Goal: Task Accomplishment & Management: Use online tool/utility

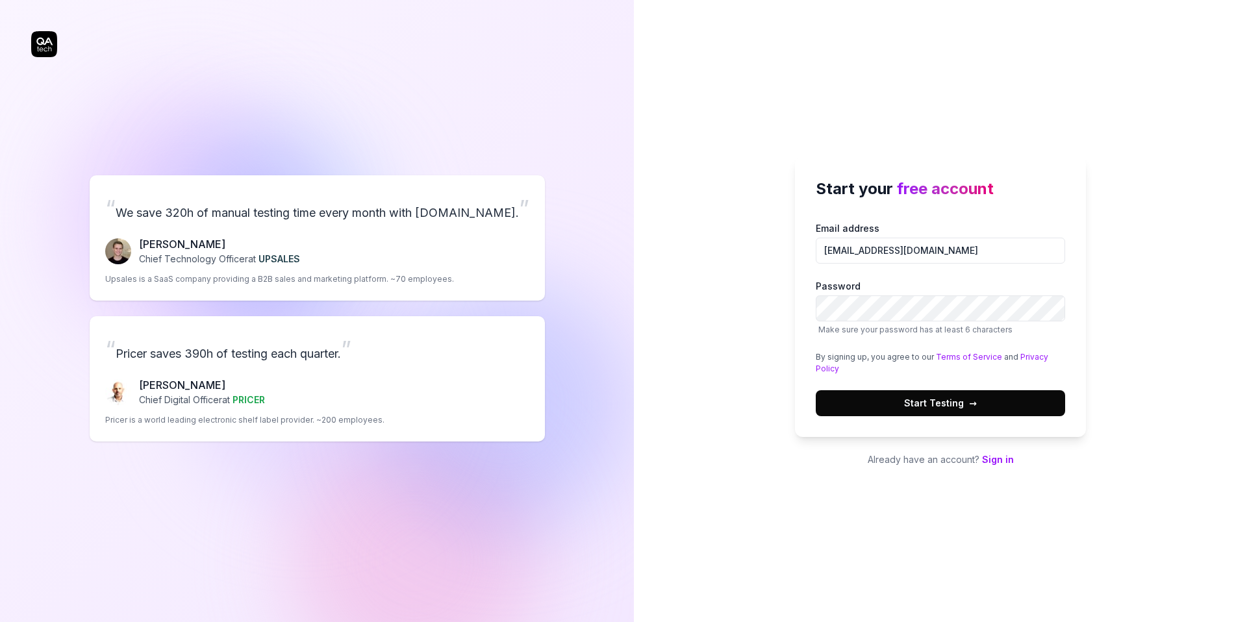
type input "[EMAIL_ADDRESS][DOMAIN_NAME]"
click at [1073, 246] on div "Start your free account Email address davidculemann@gmail.com Password Make sur…" at bounding box center [940, 297] width 291 height 281
click at [907, 397] on span "Start Testing →" at bounding box center [940, 403] width 73 height 14
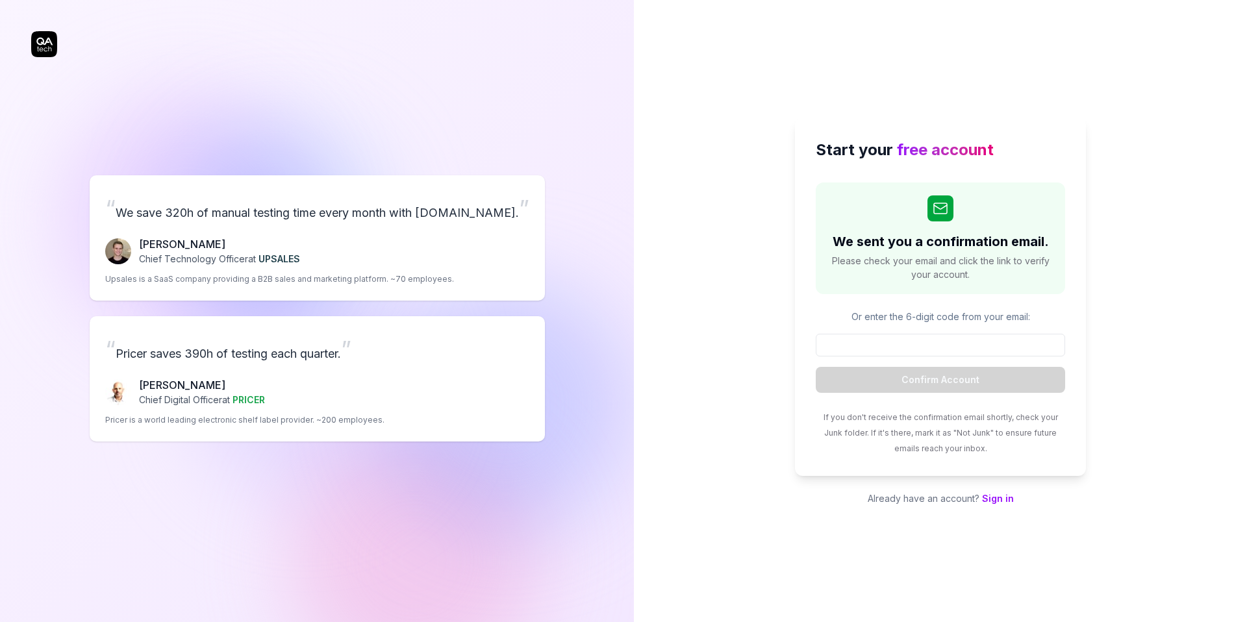
click at [1004, 501] on link "Sign in" at bounding box center [998, 498] width 32 height 11
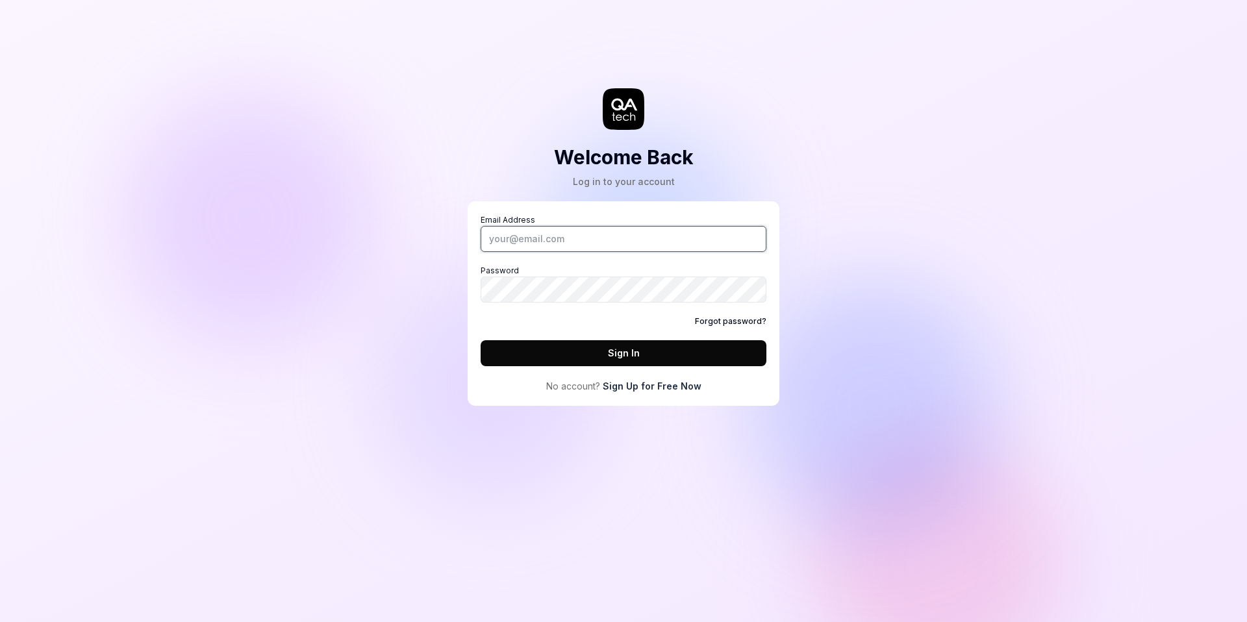
click at [549, 232] on input "Email Address" at bounding box center [624, 239] width 286 height 26
type input "[EMAIL_ADDRESS][DOMAIN_NAME]"
click at [625, 357] on button "Sign In" at bounding box center [624, 353] width 286 height 26
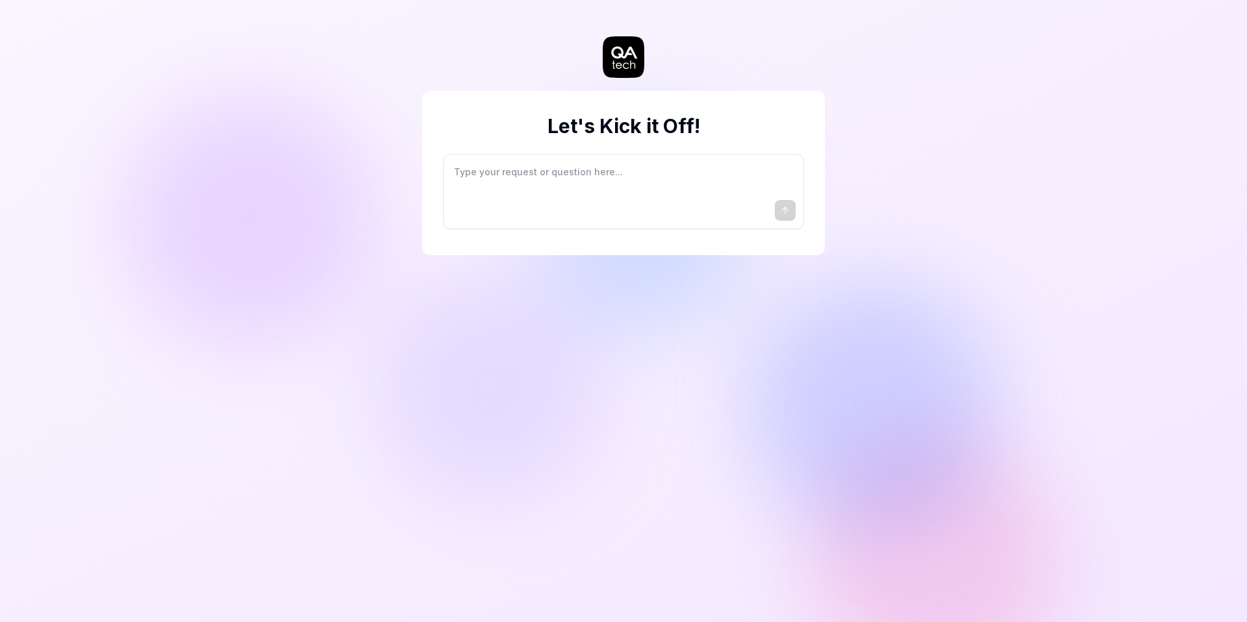
type textarea "I"
type textarea "*"
type textarea "I"
type textarea "*"
type textarea "I w"
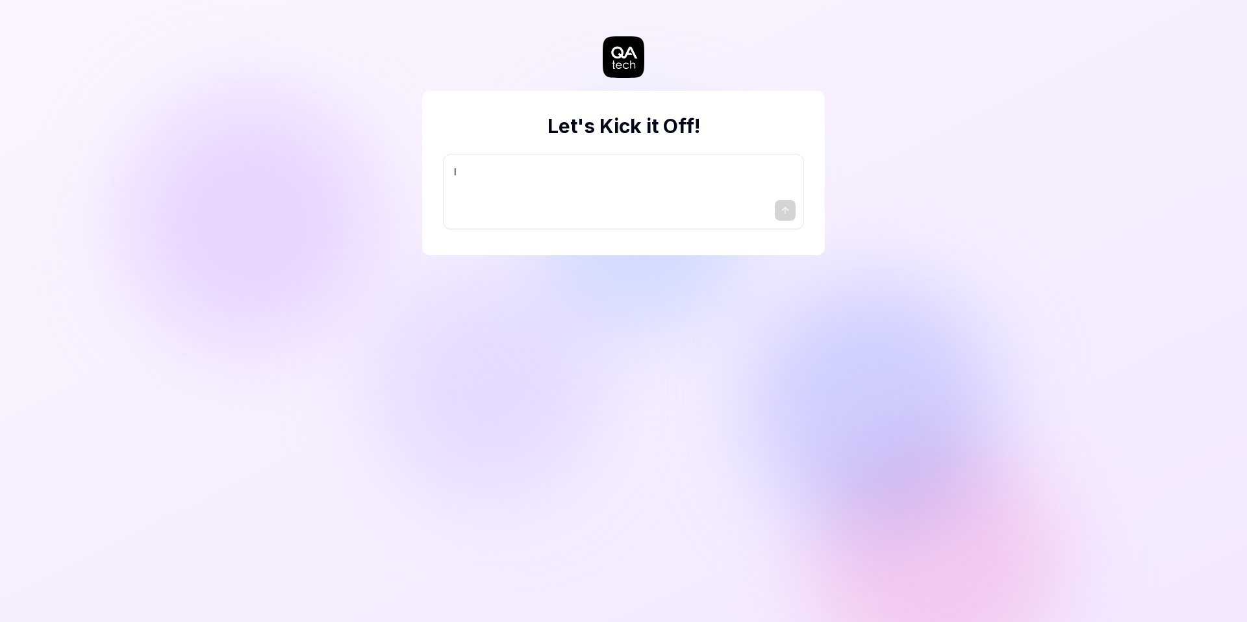
type textarea "*"
type textarea "I wa"
type textarea "*"
type textarea "I wan"
type textarea "*"
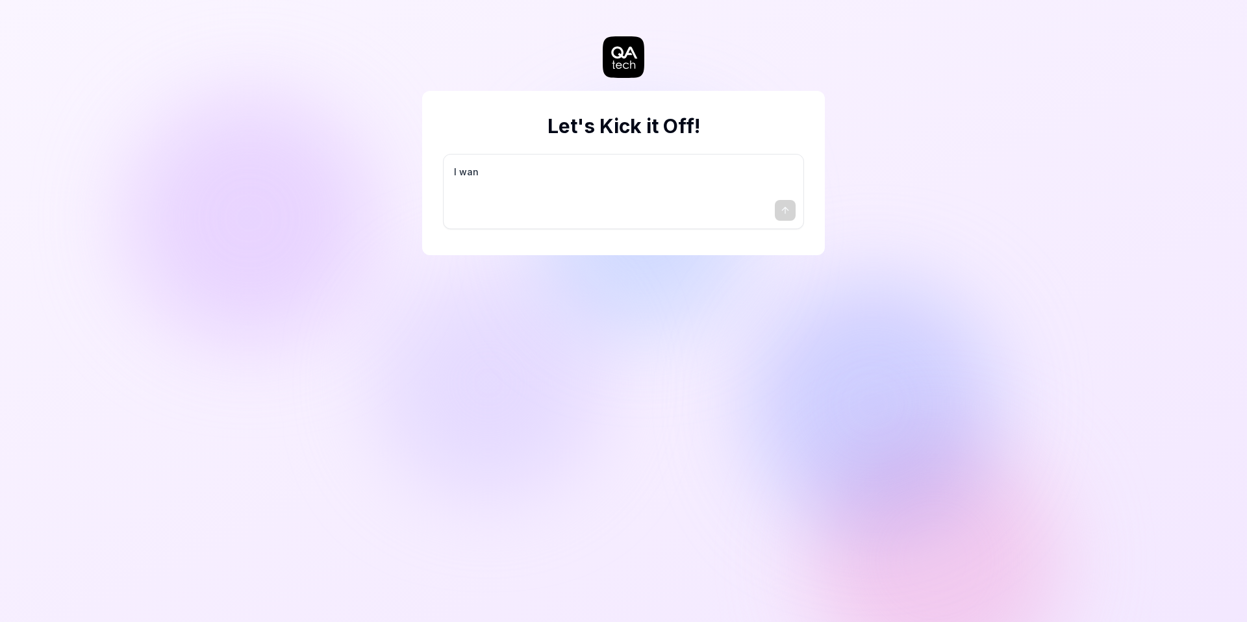
type textarea "I want"
type textarea "*"
type textarea "I want"
type textarea "*"
type textarea "I want a"
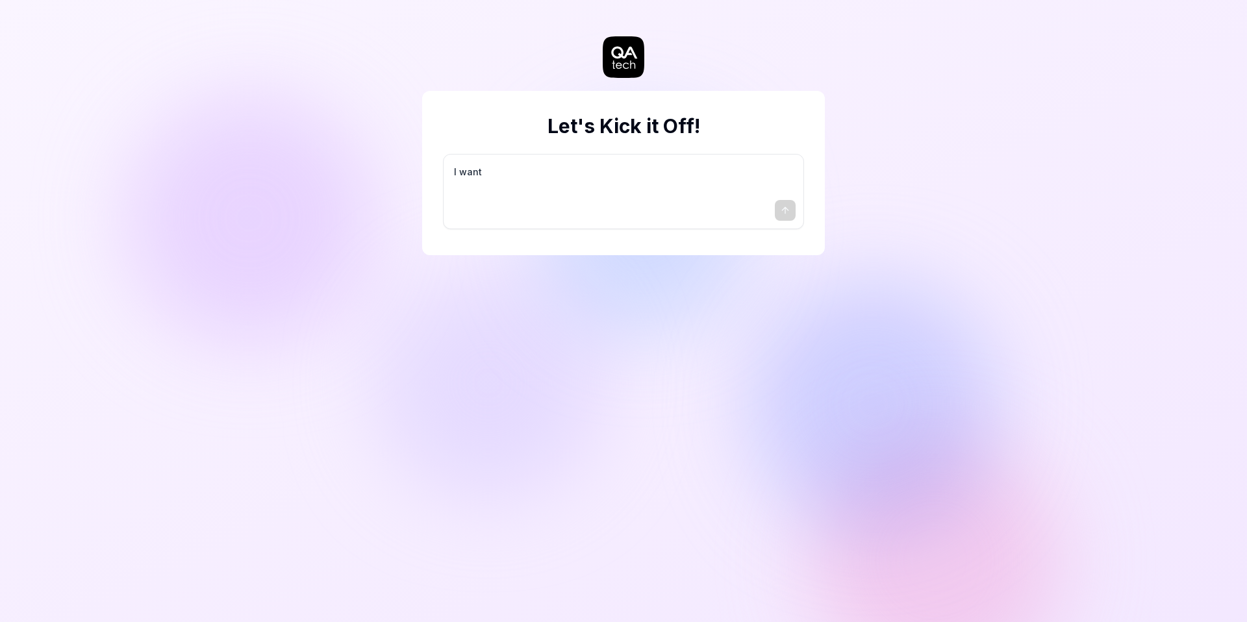
type textarea "*"
type textarea "I want a"
type textarea "*"
type textarea "I want a g"
type textarea "*"
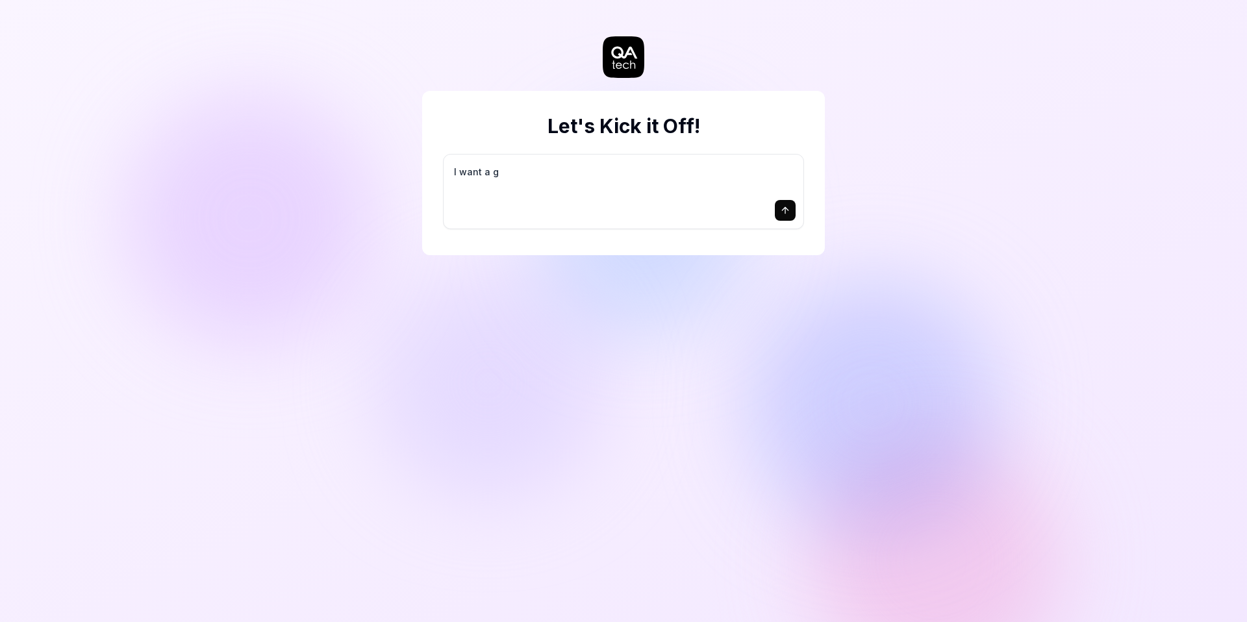
type textarea "I want a go"
type textarea "*"
type textarea "I want a goo"
type textarea "*"
type textarea "I want a good"
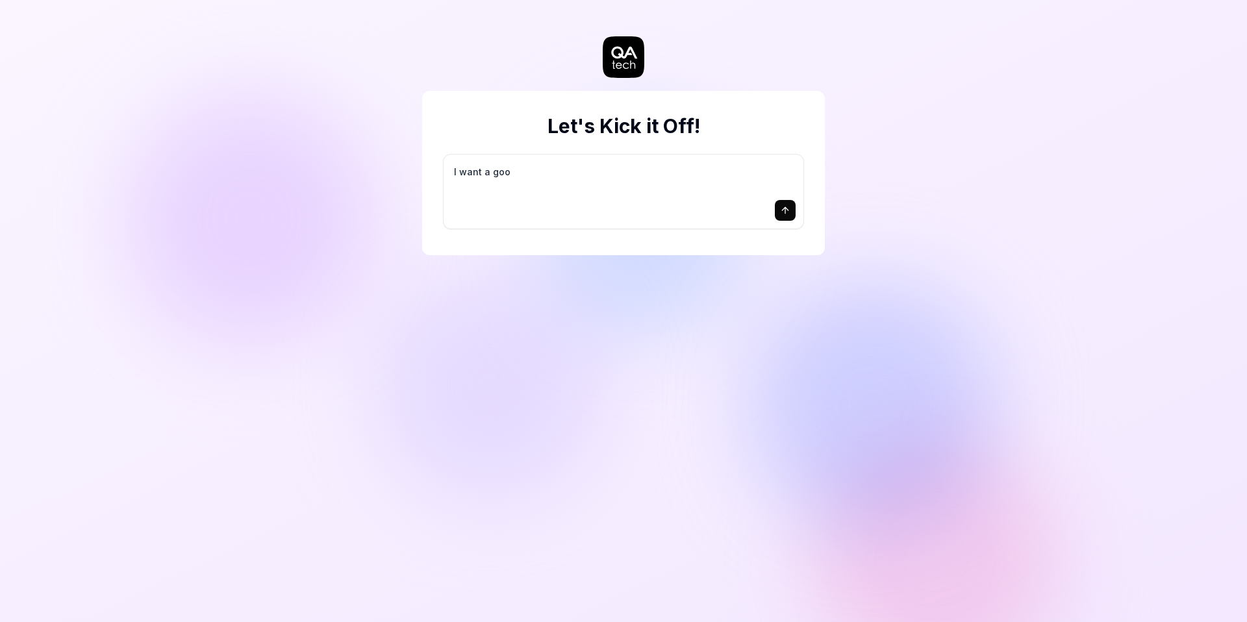
type textarea "*"
type textarea "I want a good"
type textarea "*"
type textarea "I want a good t"
type textarea "*"
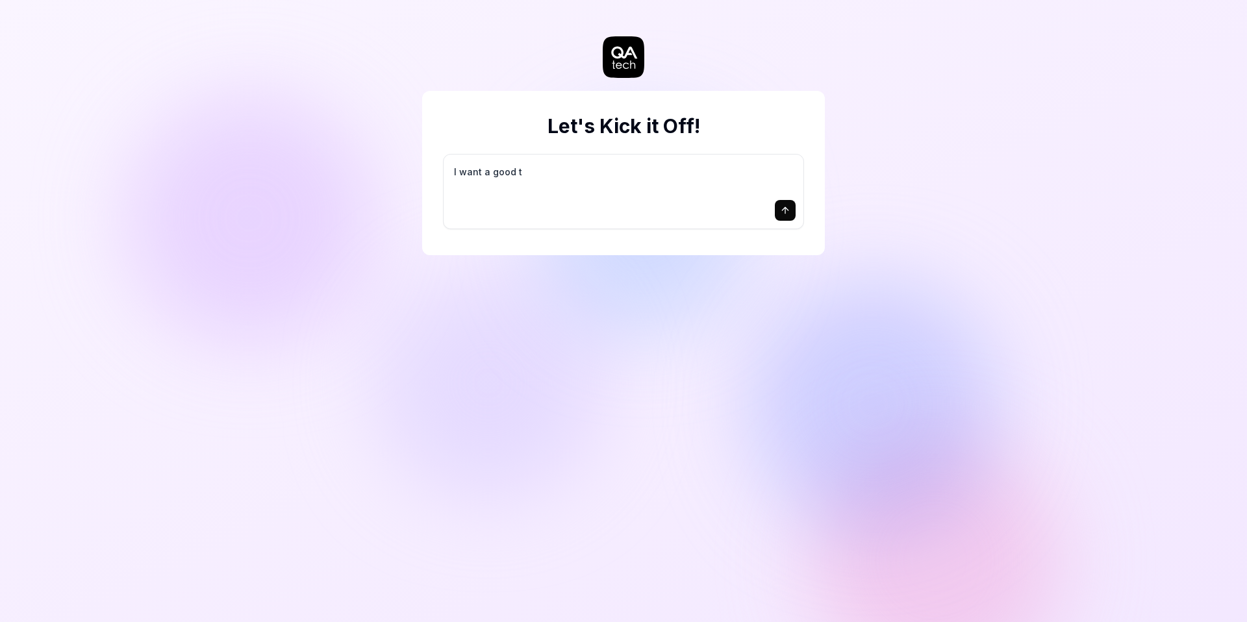
type textarea "I want a good te"
type textarea "*"
type textarea "I want a good tes"
type textarea "*"
type textarea "I want a good test"
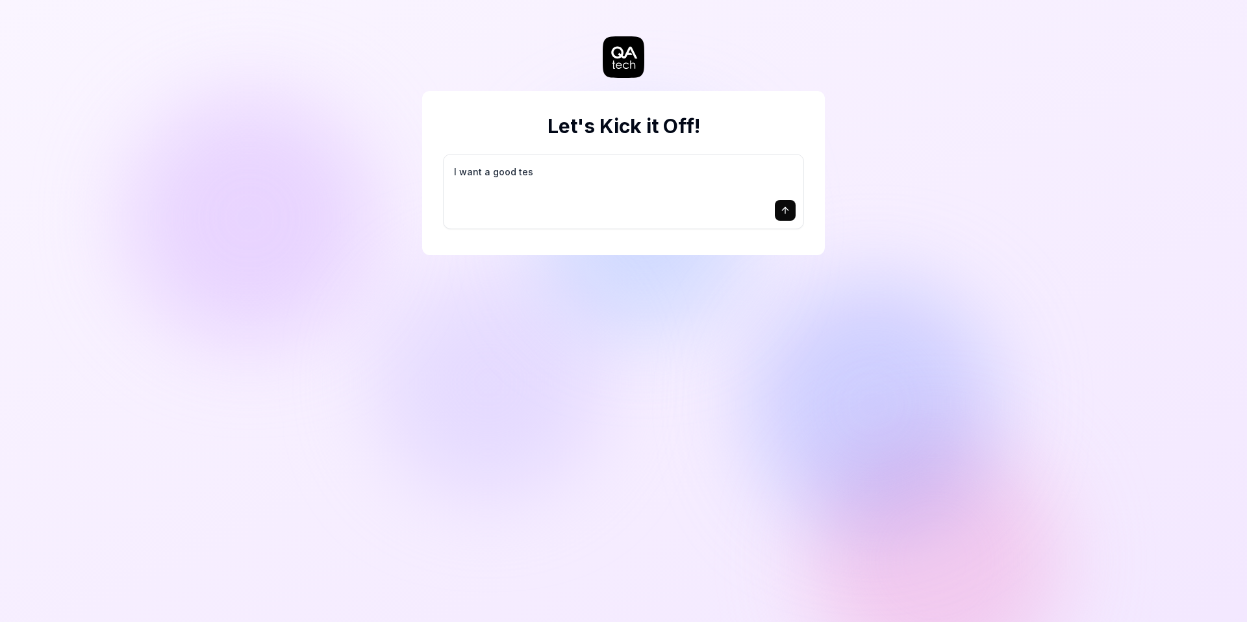
type textarea "*"
type textarea "I want a good test"
type textarea "*"
type textarea "I want a good test s"
type textarea "*"
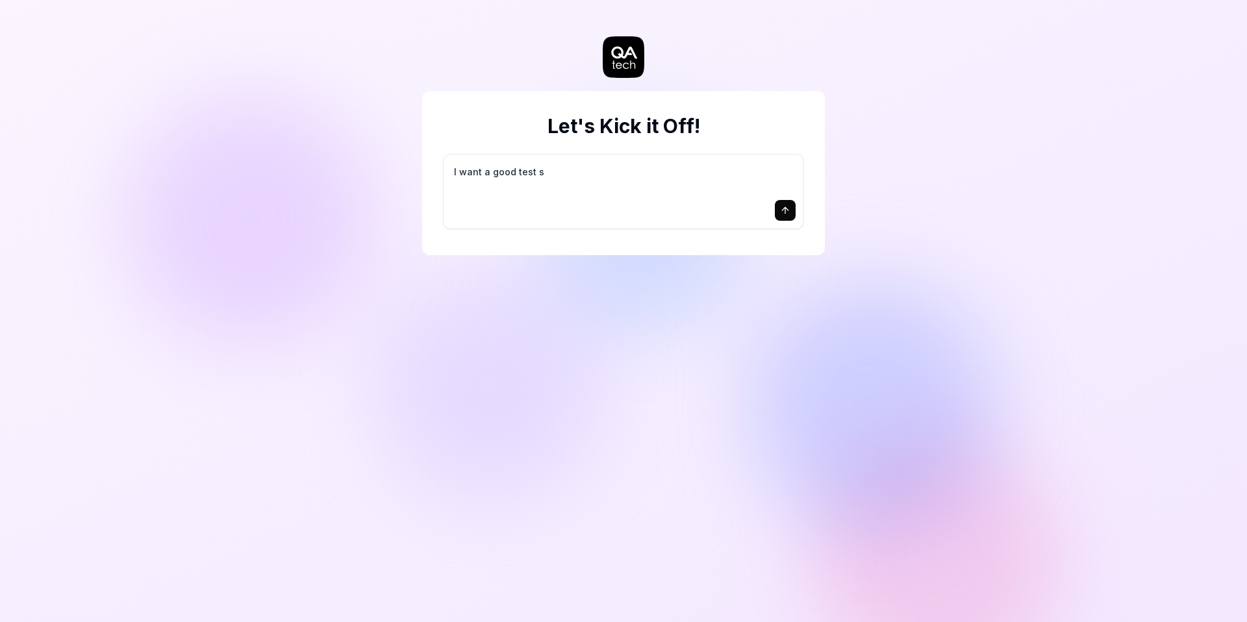
type textarea "I want a good test se"
type textarea "*"
type textarea "I want a good test set"
type textarea "*"
type textarea "I want a good test setu"
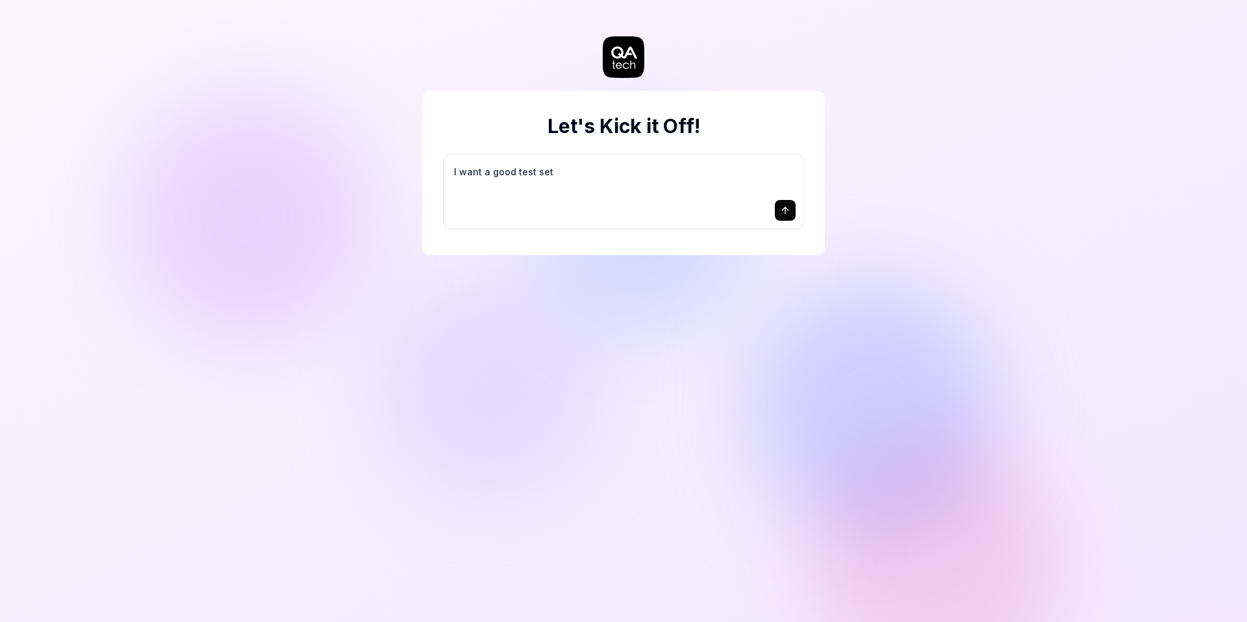
type textarea "*"
type textarea "I want a good test setup"
type textarea "*"
type textarea "I want a good test setup"
type textarea "*"
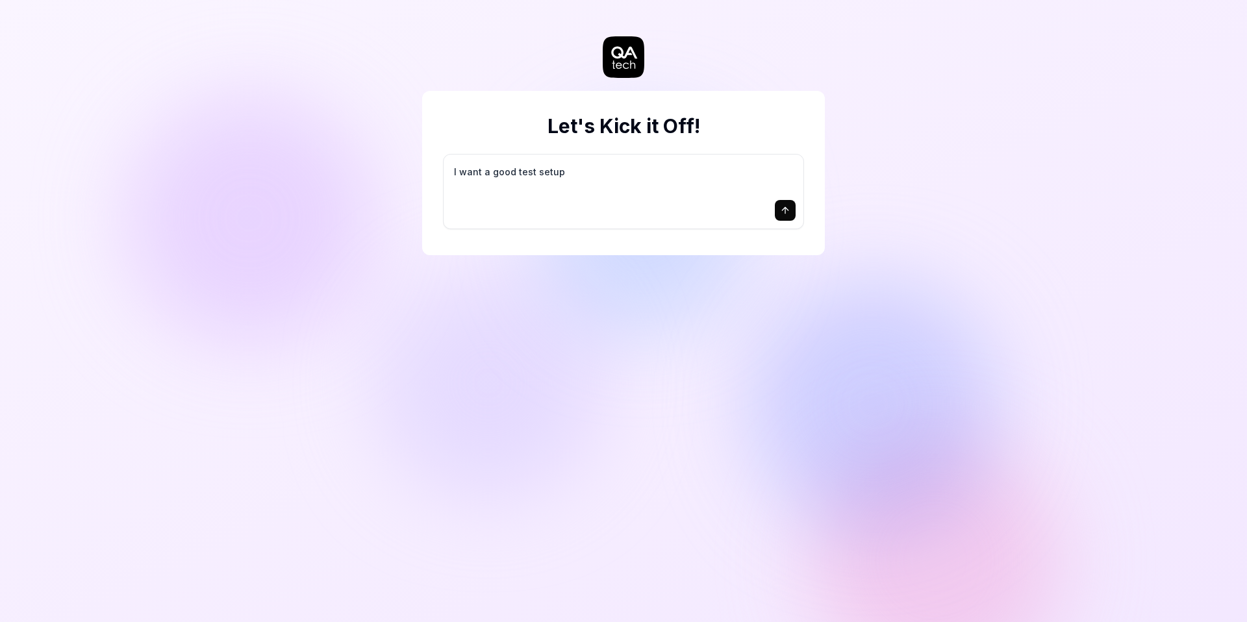
type textarea "I want a good test setup f"
type textarea "*"
type textarea "I want a good test setup fo"
type textarea "*"
type textarea "I want a good test setup for"
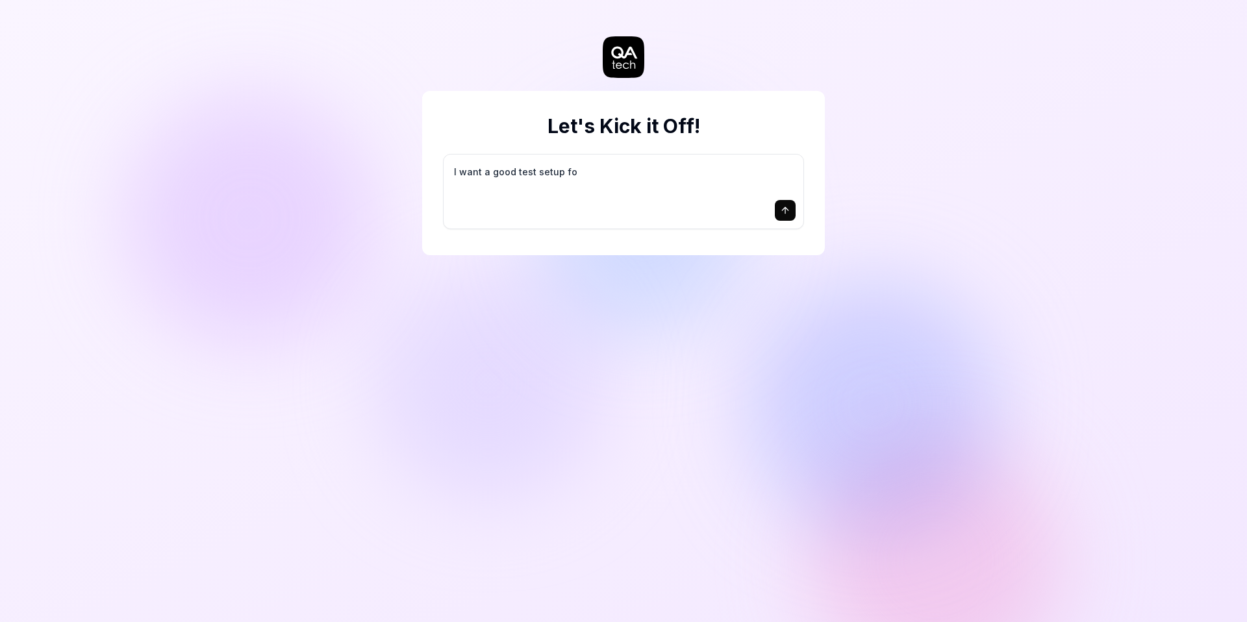
type textarea "*"
type textarea "I want a good test setup for"
type textarea "*"
type textarea "I want a good test setup for m"
type textarea "*"
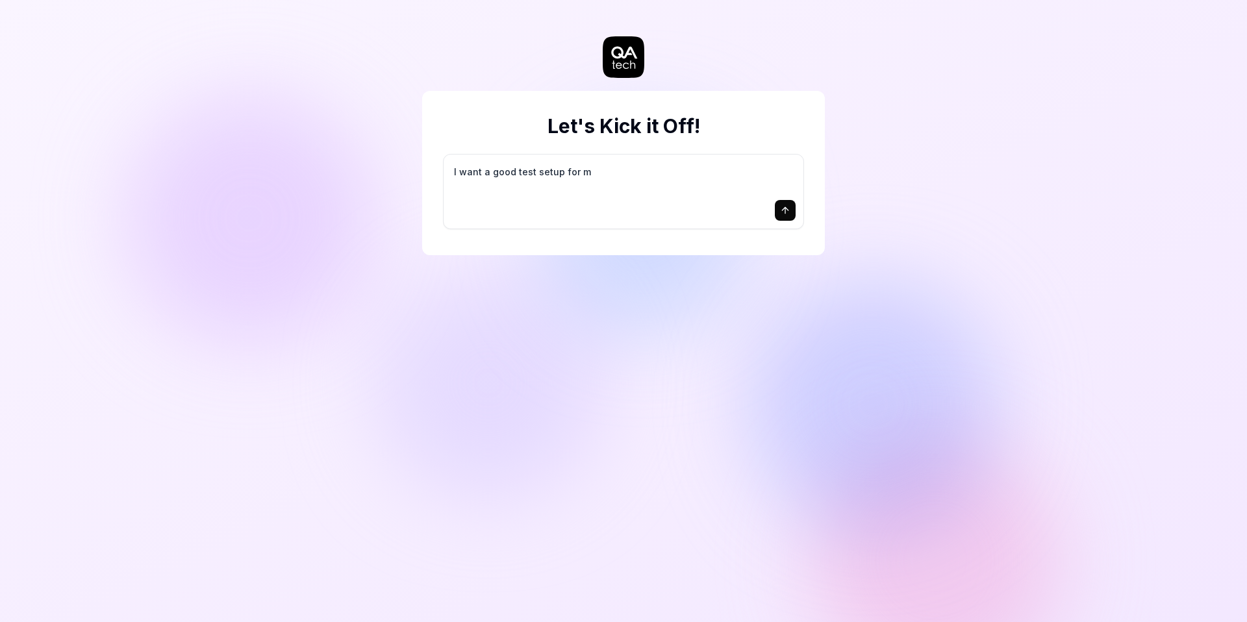
type textarea "I want a good test setup for my"
type textarea "*"
type textarea "I want a good test setup for my"
type textarea "*"
type textarea "I want a good test setup for my s"
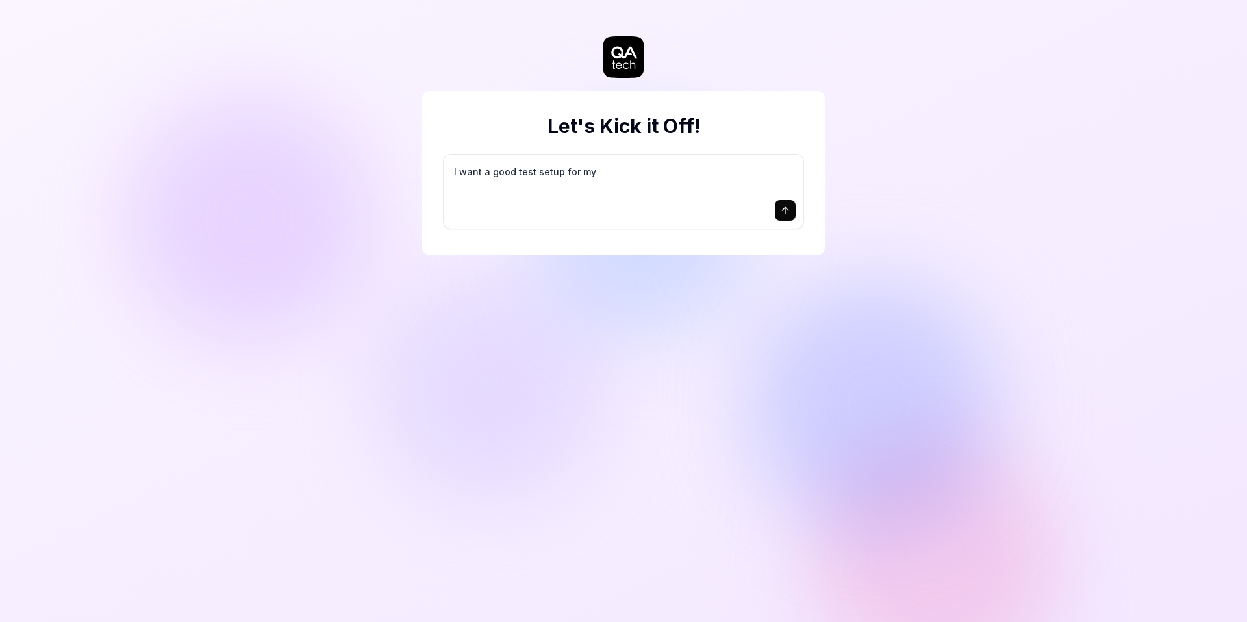
type textarea "*"
type textarea "I want a good test setup for my si"
type textarea "*"
type textarea "I want a good test setup for my sit"
type textarea "*"
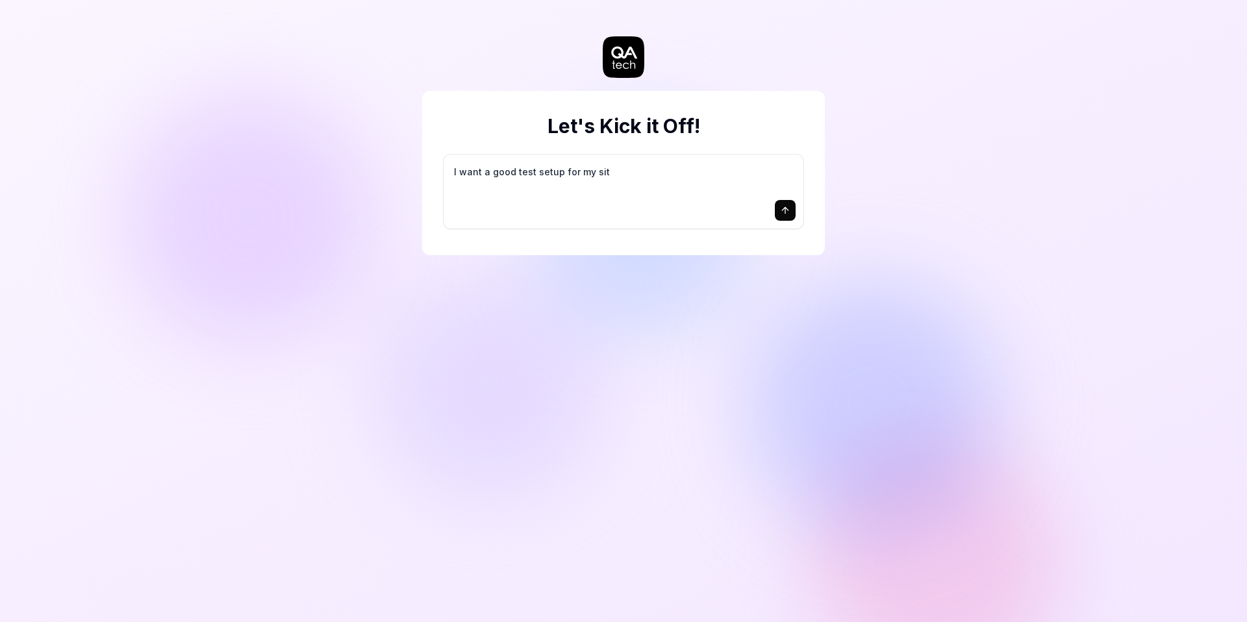
type textarea "I want a good test setup for my site"
type textarea "*"
type textarea "I want a good test setup for my site"
type textarea "*"
type textarea "I want a good test setup for my site -"
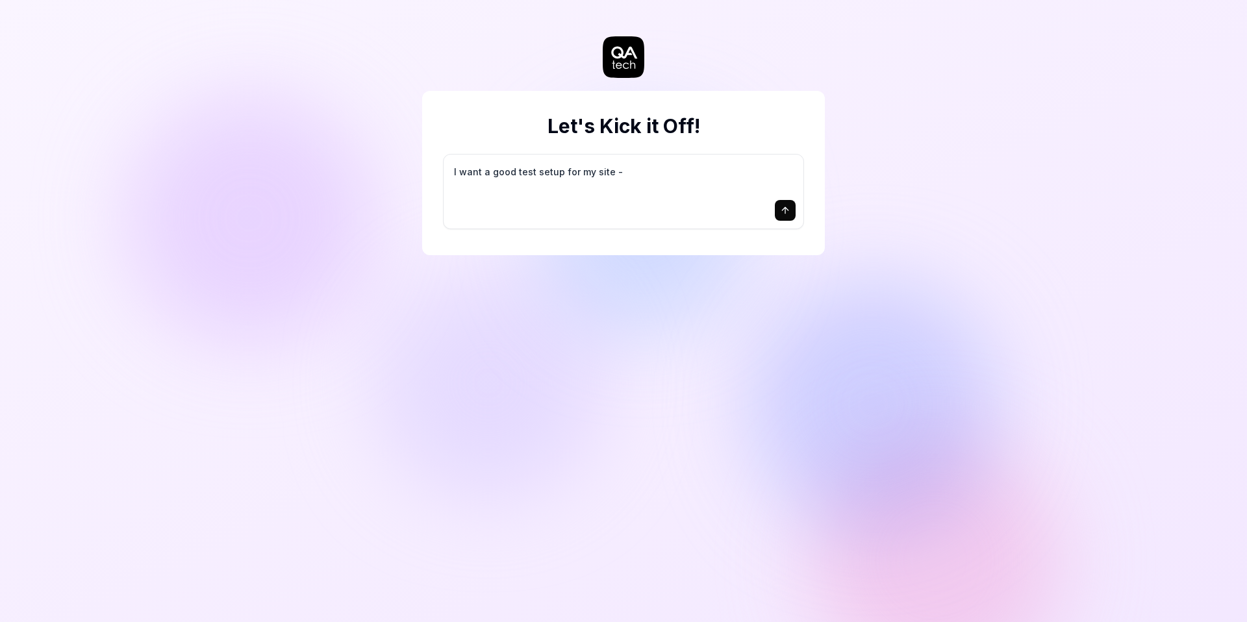
type textarea "*"
type textarea "I want a good test setup for my site -"
type textarea "*"
type textarea "I want a good test setup for my site - h"
type textarea "*"
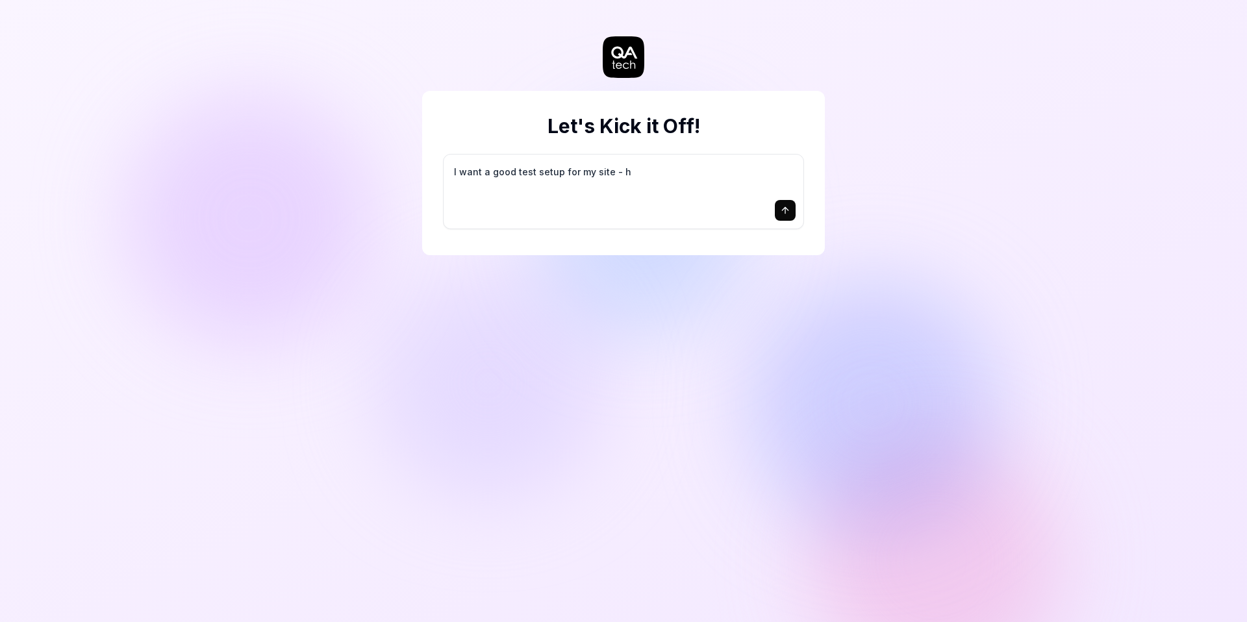
type textarea "I want a good test setup for my site - he"
type textarea "*"
type textarea "I want a good test setup for my site - hel"
type textarea "*"
type textarea "I want a good test setup for my site - help"
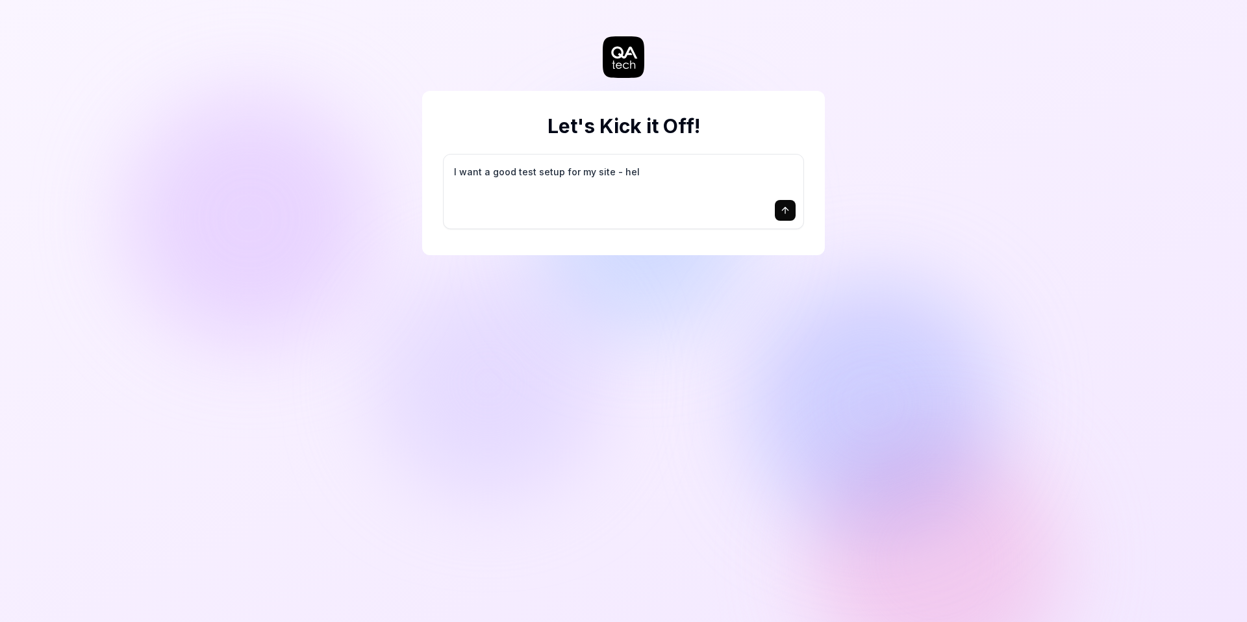
type textarea "*"
type textarea "I want a good test setup for my site - help"
type textarea "*"
type textarea "I want a good test setup for my site - help m"
type textarea "*"
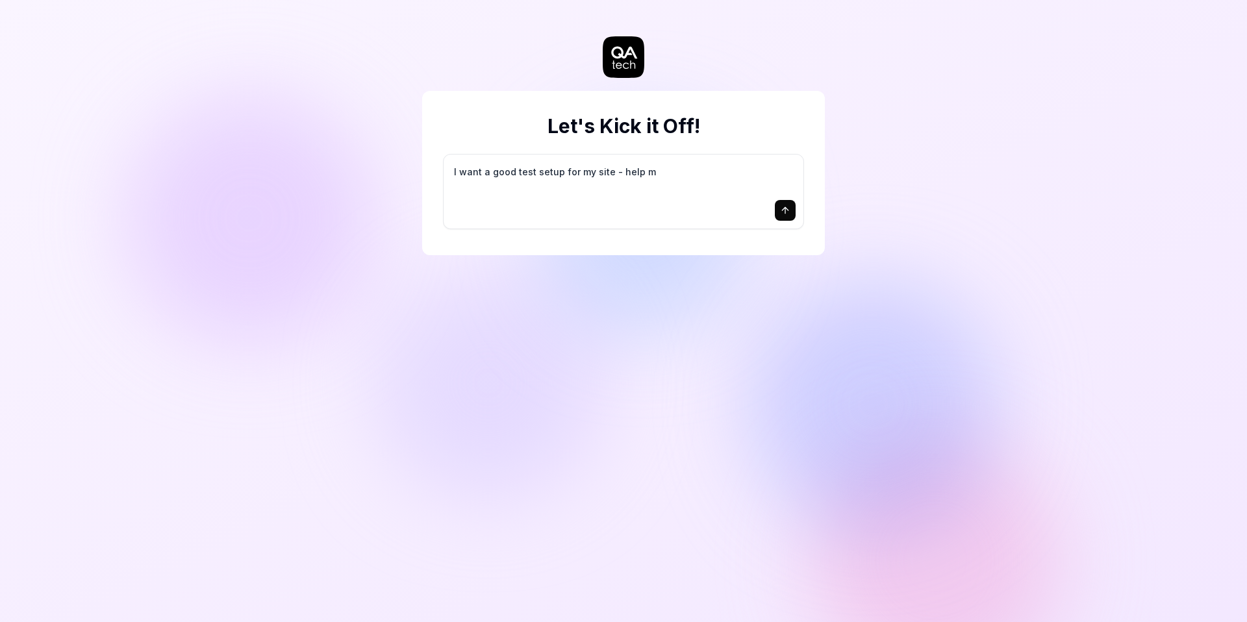
type textarea "I want a good test setup for my site - help me"
type textarea "*"
type textarea "I want a good test setup for my site - help me"
type textarea "*"
type textarea "I want a good test setup for my site - help me c"
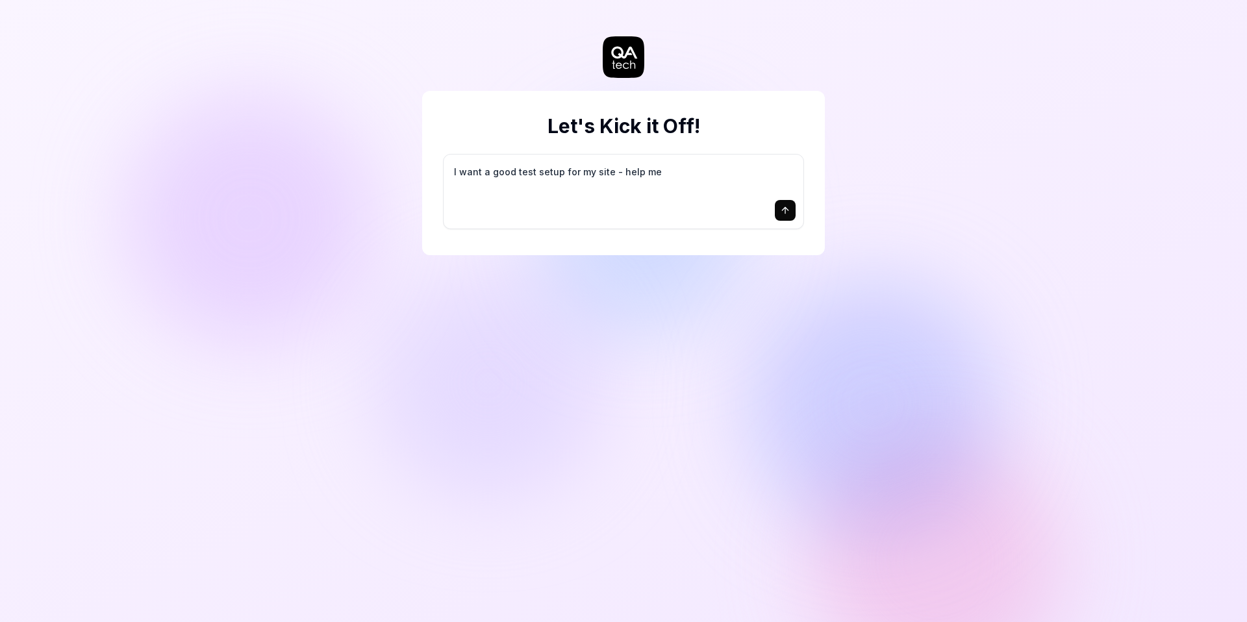
type textarea "*"
type textarea "I want a good test setup for my site - help me cr"
type textarea "*"
type textarea "I want a good test setup for my site - help me cre"
type textarea "*"
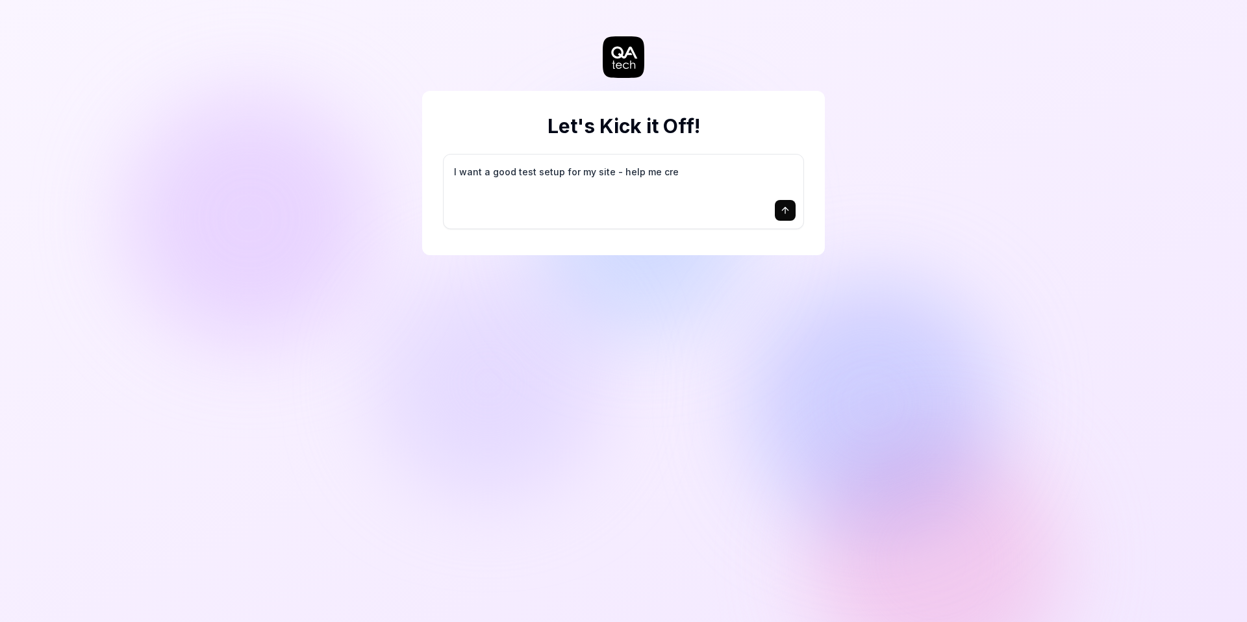
type textarea "I want a good test setup for my site - help me crea"
type textarea "*"
type textarea "I want a good test setup for my site - help me creat"
type textarea "*"
type textarea "I want a good test setup for my site - help me create"
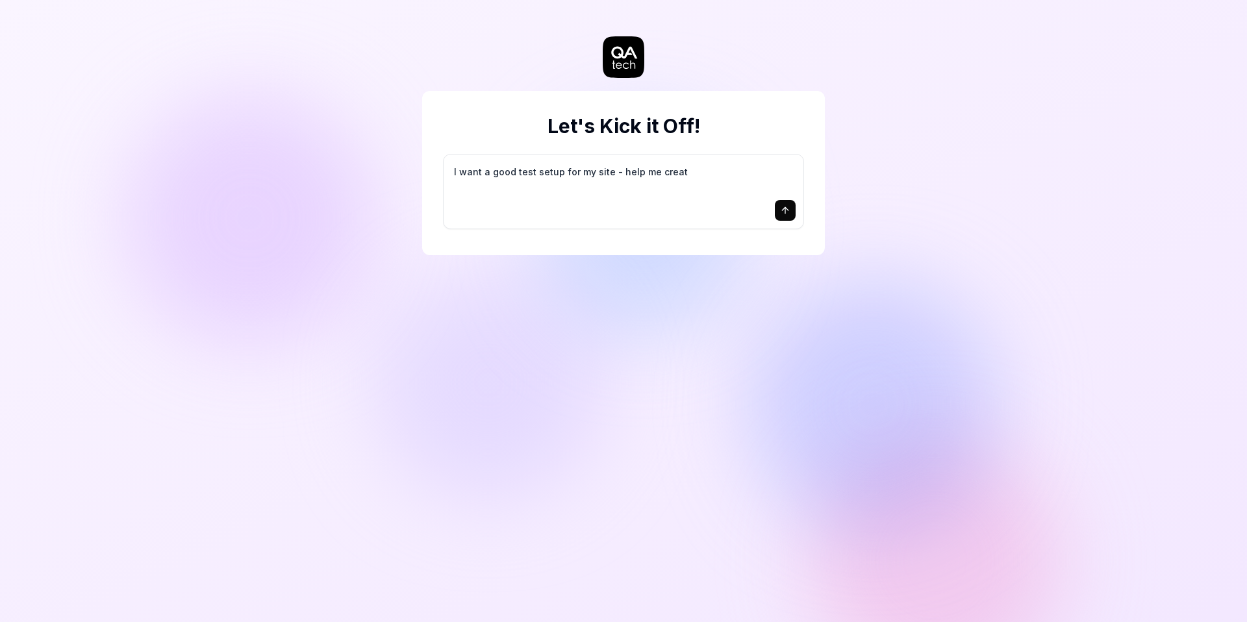
type textarea "*"
type textarea "I want a good test setup for my site - help me create"
type textarea "*"
type textarea "I want a good test setup for my site - help me create t"
type textarea "*"
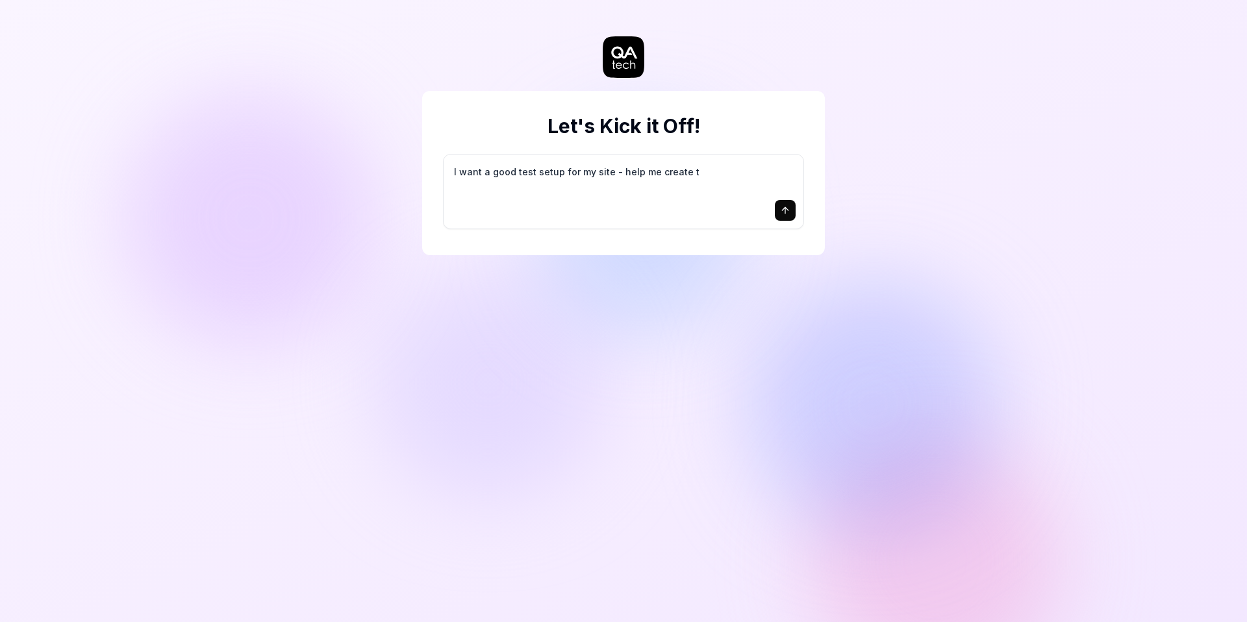
type textarea "I want a good test setup for my site - help me create th"
type textarea "*"
type textarea "I want a good test setup for my site - help me create the"
type textarea "*"
type textarea "I want a good test setup for my site - help me create the"
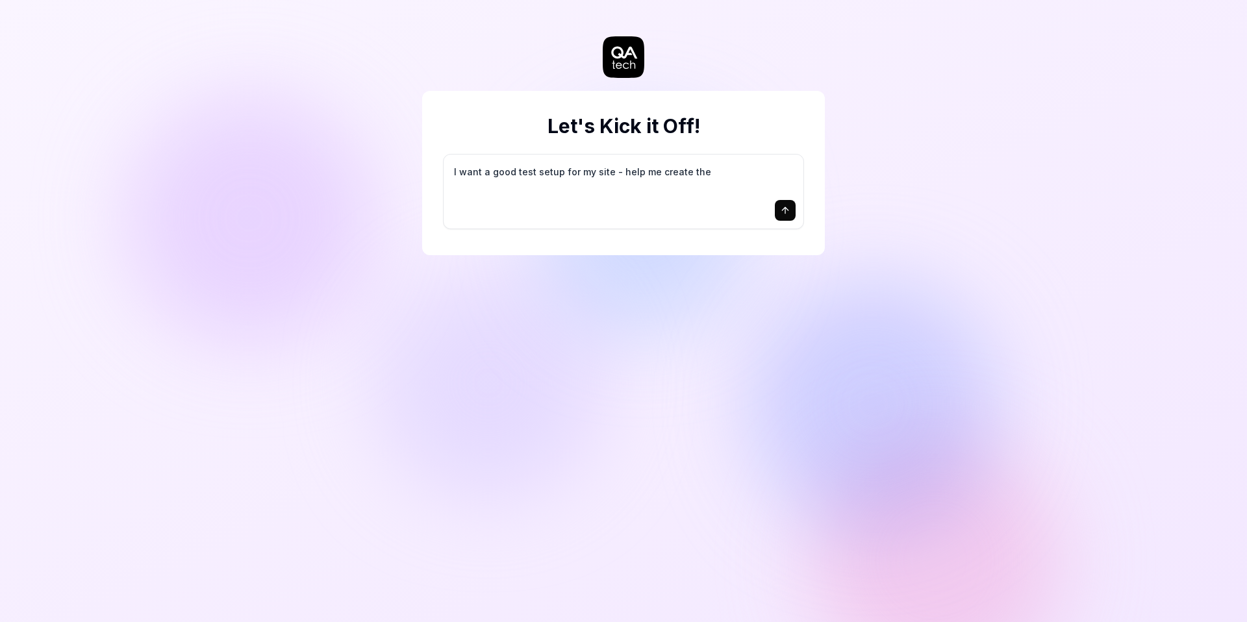
type textarea "*"
type textarea "I want a good test setup for my site - help me create the f"
type textarea "*"
type textarea "I want a good test setup for my site - help me create the fi"
type textarea "*"
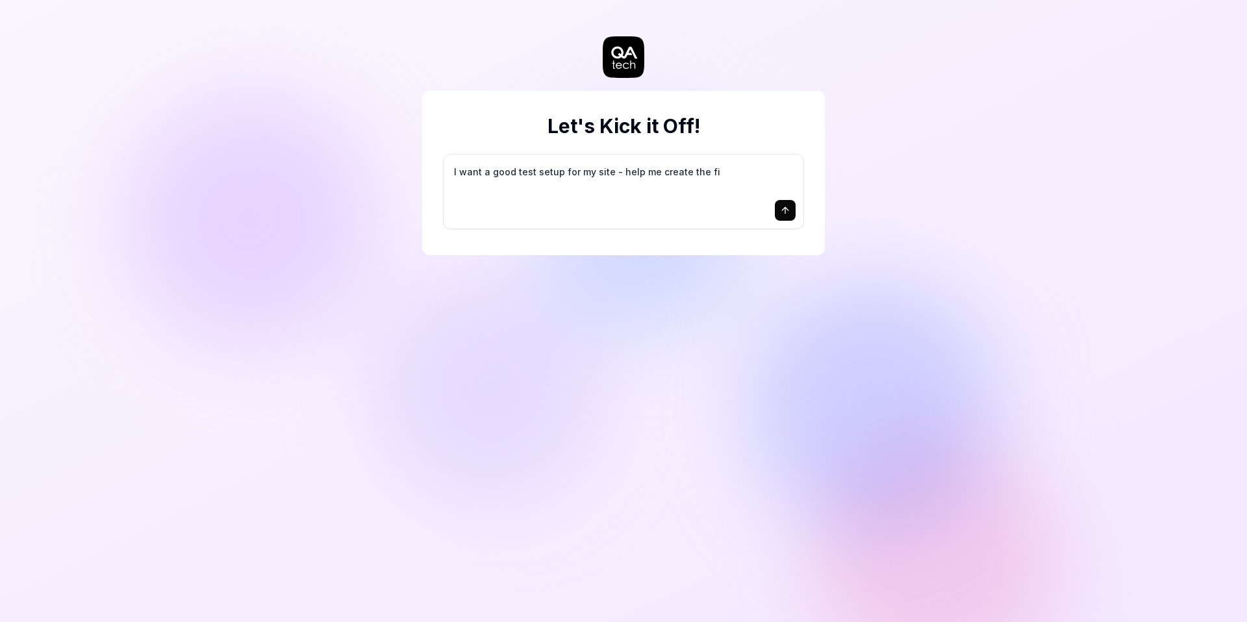
type textarea "I want a good test setup for my site - help me create the fir"
type textarea "*"
type textarea "I want a good test setup for my site - help me create the firs"
type textarea "*"
type textarea "I want a good test setup for my site - help me create the first"
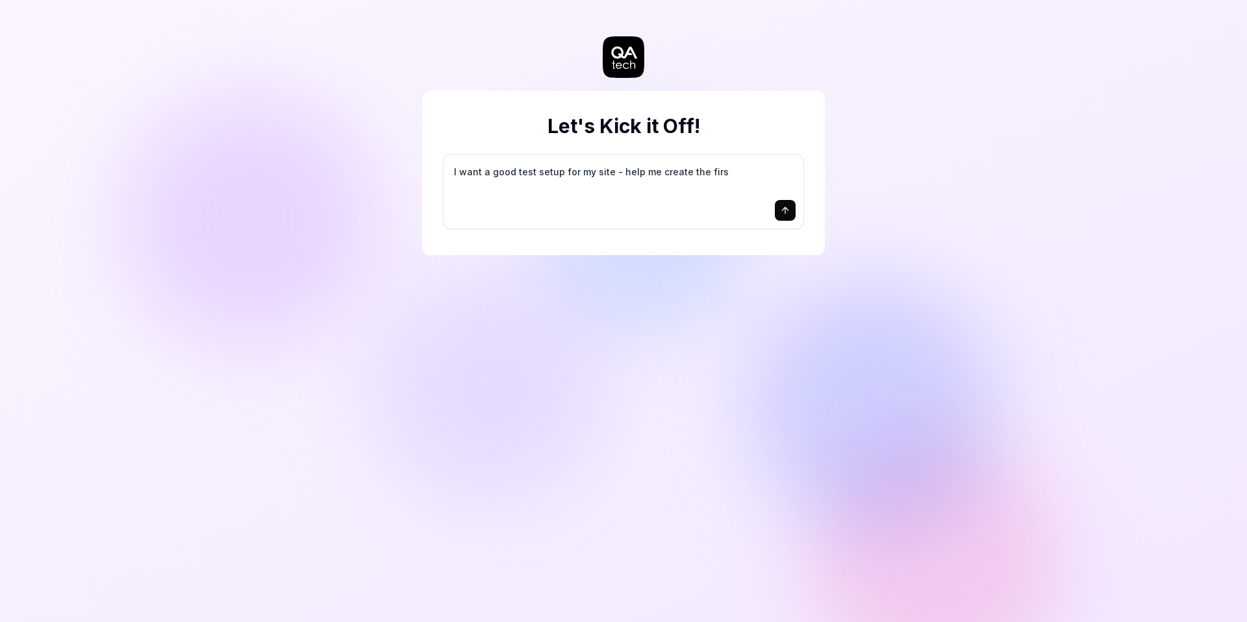
type textarea "*"
type textarea "I want a good test setup for my site - help me create the first"
type textarea "*"
type textarea "I want a good test setup for my site - help me create the first 3"
type textarea "*"
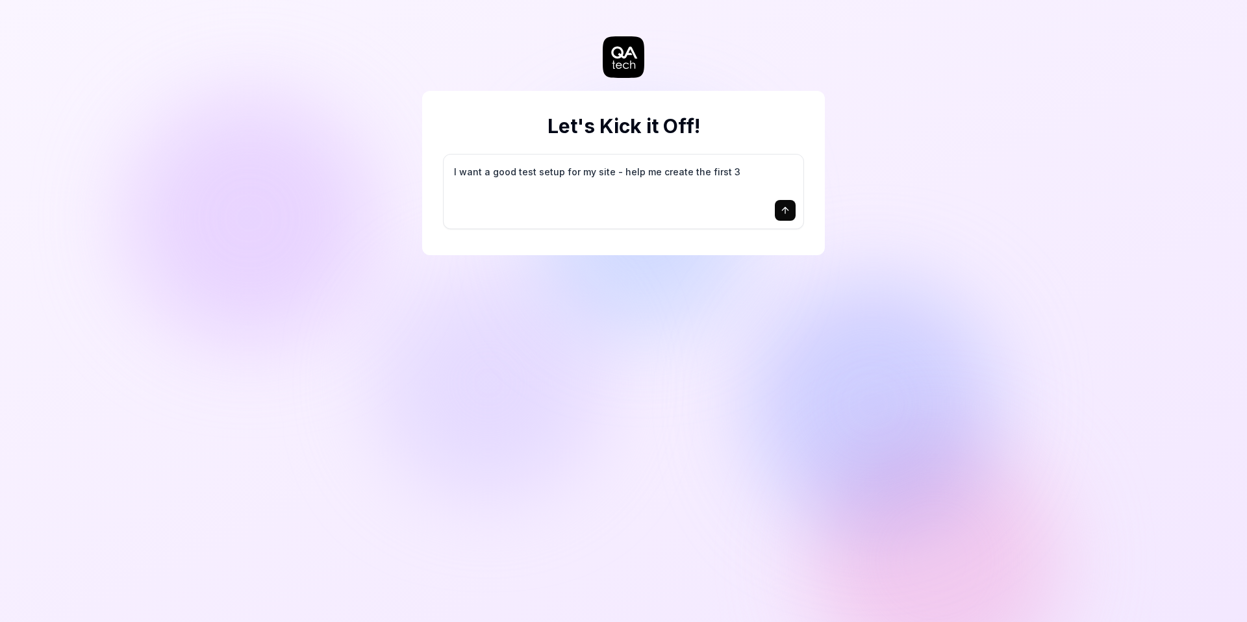
type textarea "I want a good test setup for my site - help me create the first 3-"
type textarea "*"
type textarea "I want a good test setup for my site - help me create the first 3-5"
type textarea "*"
type textarea "I want a good test setup for my site - help me create the first 3-5"
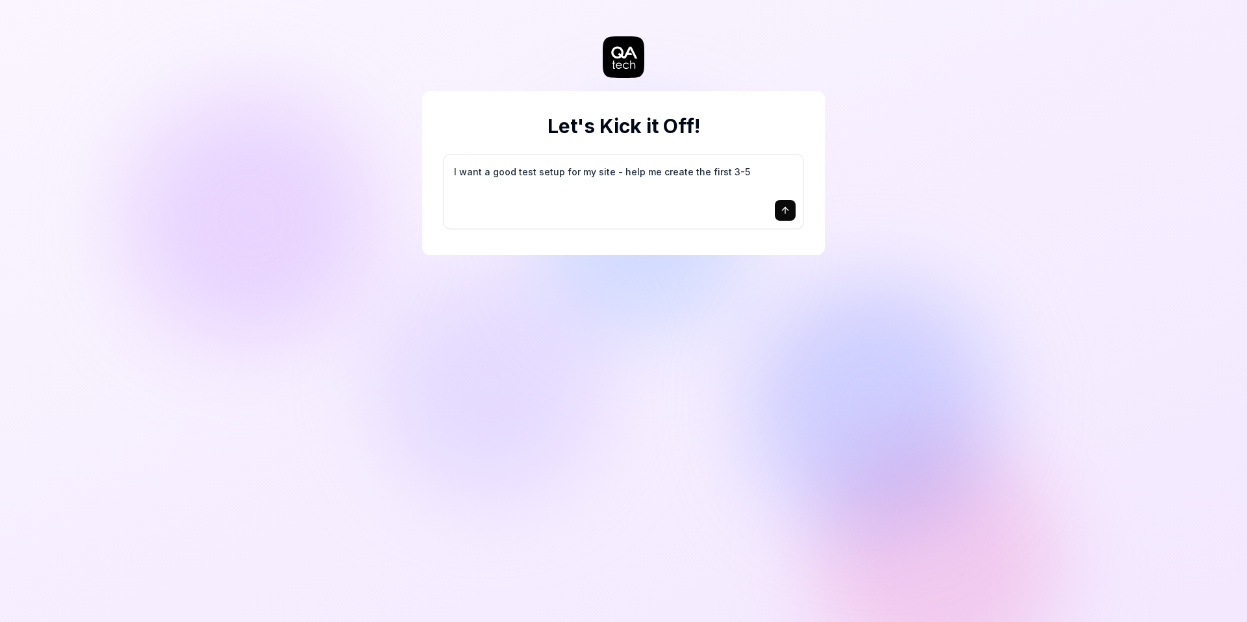
type textarea "*"
type textarea "I want a good test setup for my site - help me create the first 3-5 t"
type textarea "*"
type textarea "I want a good test setup for my site - help me create the first 3-5 te"
type textarea "*"
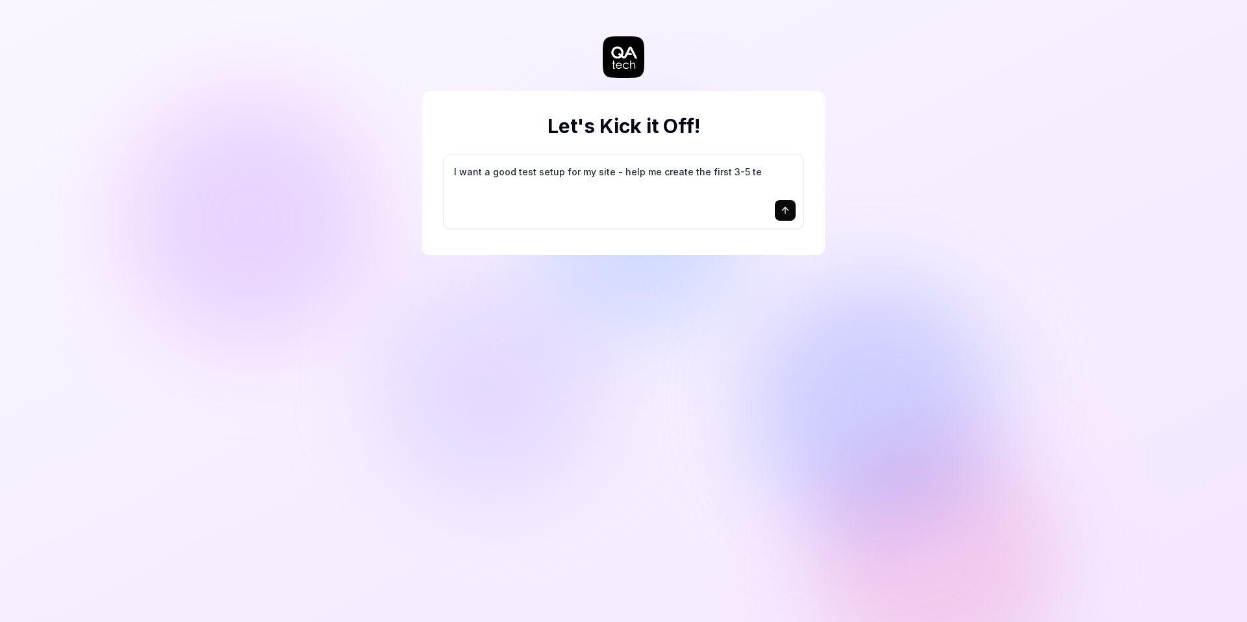
type textarea "I want a good test setup for my site - help me create the first 3-5 tes"
type textarea "*"
type textarea "I want a good test setup for my site - help me create the first 3-5 test"
type textarea "*"
type textarea "I want a good test setup for my site - help me create the first 3-5 test"
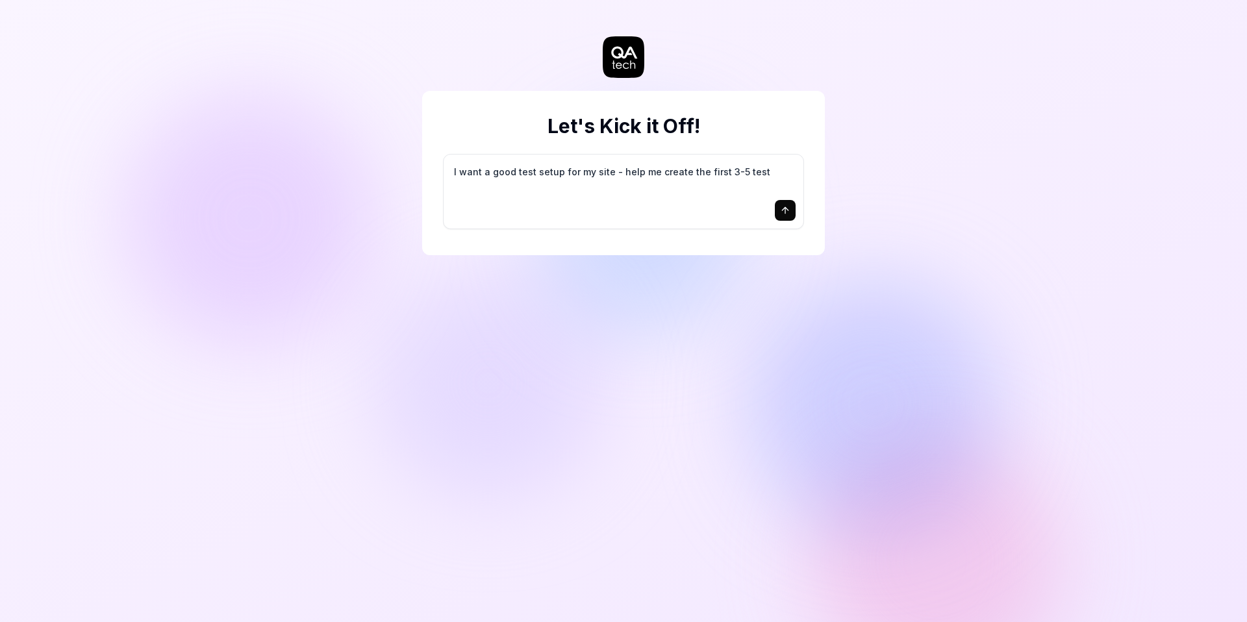
type textarea "*"
type textarea "I want a good test setup for my site - help me create the first 3-5 test c"
type textarea "*"
type textarea "I want a good test setup for my site - help me create the first 3-5 test ca"
type textarea "*"
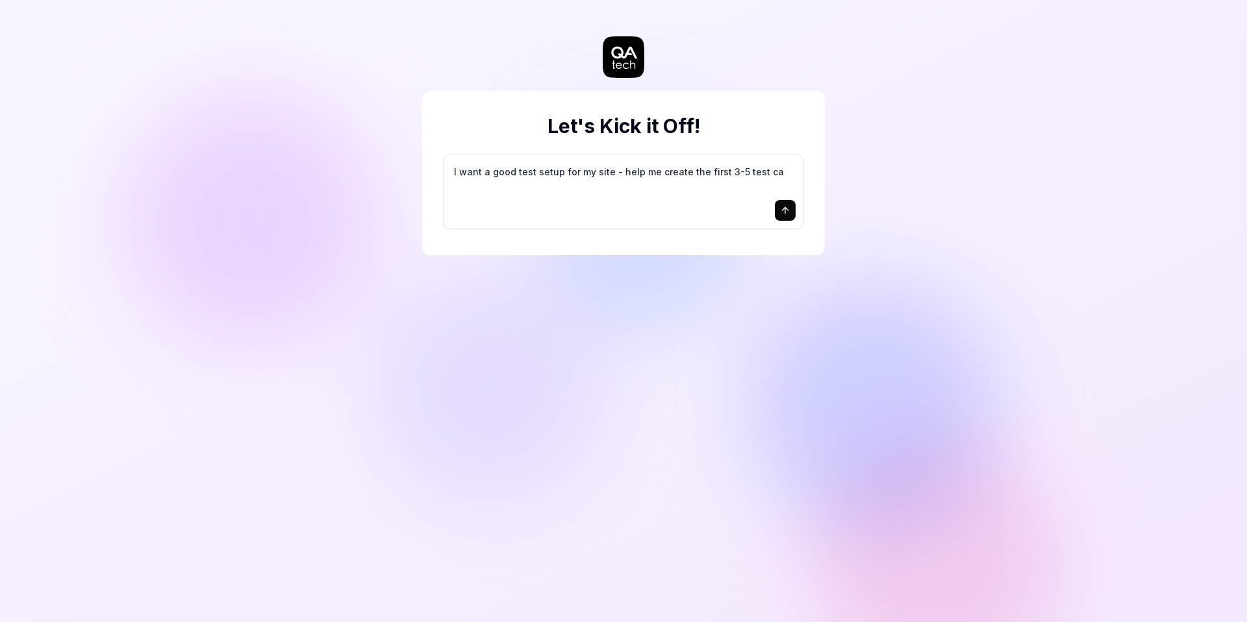
type textarea "I want a good test setup for my site - help me create the first 3-5 test cas"
type textarea "*"
type textarea "I want a good test setup for my site - help me create the first 3-5 test case"
type textarea "*"
type textarea "I want a good test setup for my site - help me create the first 3-5 test cases"
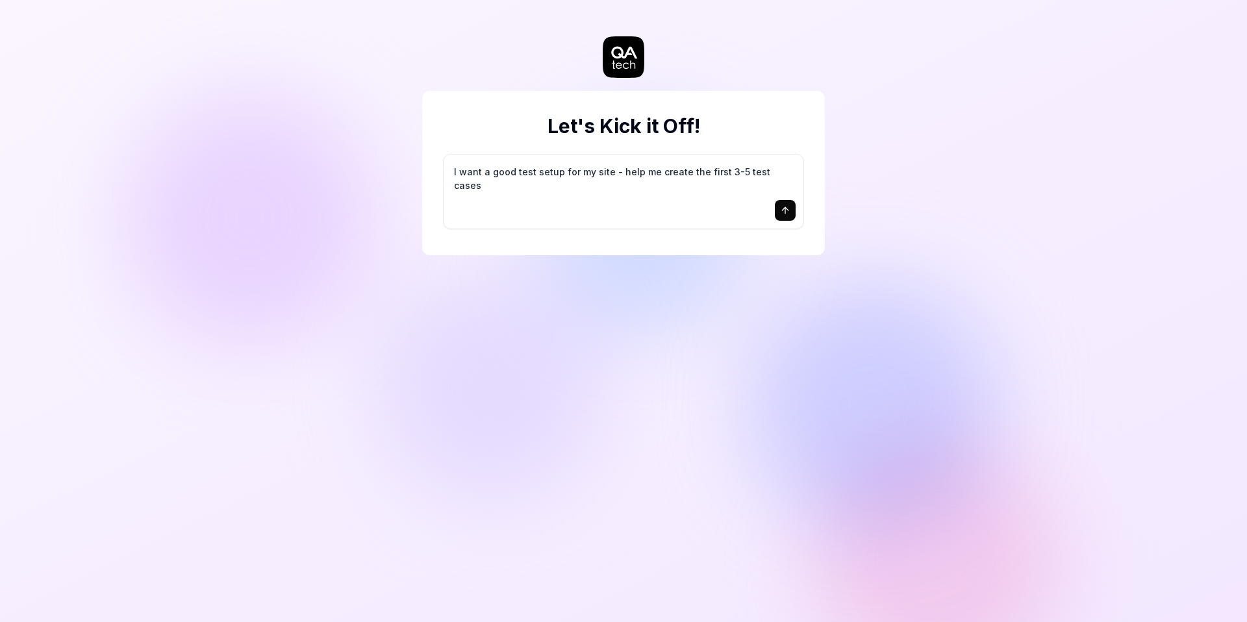
click at [610, 174] on textarea "I want a good test setup for my site - help me create the first 3-5 test cases" at bounding box center [623, 178] width 344 height 32
click at [618, 175] on textarea "I want a good test setup for my site - help me create the first 3-5 test cases" at bounding box center [623, 178] width 344 height 32
click at [660, 188] on textarea "I want a good test setup for my site - help me create the first 3-5 test cases" at bounding box center [623, 178] width 344 height 32
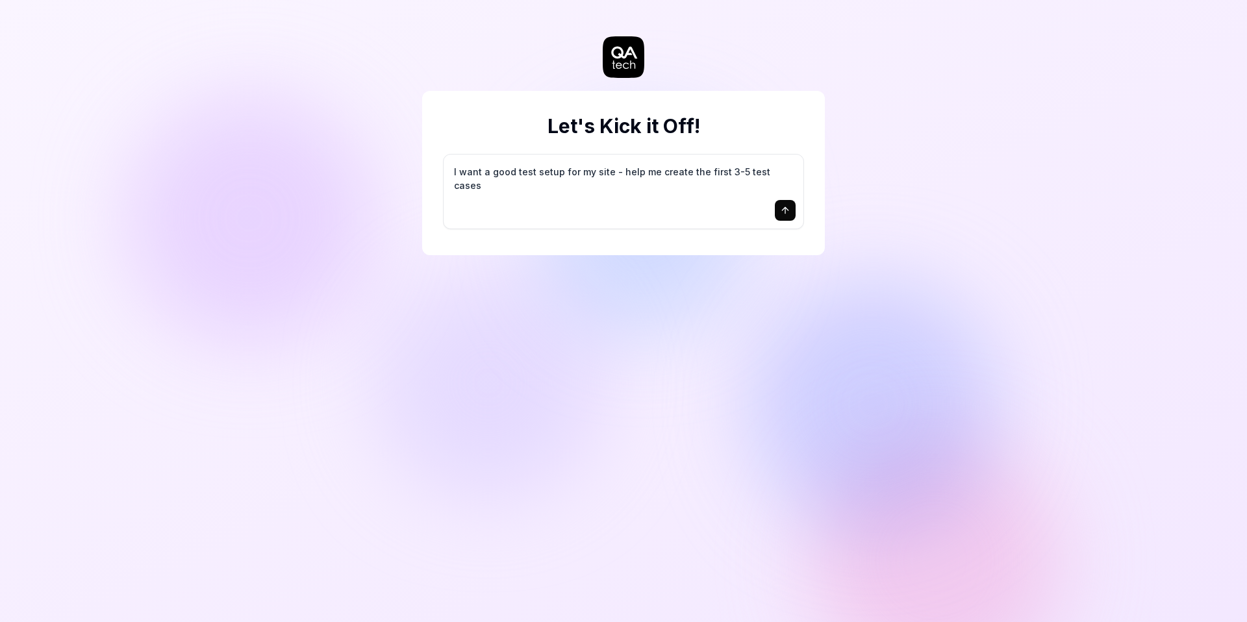
click at [784, 210] on icon "submit" at bounding box center [785, 210] width 10 height 10
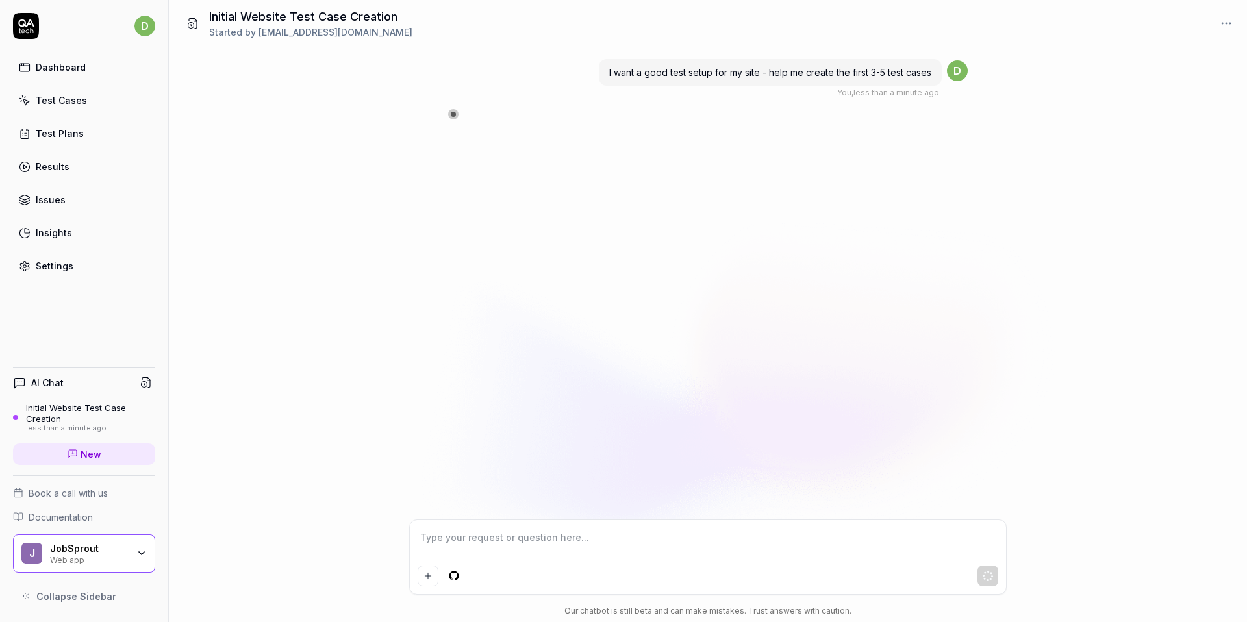
click at [127, 547] on div "JobSprout" at bounding box center [89, 549] width 78 height 12
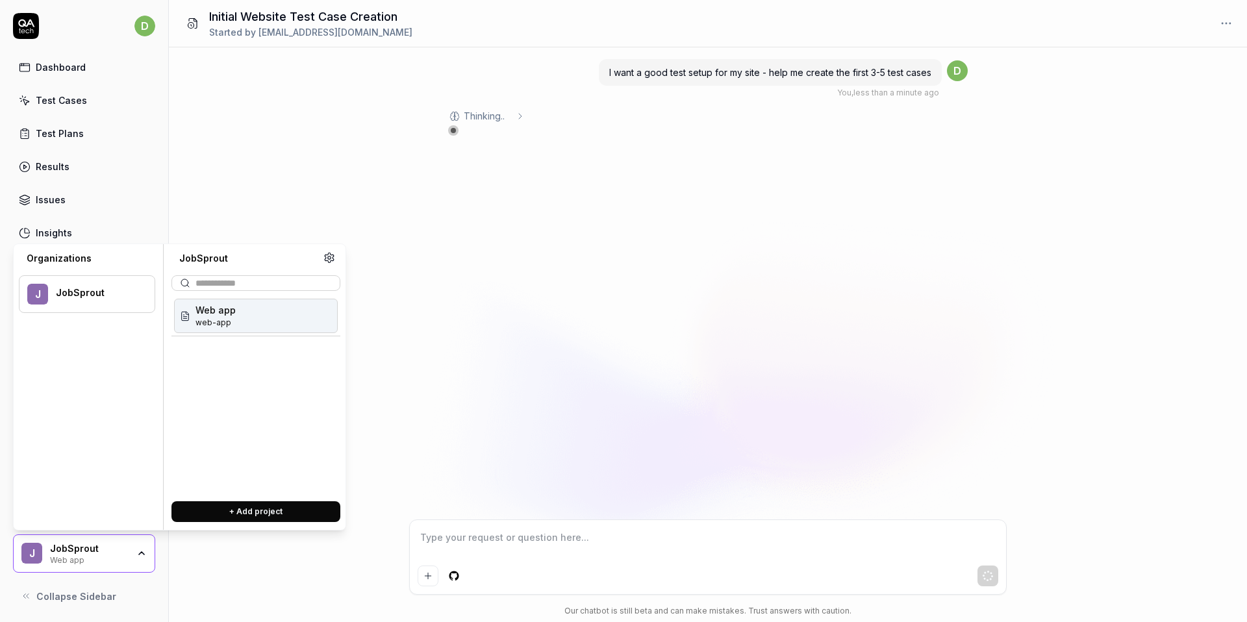
click at [208, 551] on div "I want a good test setup for my site - help me create the first 3-5 test cases …" at bounding box center [708, 334] width 1078 height 575
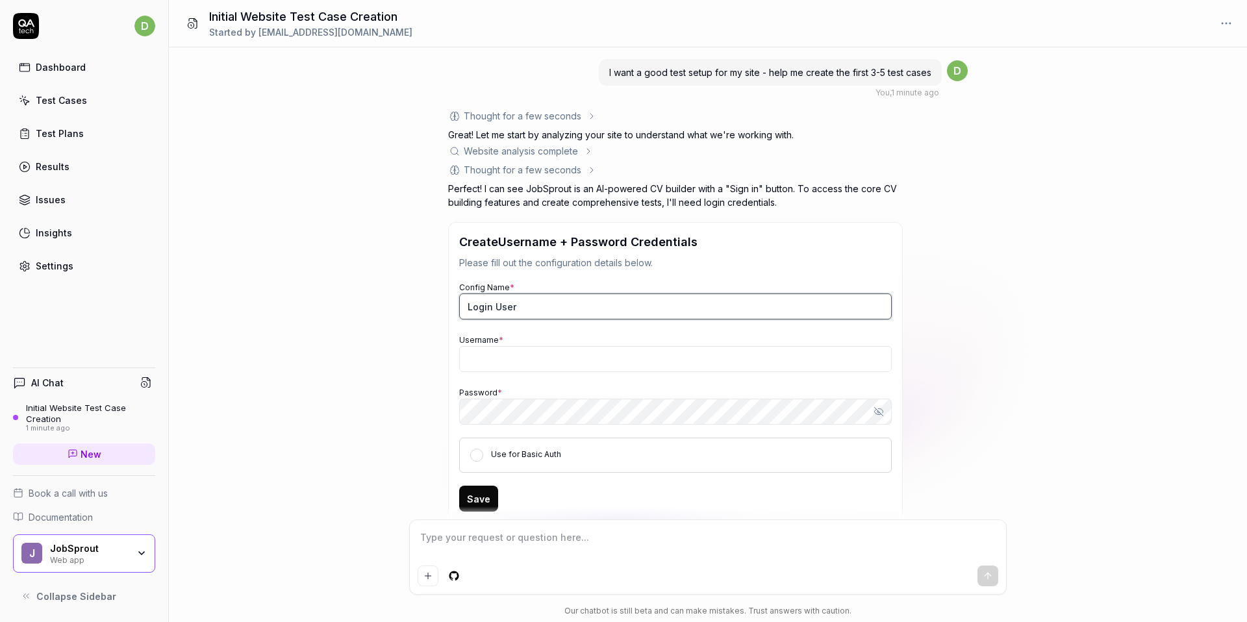
type textarea "*"
click at [514, 314] on input "Login User" at bounding box center [675, 307] width 432 height 26
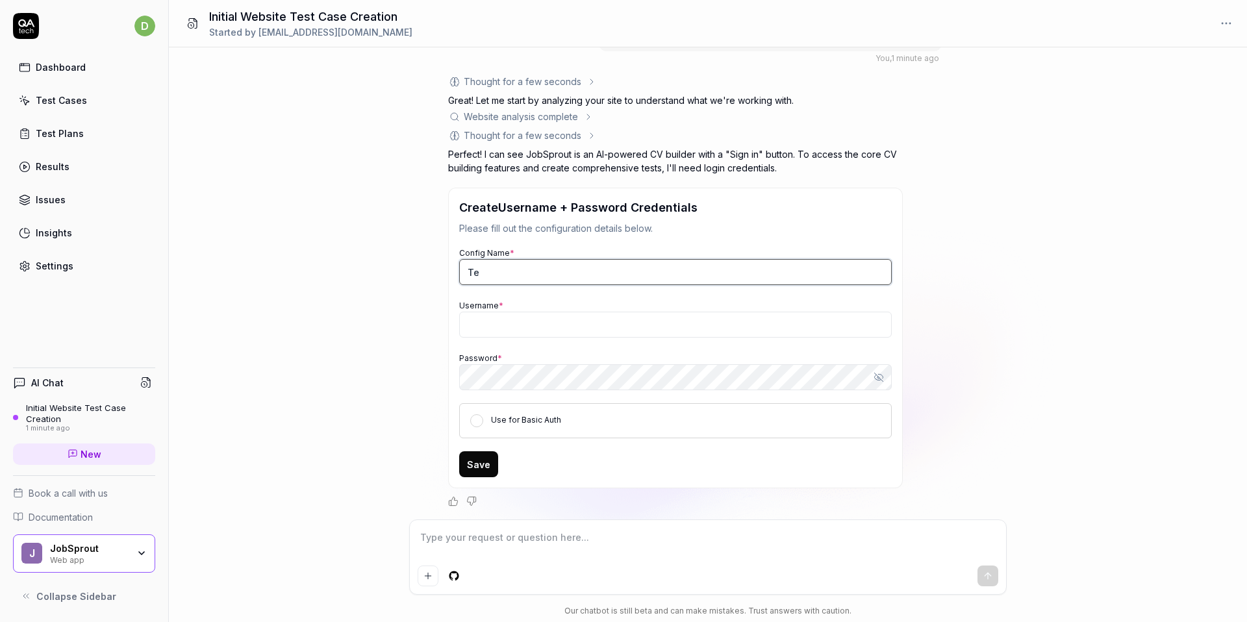
type input "T"
type input "te"
click at [502, 275] on input "te" at bounding box center [675, 272] width 432 height 26
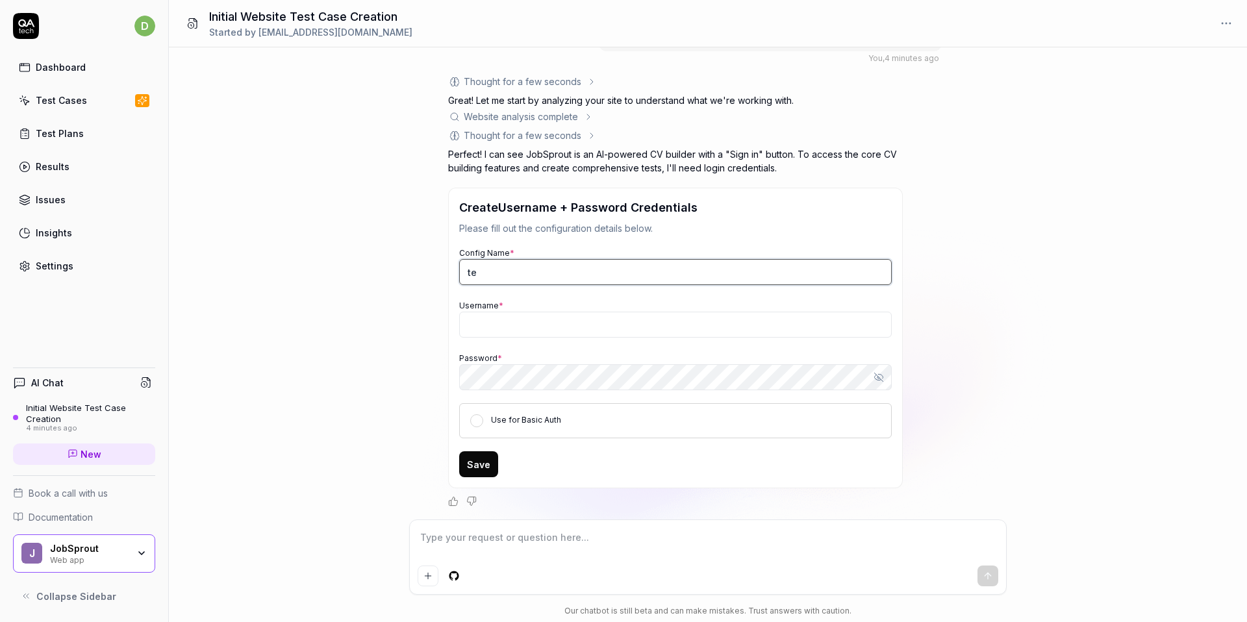
type textarea "*"
type input "jo"
type input "omg"
type input "Test"
type textarea "*"
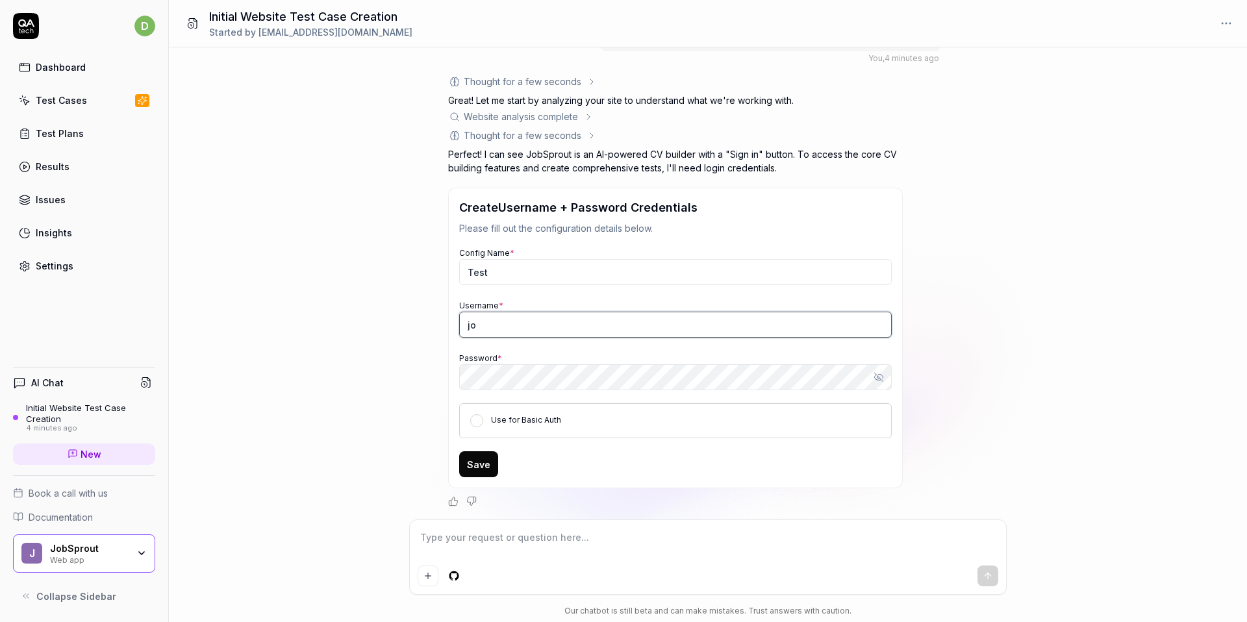
type input "j"
type input "omgwtfbbq.96@gmail.com"
click at [877, 381] on icon "button" at bounding box center [878, 377] width 10 height 10
click at [474, 410] on div "Use for Basic Auth" at bounding box center [675, 420] width 432 height 35
click at [474, 420] on button "Use for Basic Auth" at bounding box center [476, 420] width 13 height 13
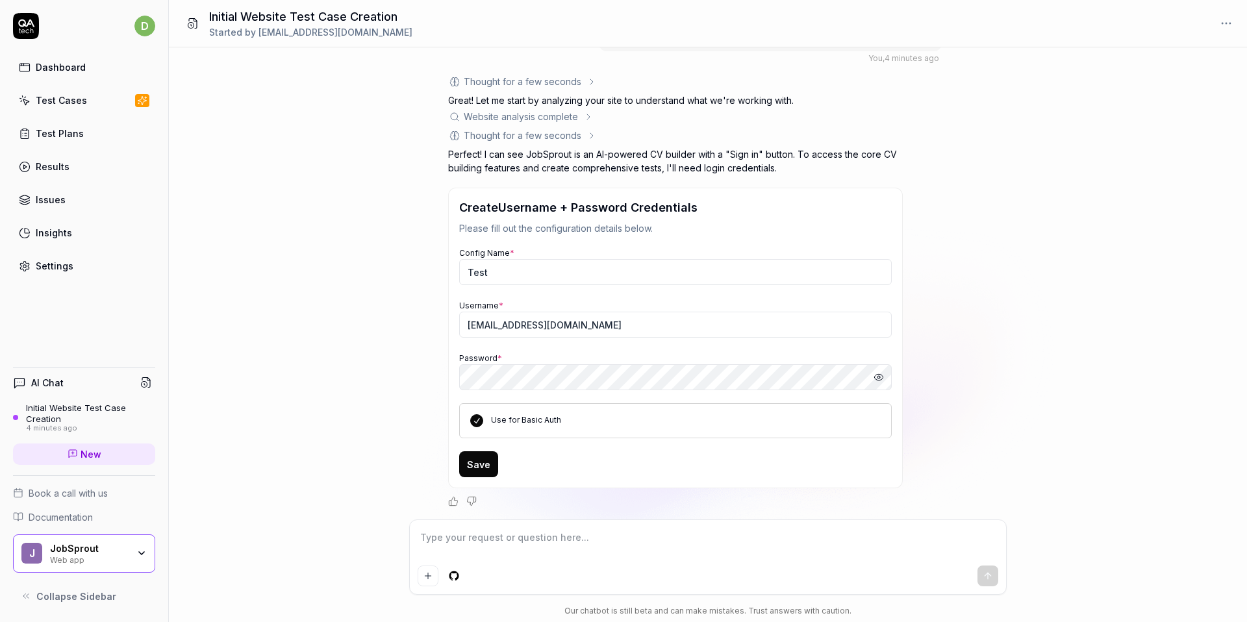
click at [483, 471] on button "Save" at bounding box center [478, 464] width 39 height 26
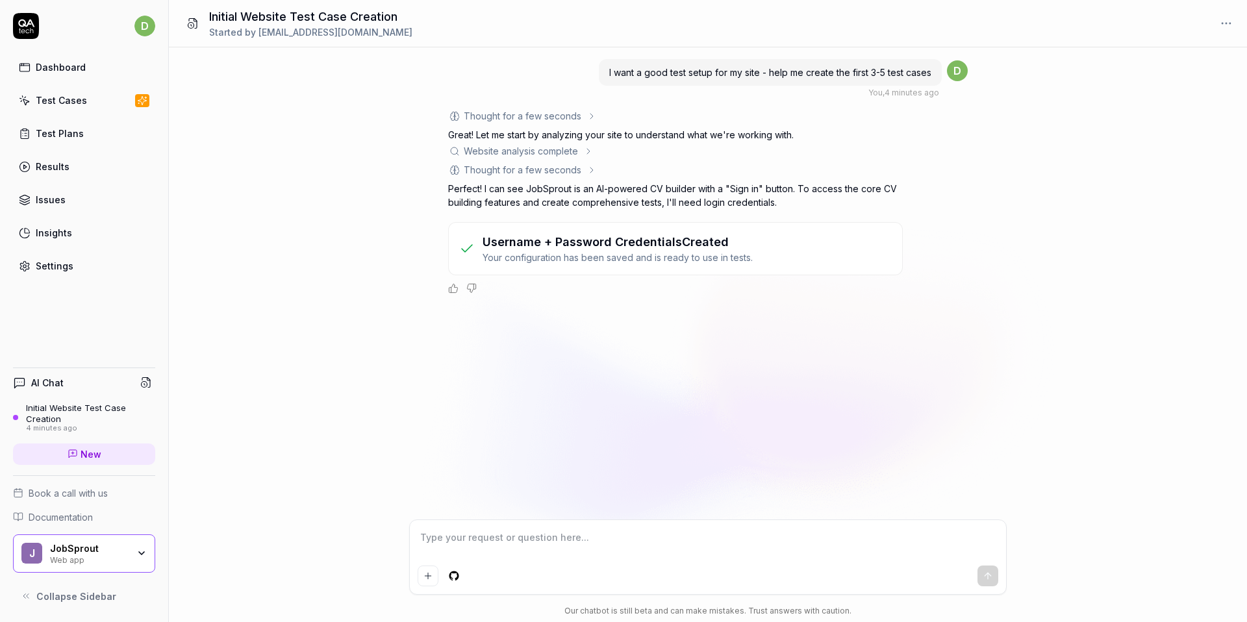
click at [507, 532] on textarea at bounding box center [708, 544] width 581 height 32
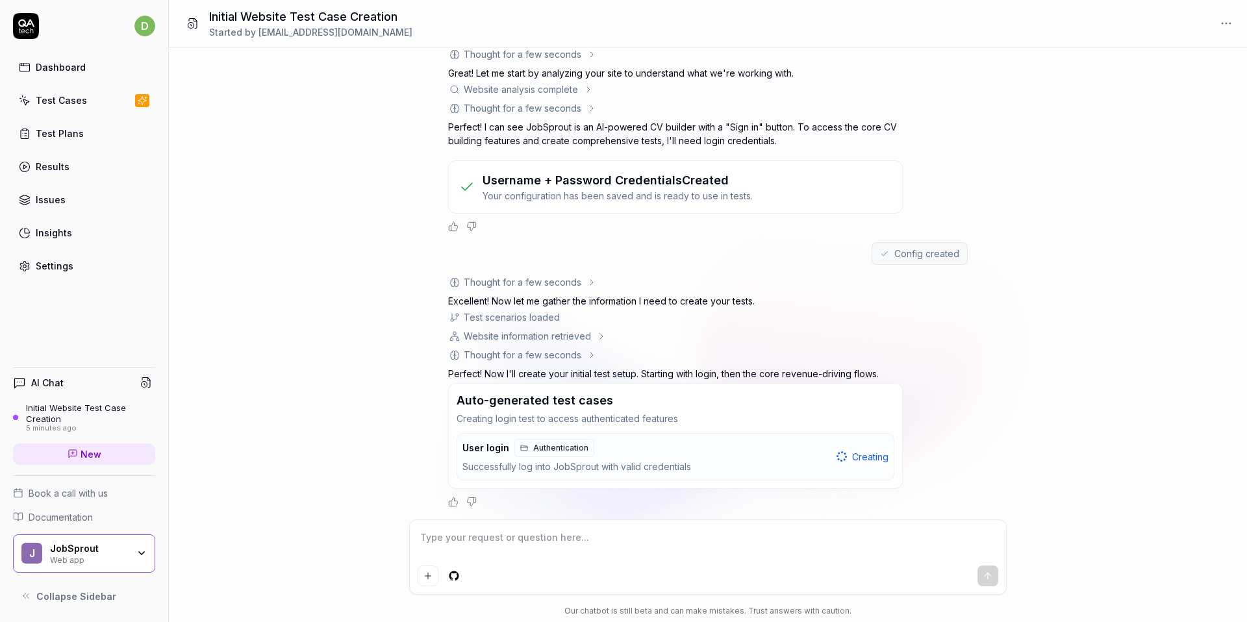
scroll to position [62, 0]
click at [598, 334] on icon at bounding box center [601, 336] width 10 height 10
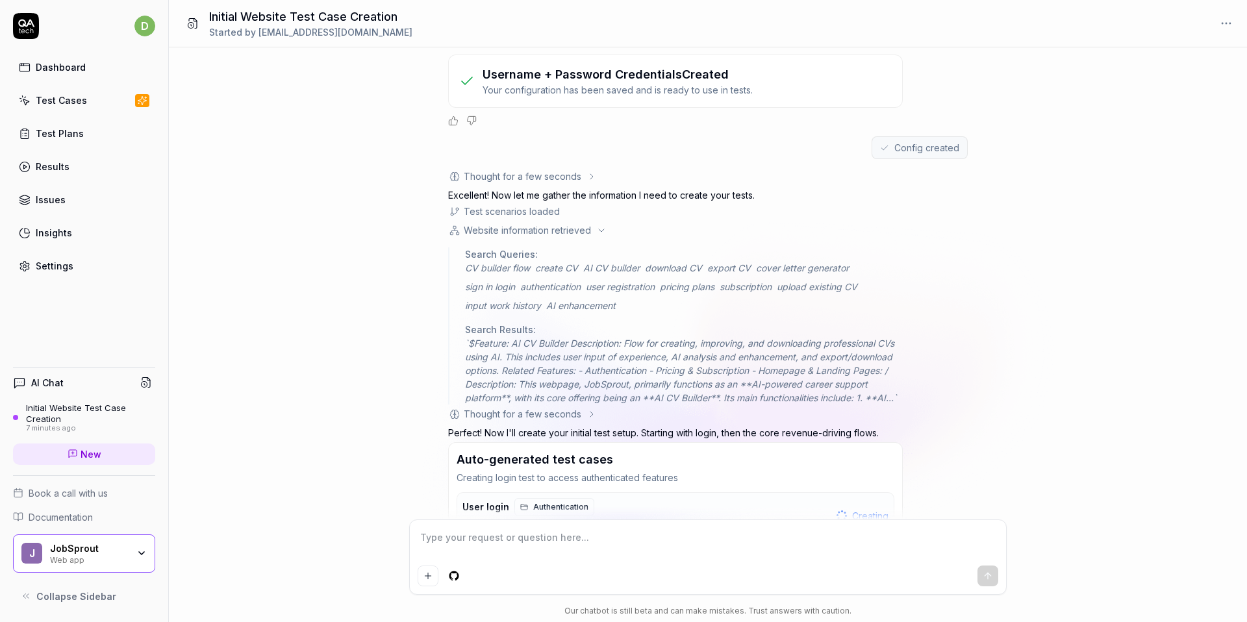
scroll to position [241, 0]
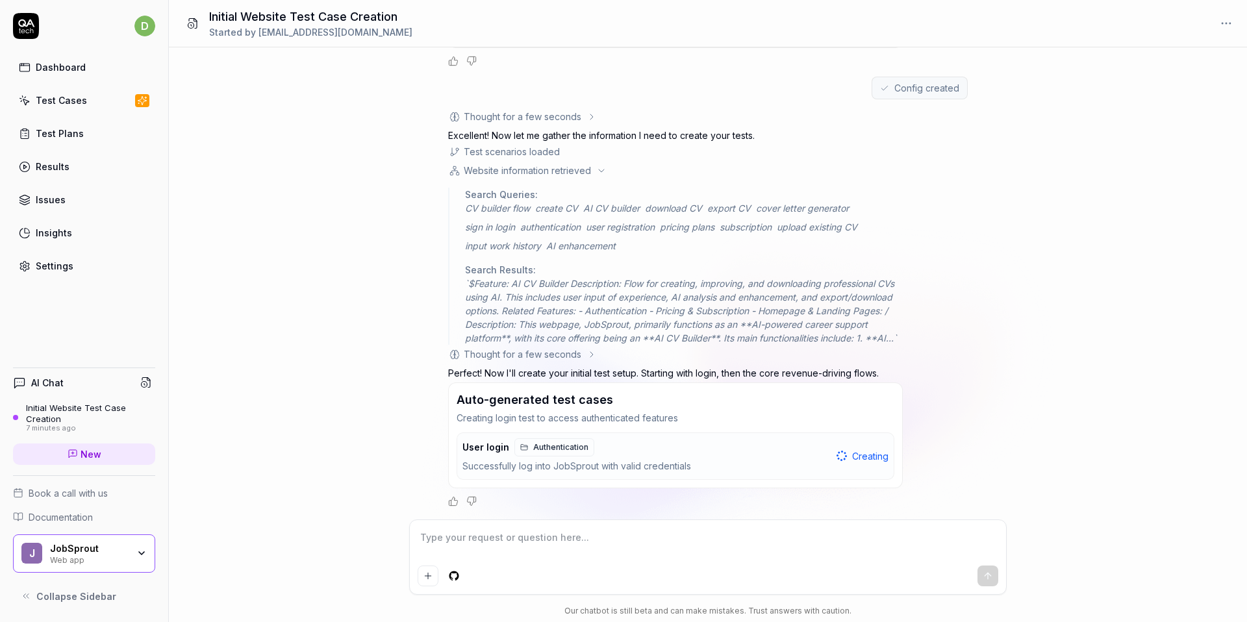
click at [532, 350] on div "Thought for a few seconds" at bounding box center [523, 354] width 118 height 14
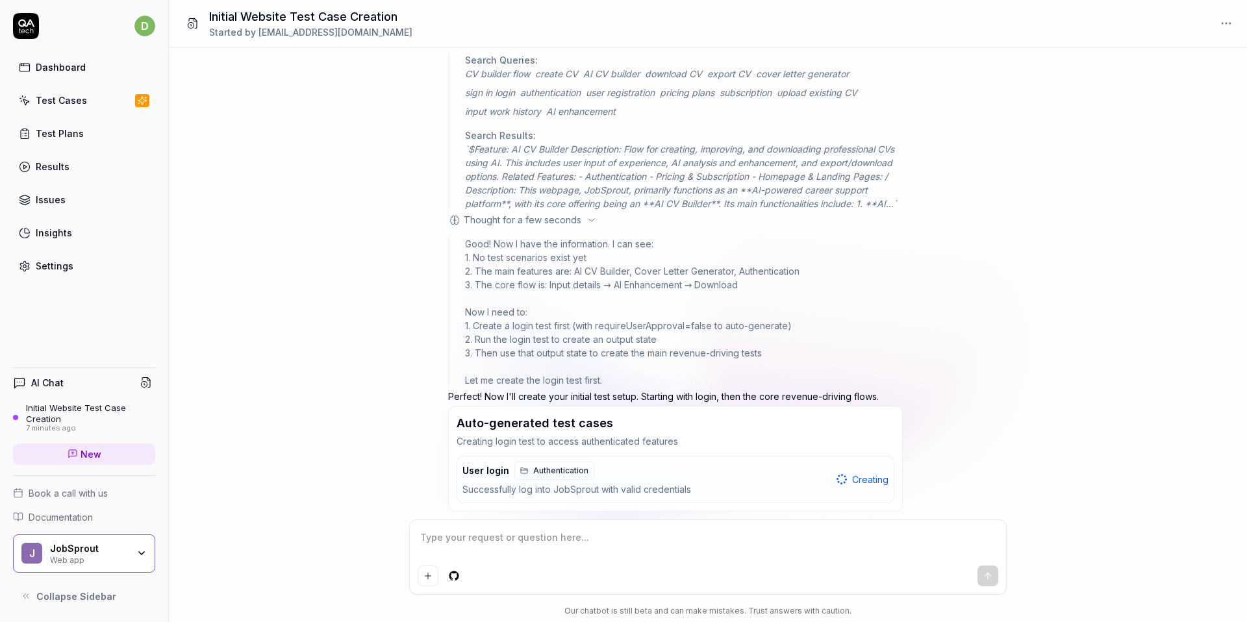
scroll to position [399, 0]
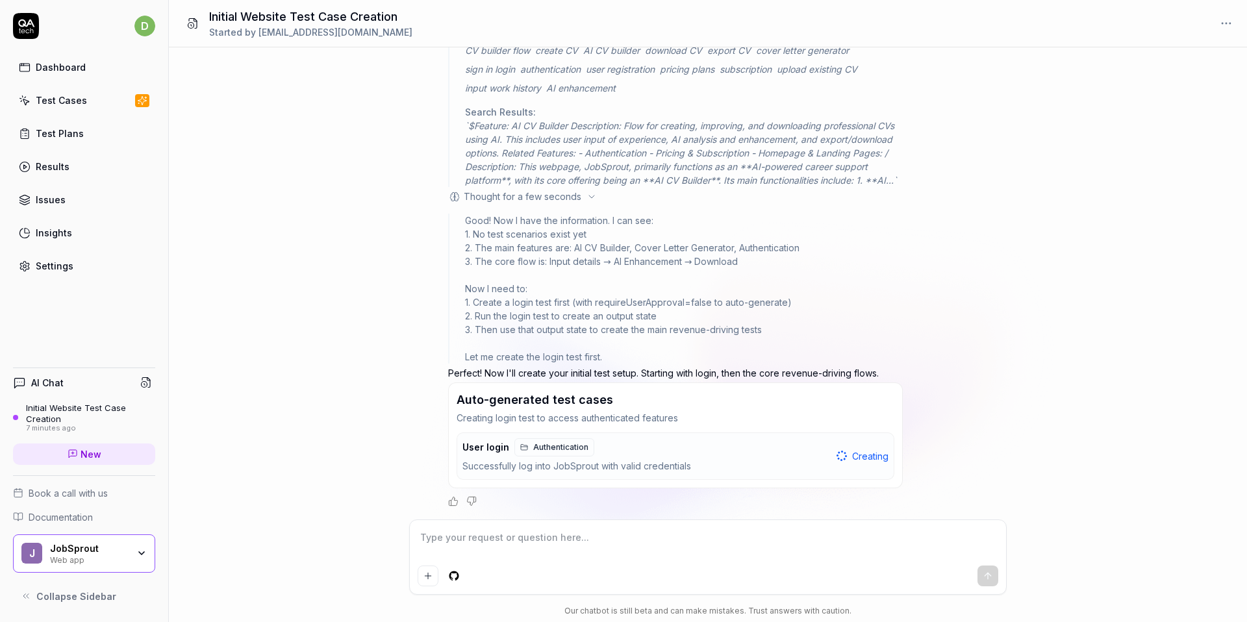
click at [847, 457] on div "Creating" at bounding box center [862, 456] width 52 height 14
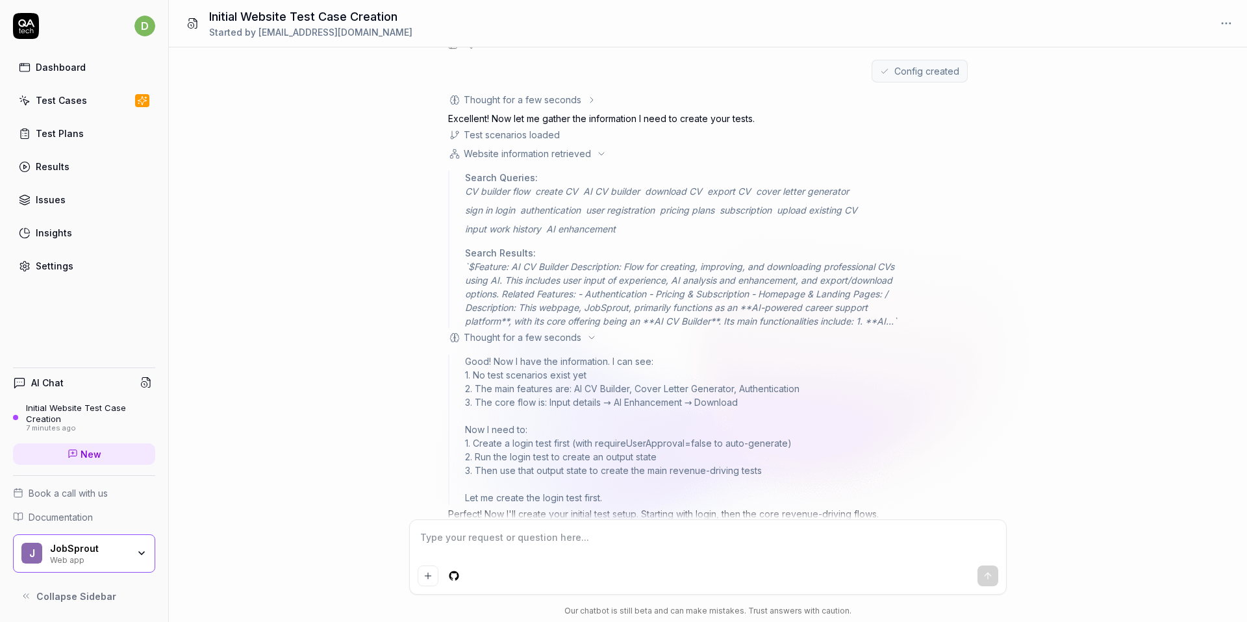
scroll to position [0, 0]
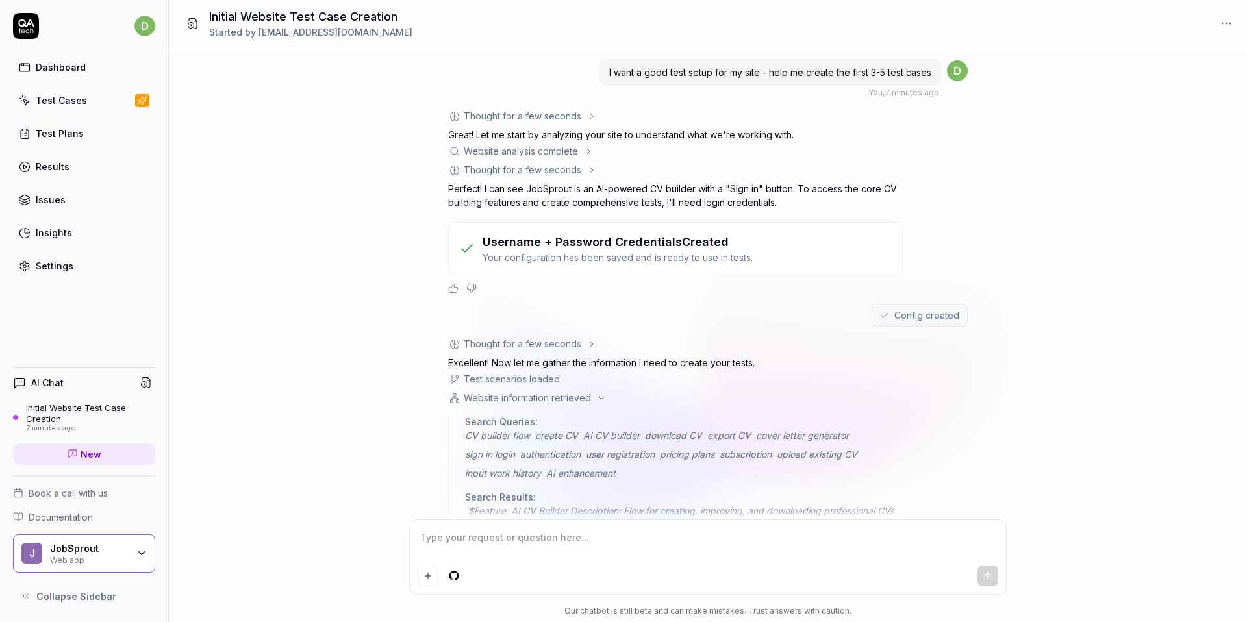
click at [450, 286] on icon "Positive feedback" at bounding box center [453, 288] width 10 height 10
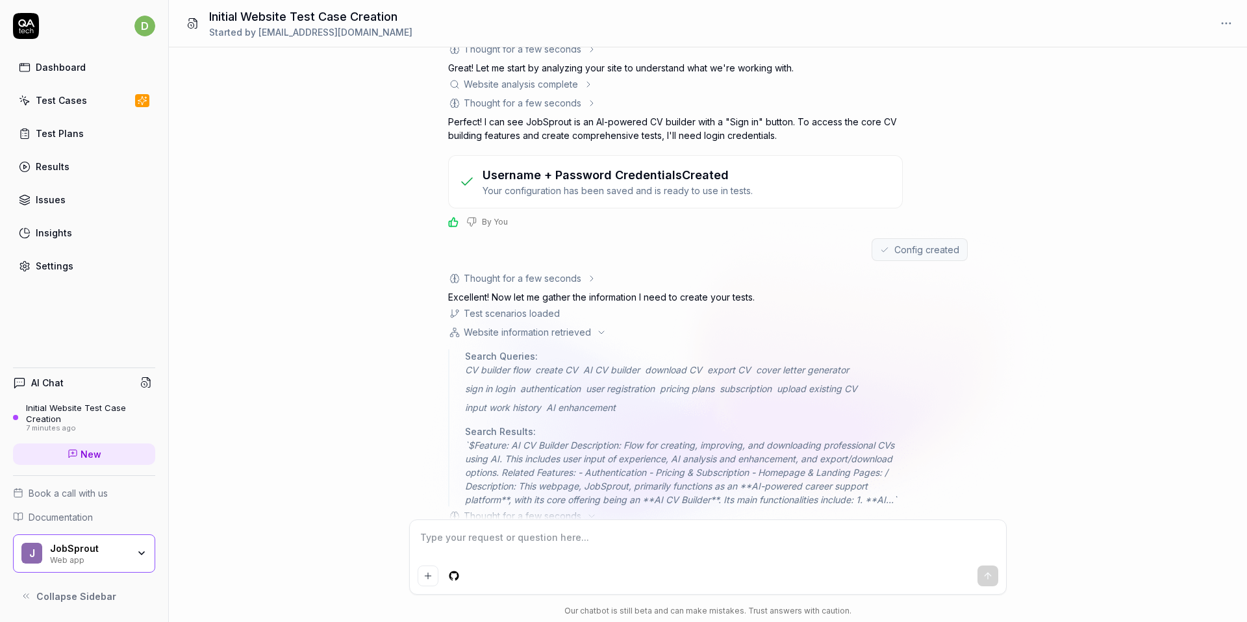
scroll to position [400, 0]
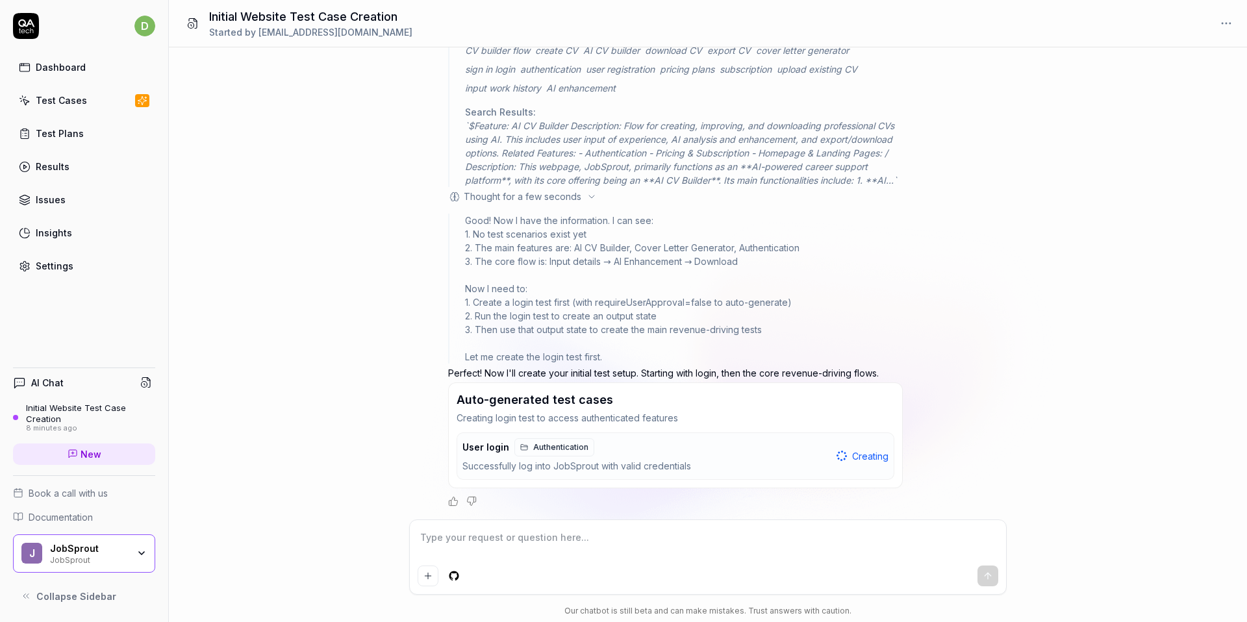
click at [534, 532] on textarea at bounding box center [708, 544] width 581 height 32
click at [458, 583] on html "d Dashboard Test Cases Test Plans Results Issues Insights Settings AI Chat Init…" at bounding box center [623, 311] width 1247 height 622
click at [432, 548] on html "d Dashboard Test Cases Test Plans Results Issues Insights Settings AI Chat Init…" at bounding box center [623, 311] width 1247 height 622
click at [463, 576] on html "d Dashboard Test Cases Test Plans Results Issues Insights Settings AI Chat Init…" at bounding box center [623, 311] width 1247 height 622
click at [492, 549] on link "Manage connections" at bounding box center [519, 549] width 97 height 14
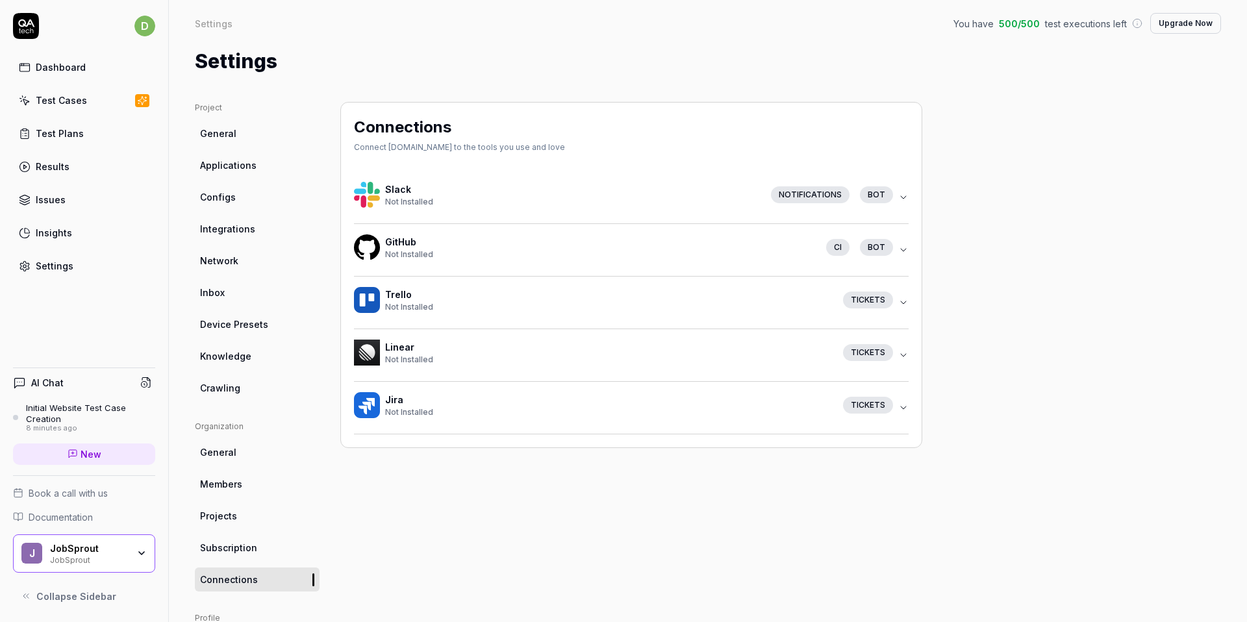
click at [827, 248] on div "CI bot" at bounding box center [857, 247] width 82 height 17
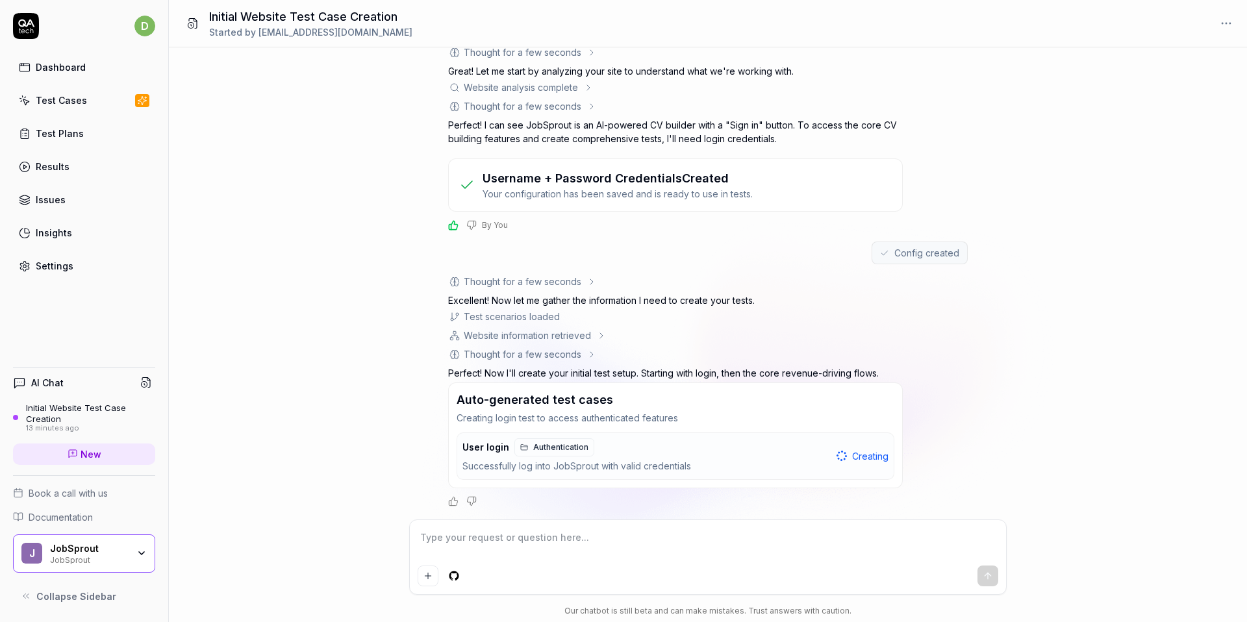
scroll to position [64, 0]
type textarea "*"
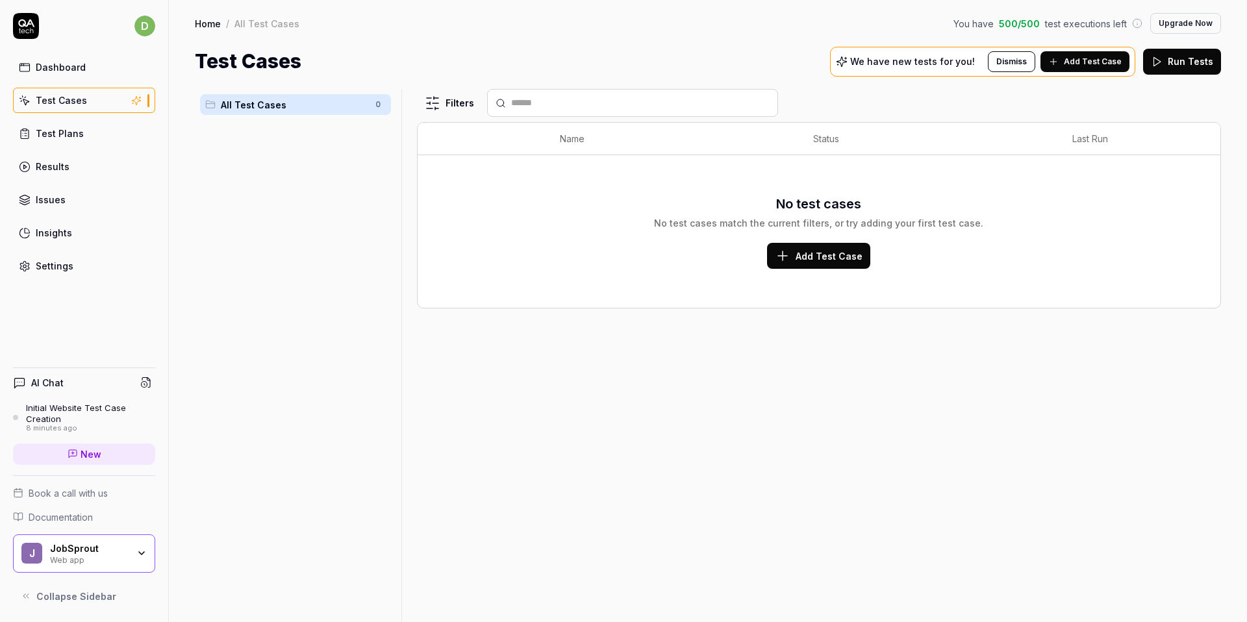
click at [53, 121] on link "Test Plans" at bounding box center [84, 133] width 142 height 25
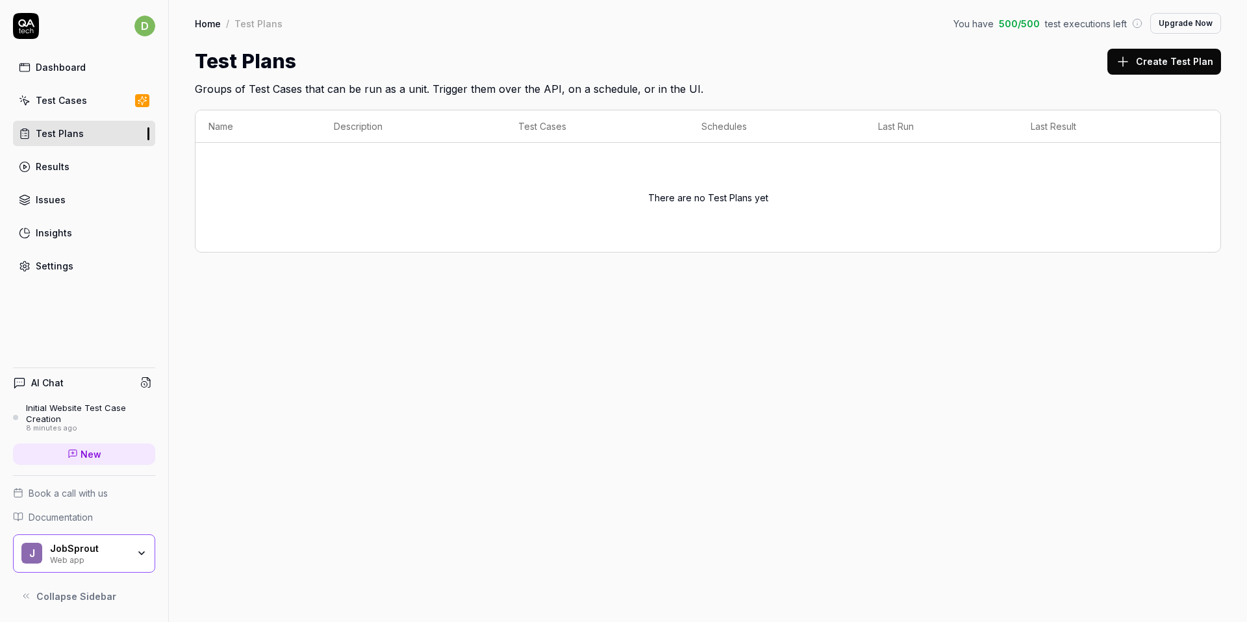
click at [60, 161] on div "Results" at bounding box center [53, 167] width 34 height 14
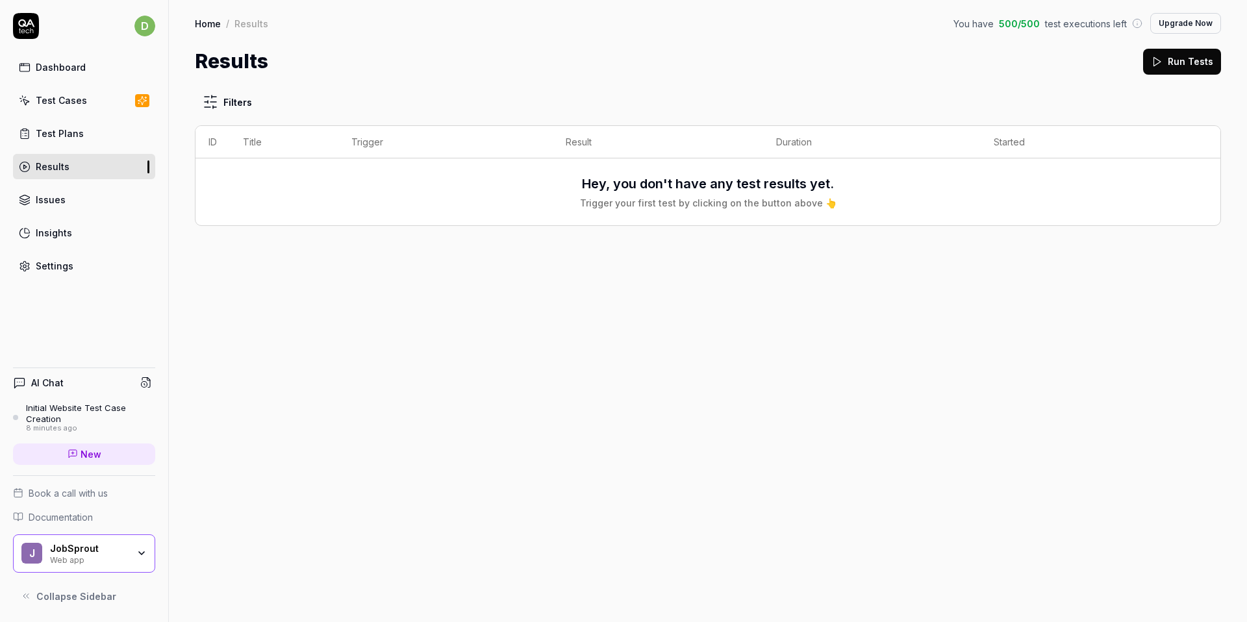
click at [63, 195] on div "Issues" at bounding box center [51, 200] width 30 height 14
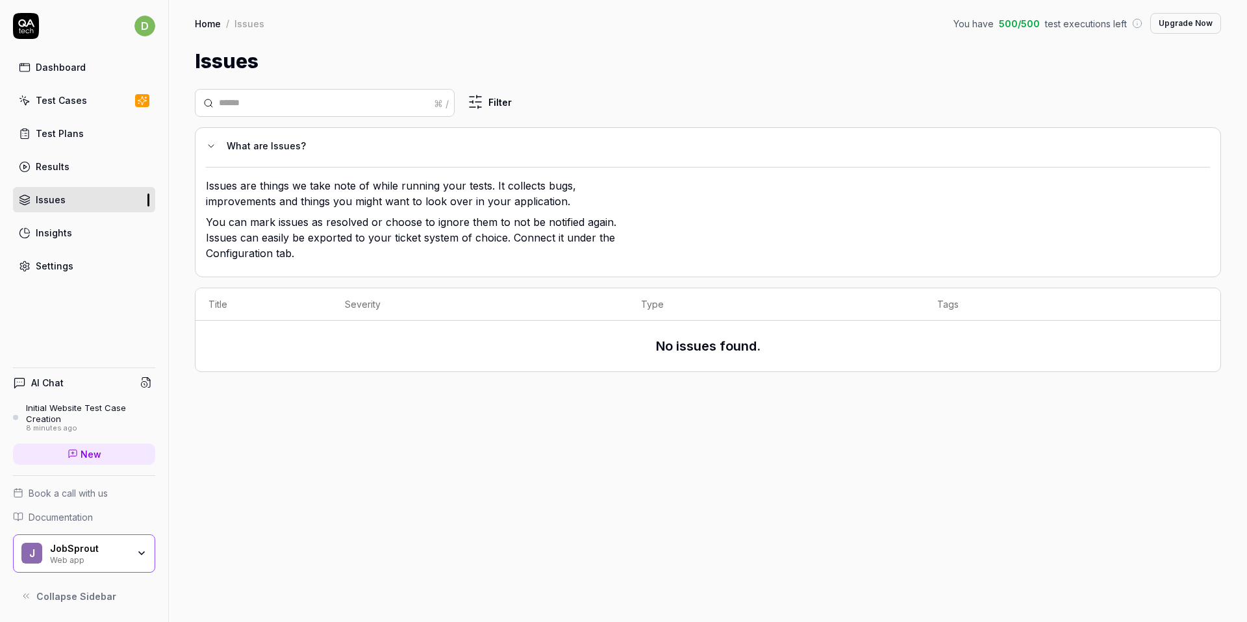
click at [60, 232] on div "Insights" at bounding box center [54, 233] width 36 height 14
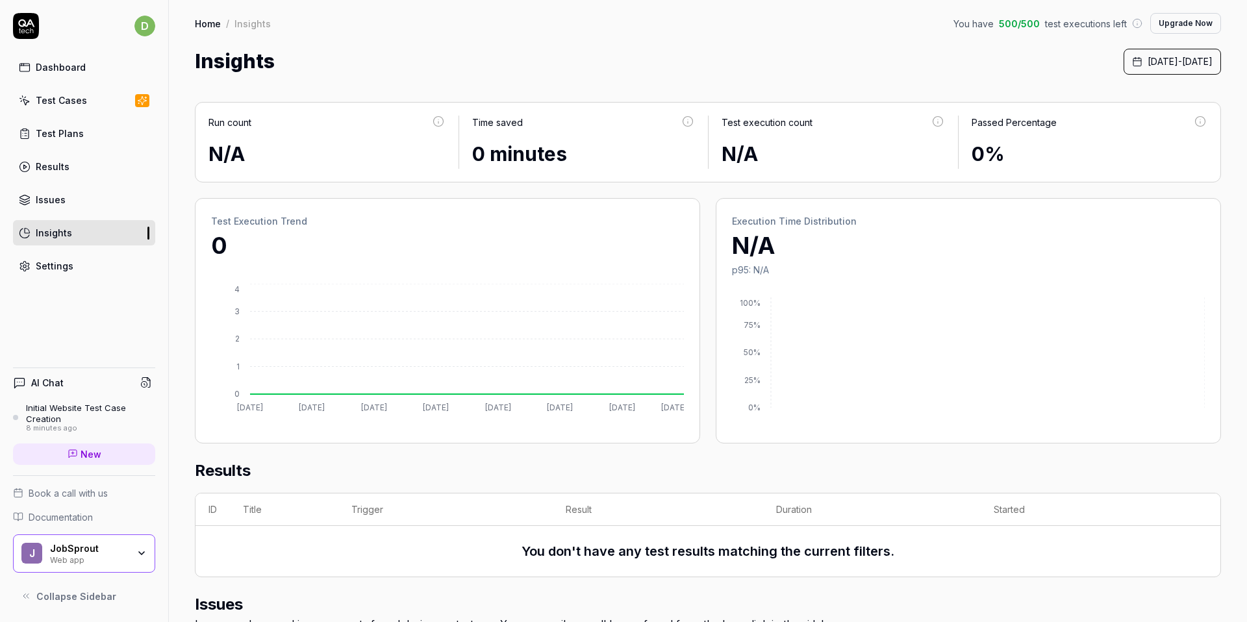
click at [66, 192] on link "Issues" at bounding box center [84, 199] width 142 height 25
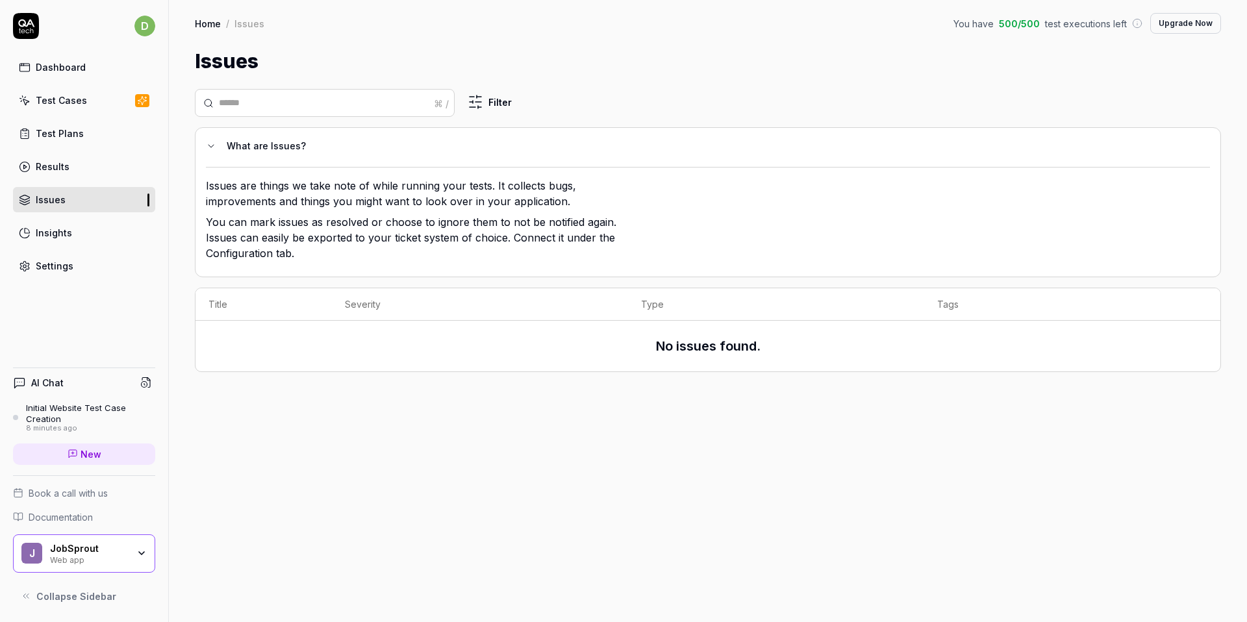
click at [58, 264] on div "Settings" at bounding box center [55, 266] width 38 height 14
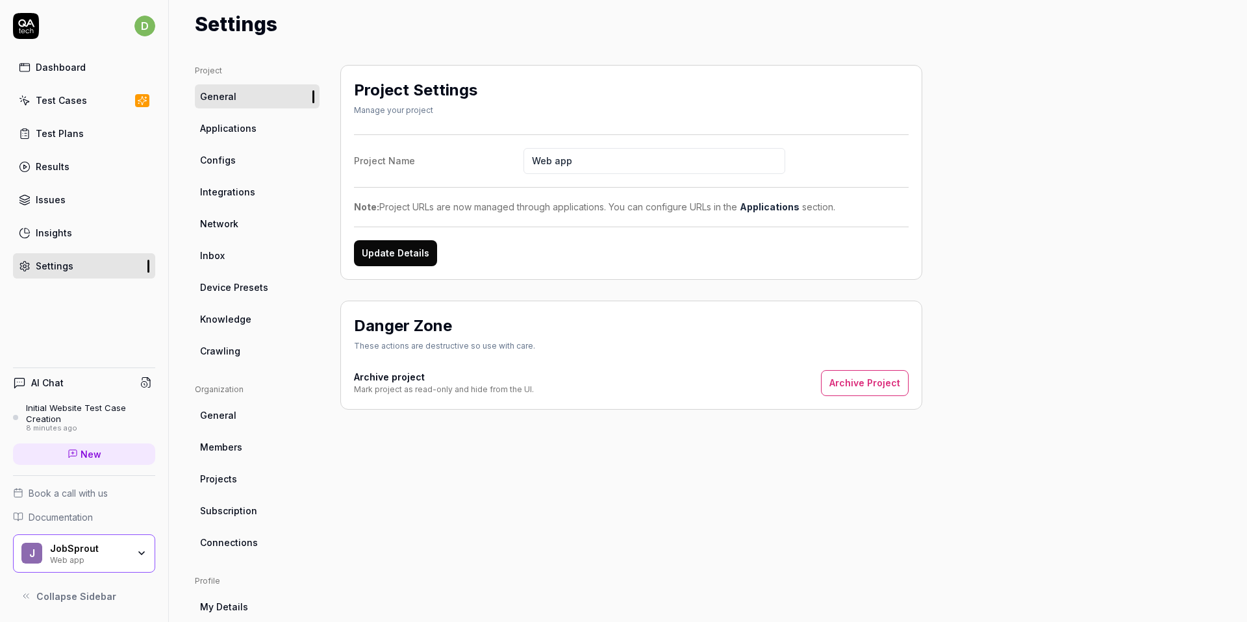
scroll to position [36, 0]
click at [203, 351] on span "Crawling" at bounding box center [220, 352] width 40 height 14
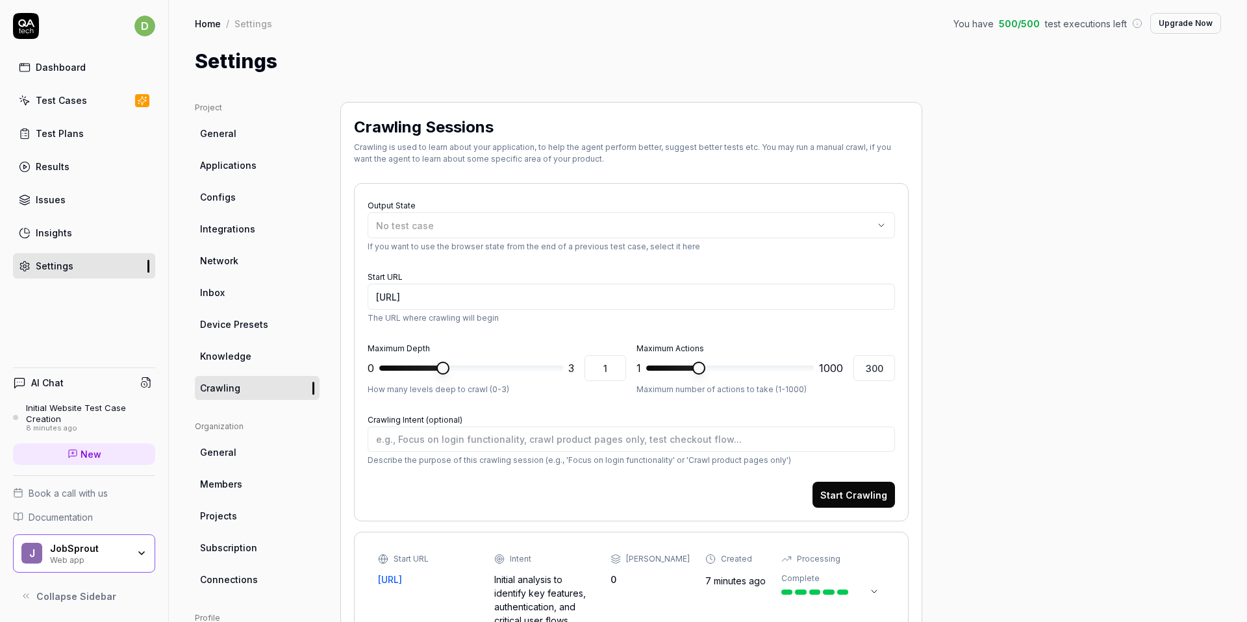
click at [248, 141] on link "General" at bounding box center [257, 133] width 125 height 24
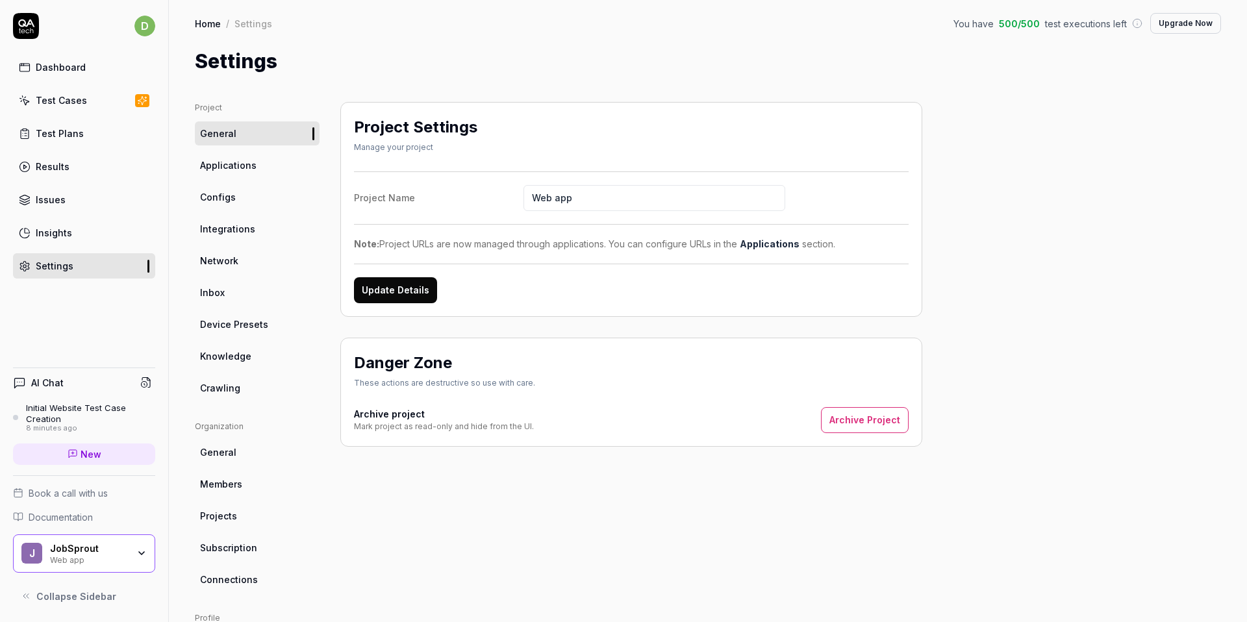
click at [598, 201] on input "Web app" at bounding box center [654, 198] width 262 height 26
type input "Web"
type input "JobSprout"
click at [361, 297] on button "Update Details" at bounding box center [395, 290] width 83 height 26
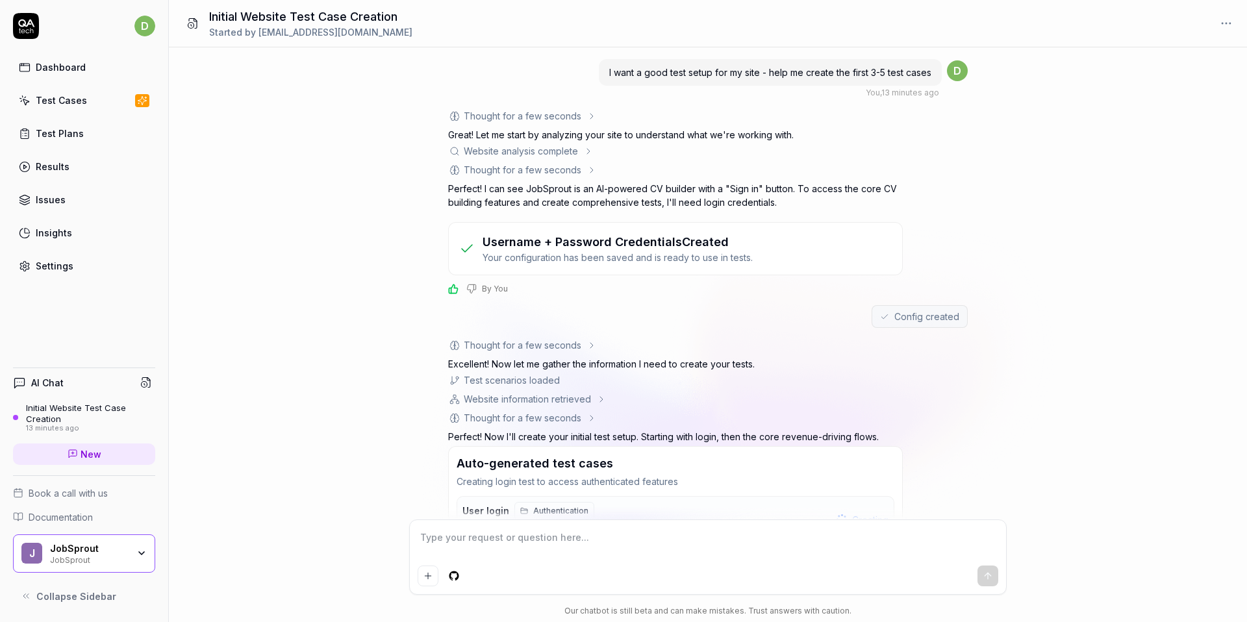
scroll to position [64, 0]
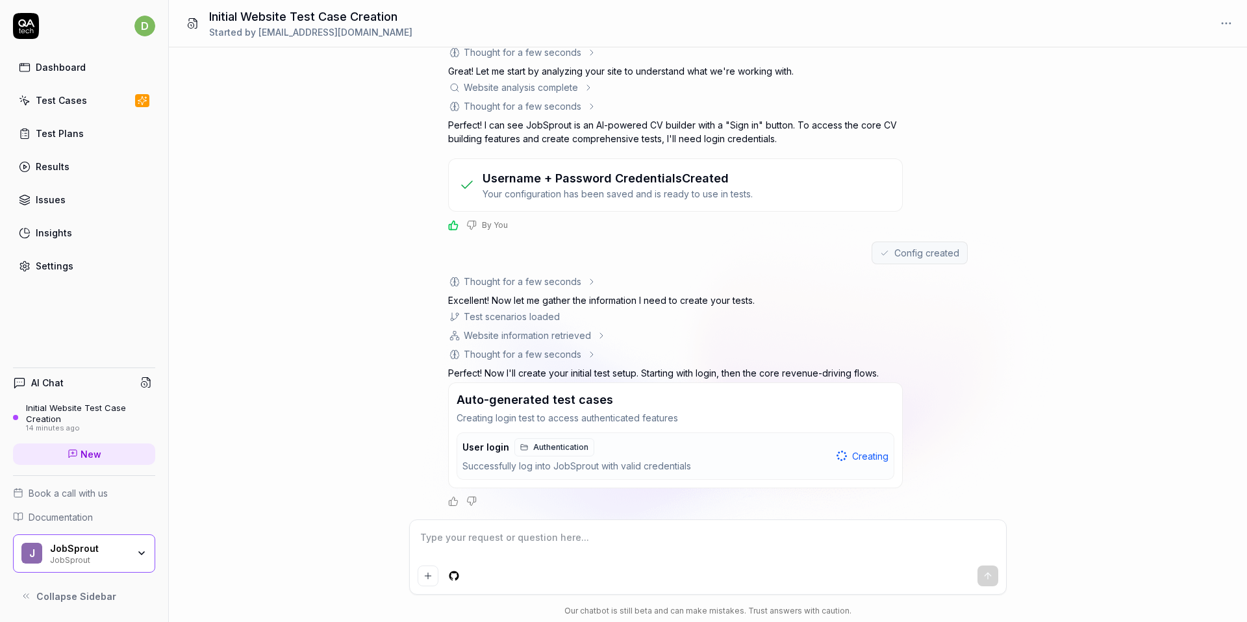
click at [543, 532] on textarea at bounding box center [708, 544] width 581 height 32
type textarea "*"
click at [572, 532] on textarea at bounding box center [708, 544] width 581 height 32
type textarea "t"
type textarea "*"
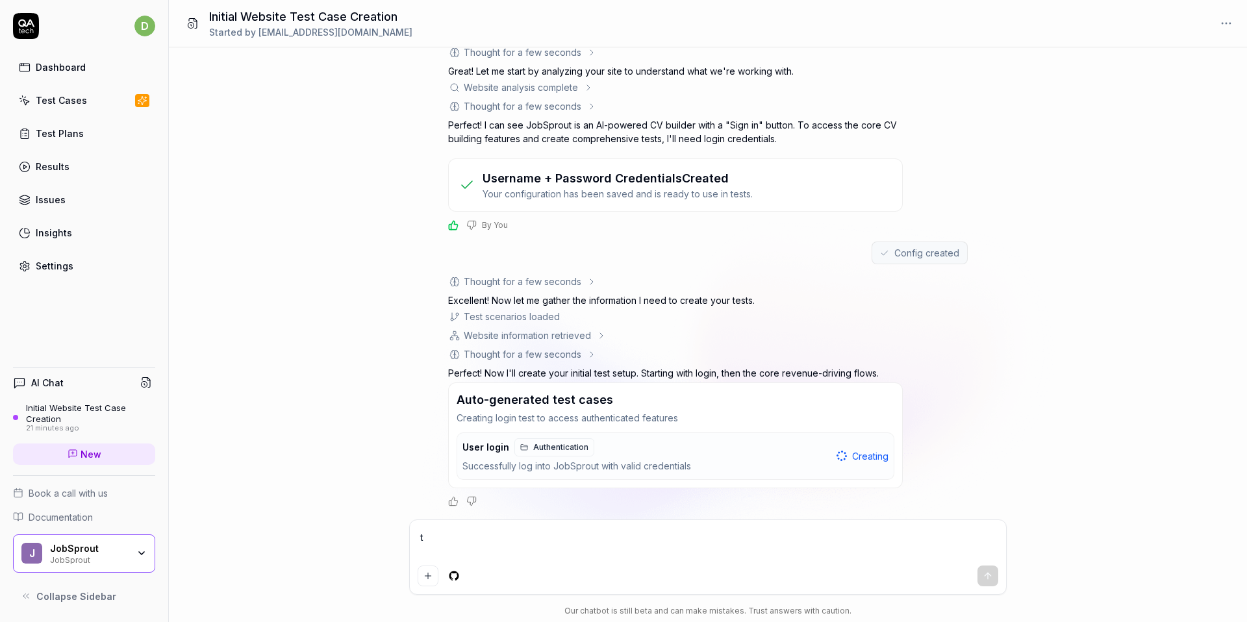
type textarea "th"
type textarea "*"
type textarea "the"
type textarea "*"
type textarea "the"
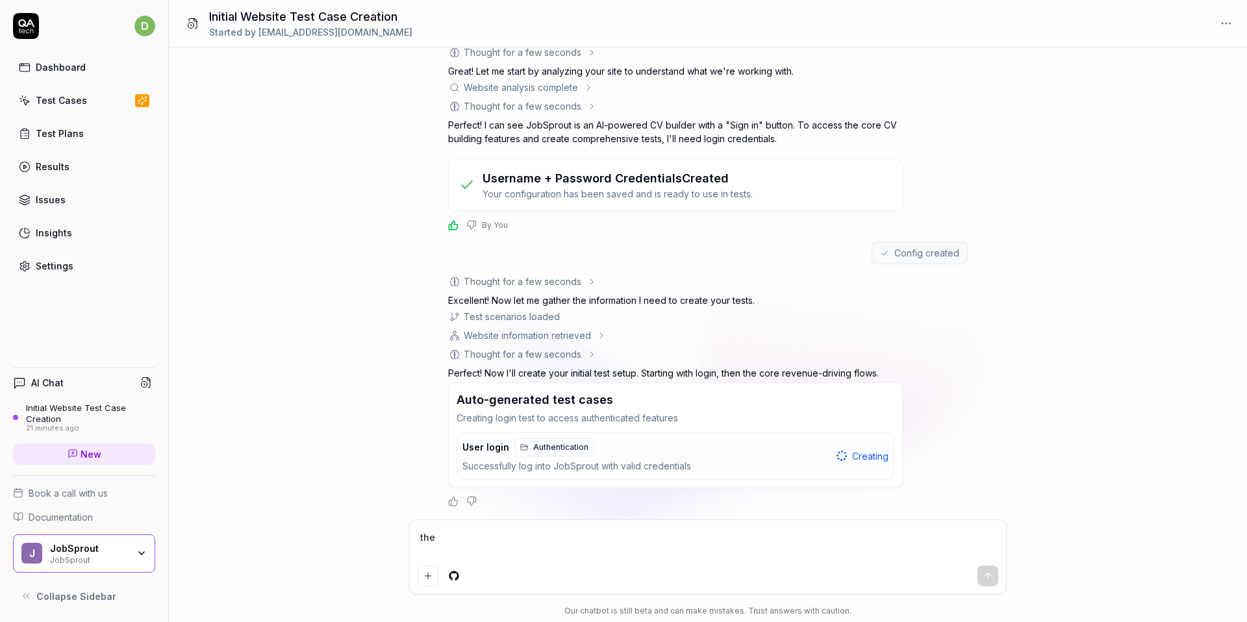
type textarea "*"
type textarea "the l"
type textarea "*"
type textarea "the"
type textarea "*"
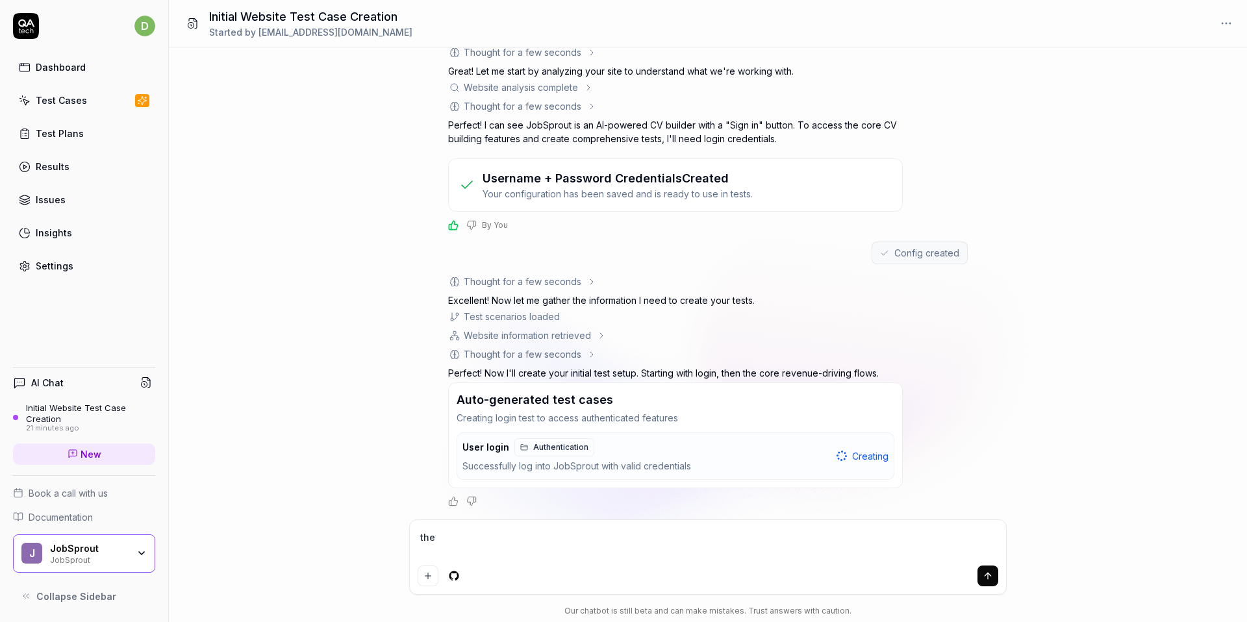
type textarea "*"
type textarea "i"
type textarea "*"
type textarea "it"
type textarea "*"
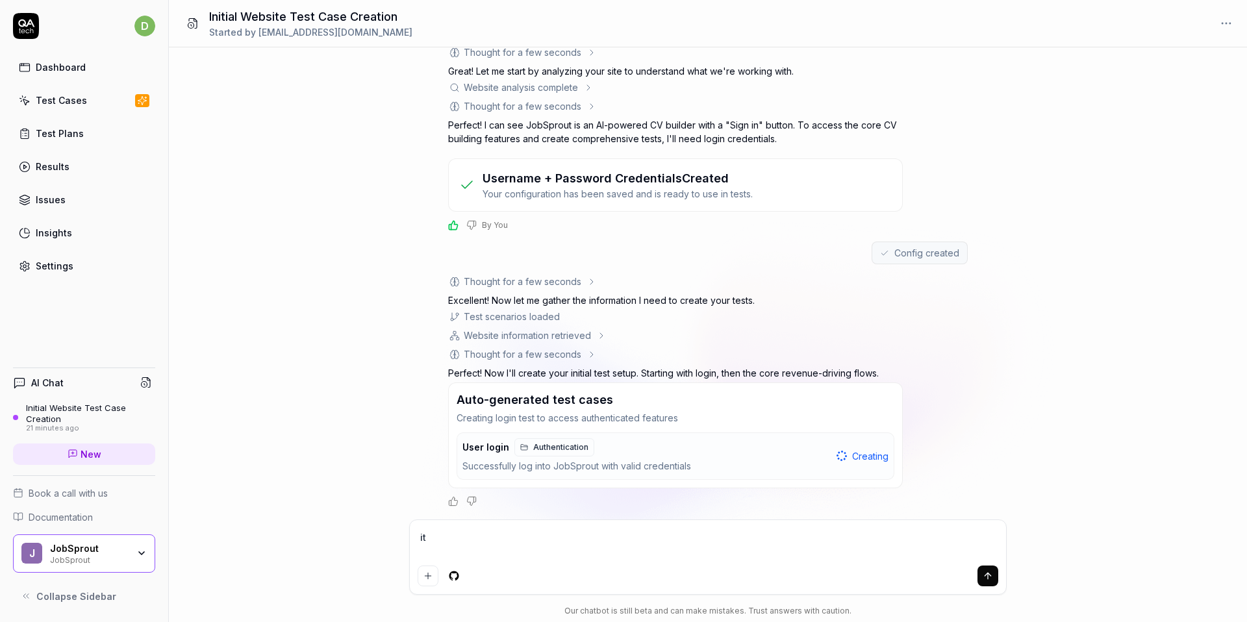
type textarea "its"
type textarea "*"
type textarea "its"
type textarea "*"
type textarea "its b"
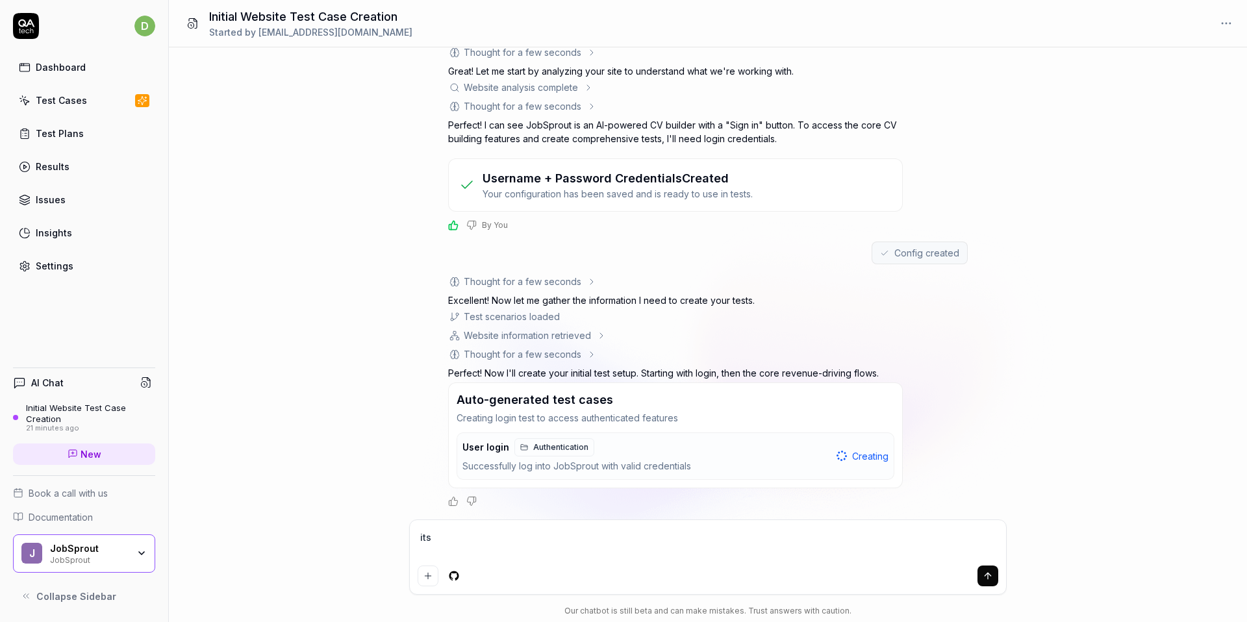
type textarea "*"
type textarea "its be"
type textarea "*"
type textarea "its bee"
type textarea "*"
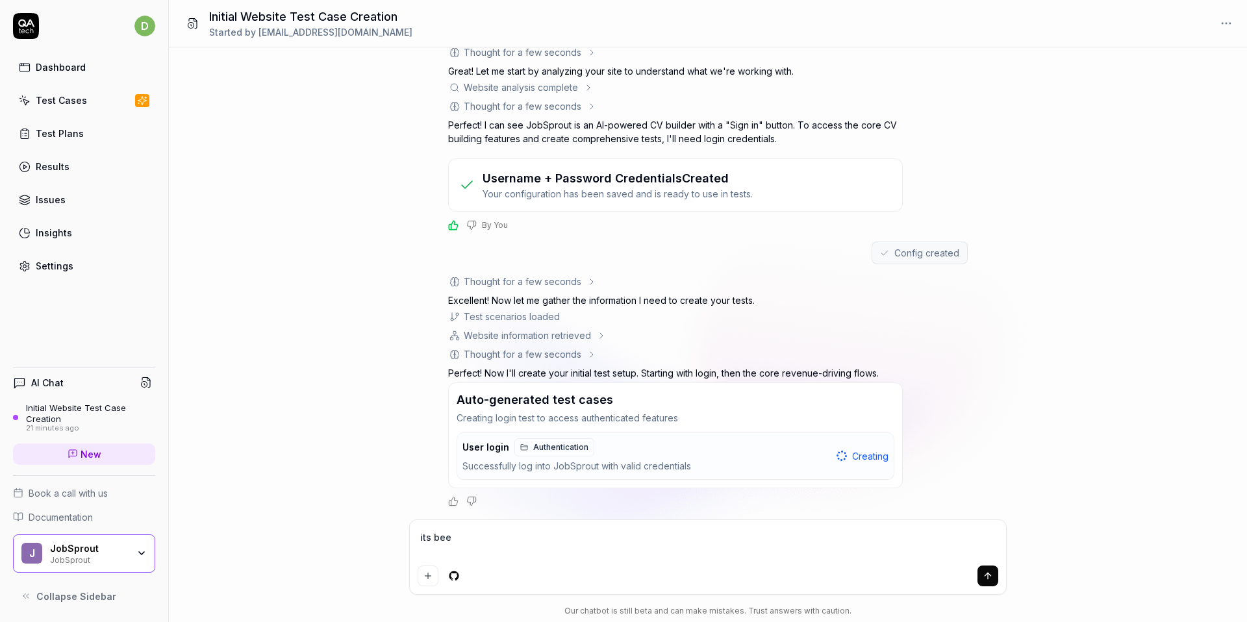
type textarea "its been"
type textarea "*"
type textarea "its been"
type textarea "*"
type textarea "its been b"
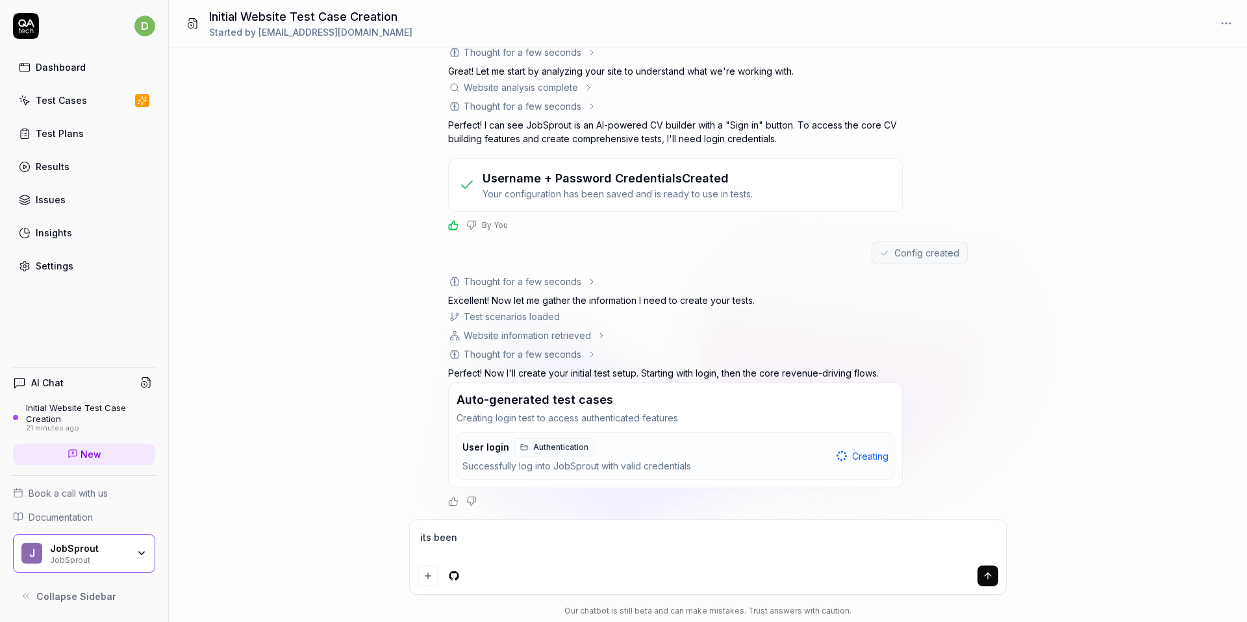
type textarea "*"
type textarea "its been bu"
type textarea "*"
type textarea "its been bui"
type textarea "*"
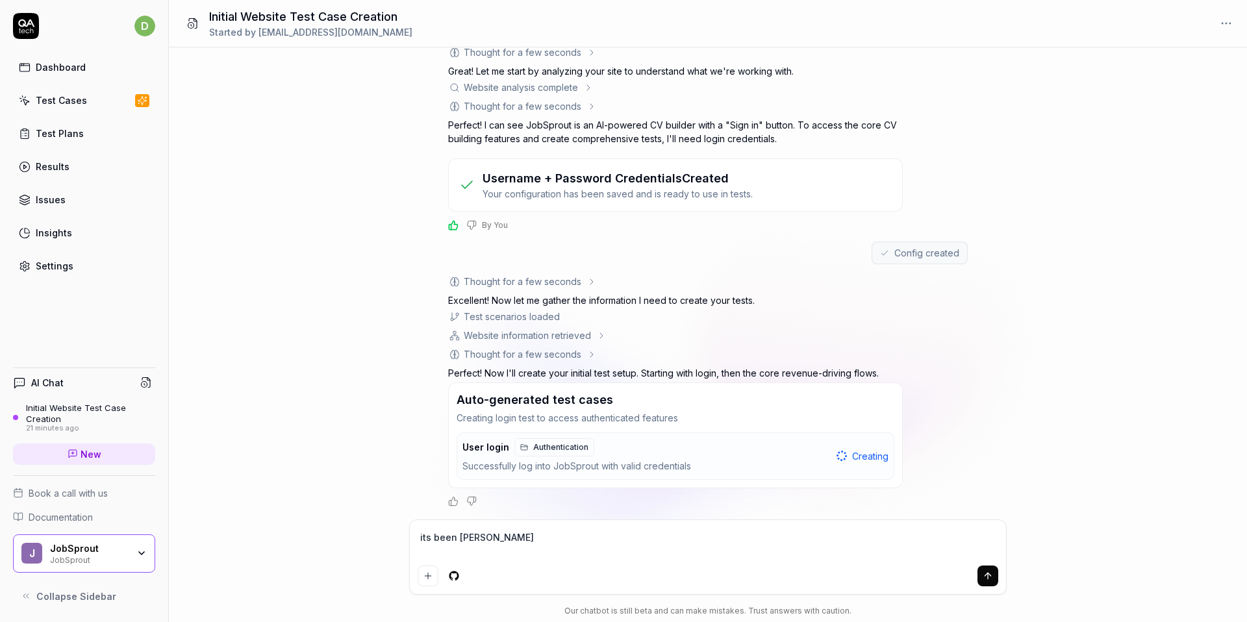
type textarea "its been buil"
type textarea "*"
type textarea "its been build"
type textarea "*"
type textarea "its been buildi"
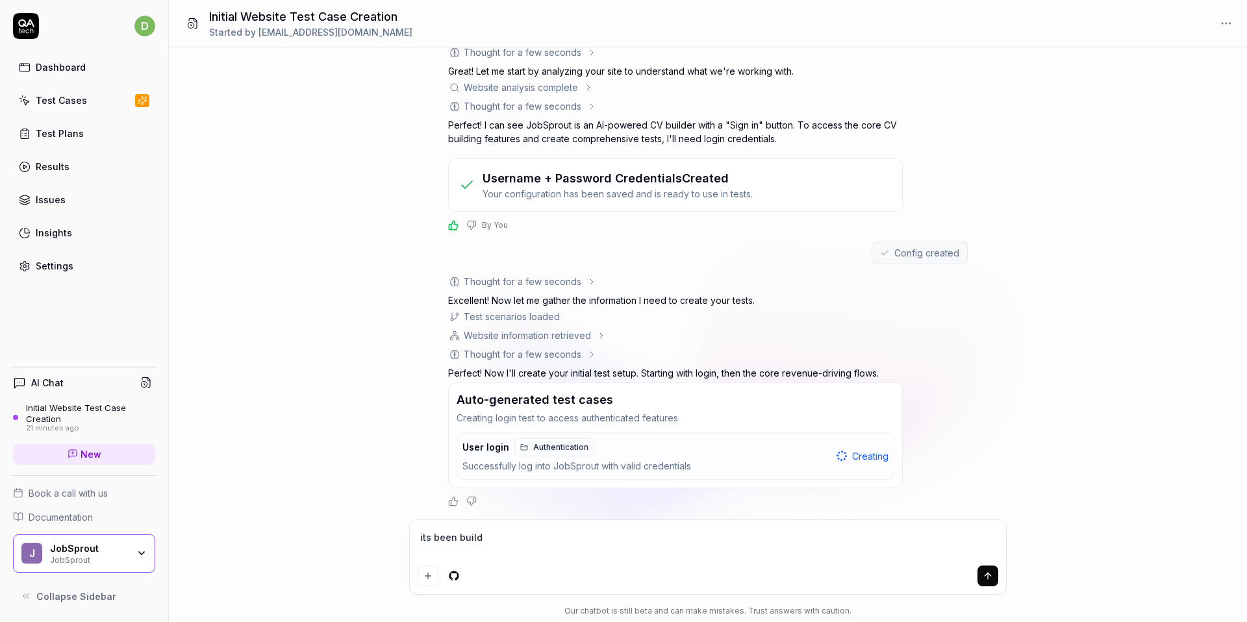
type textarea "*"
type textarea "its been buildin"
type textarea "*"
type textarea "its been building"
type textarea "*"
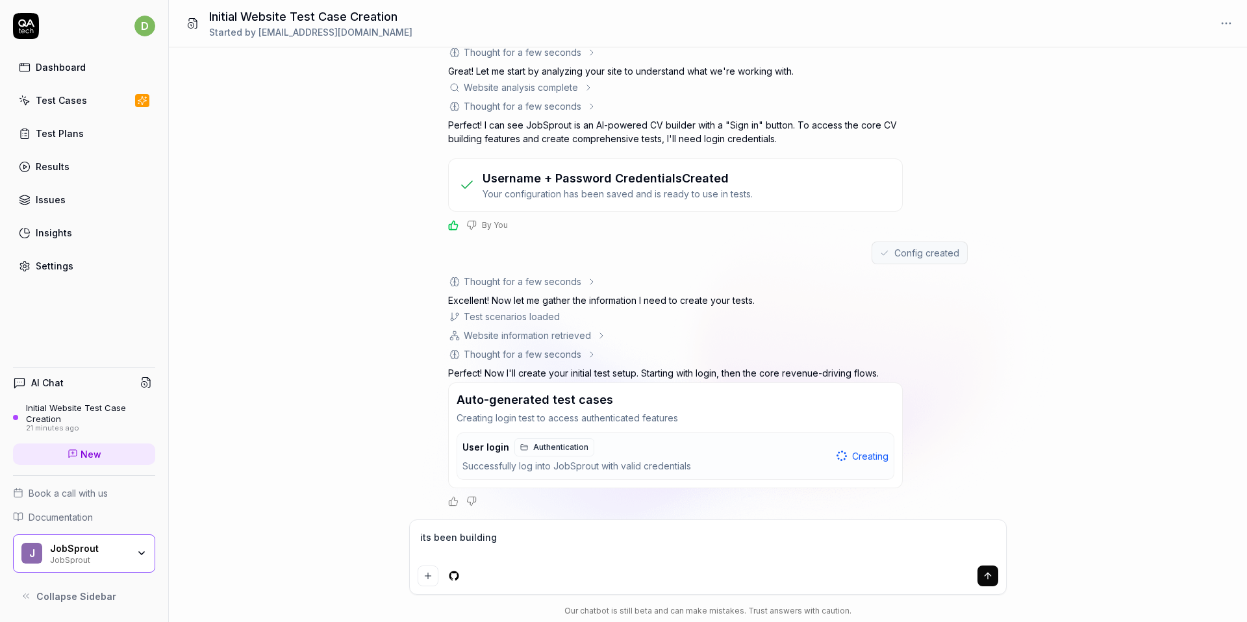
type textarea "its been building"
type textarea "*"
type textarea "its been building t"
type textarea "*"
type textarea "its been building th"
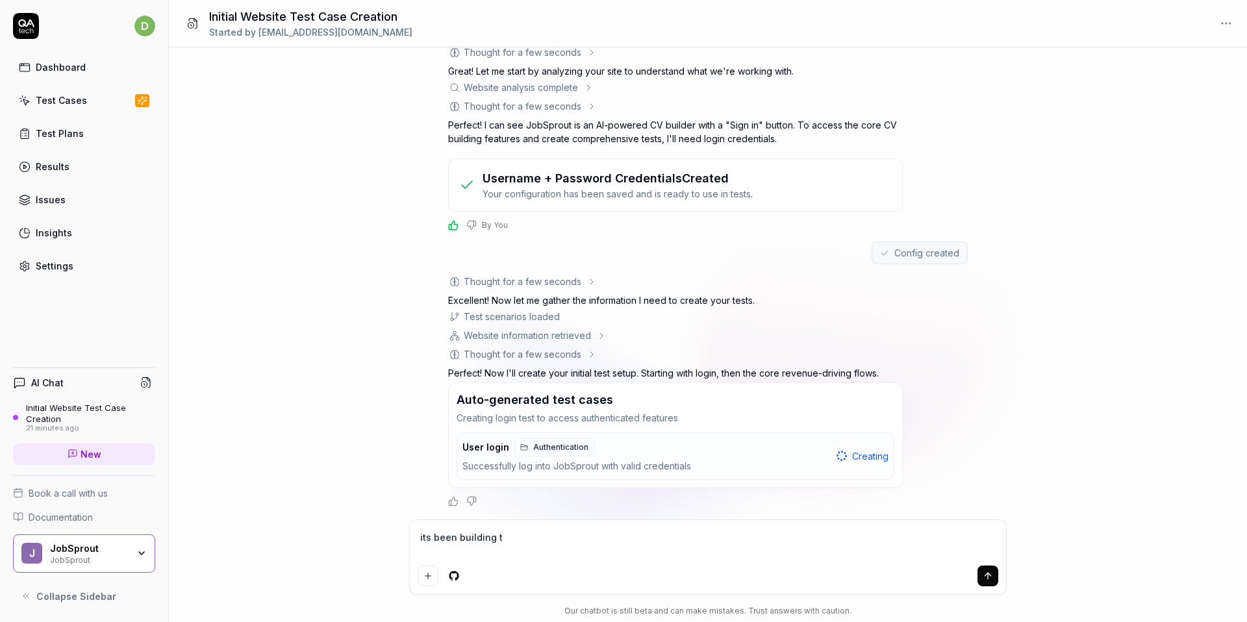
type textarea "*"
type textarea "its been building the"
type textarea "*"
type textarea "its been building the"
type textarea "*"
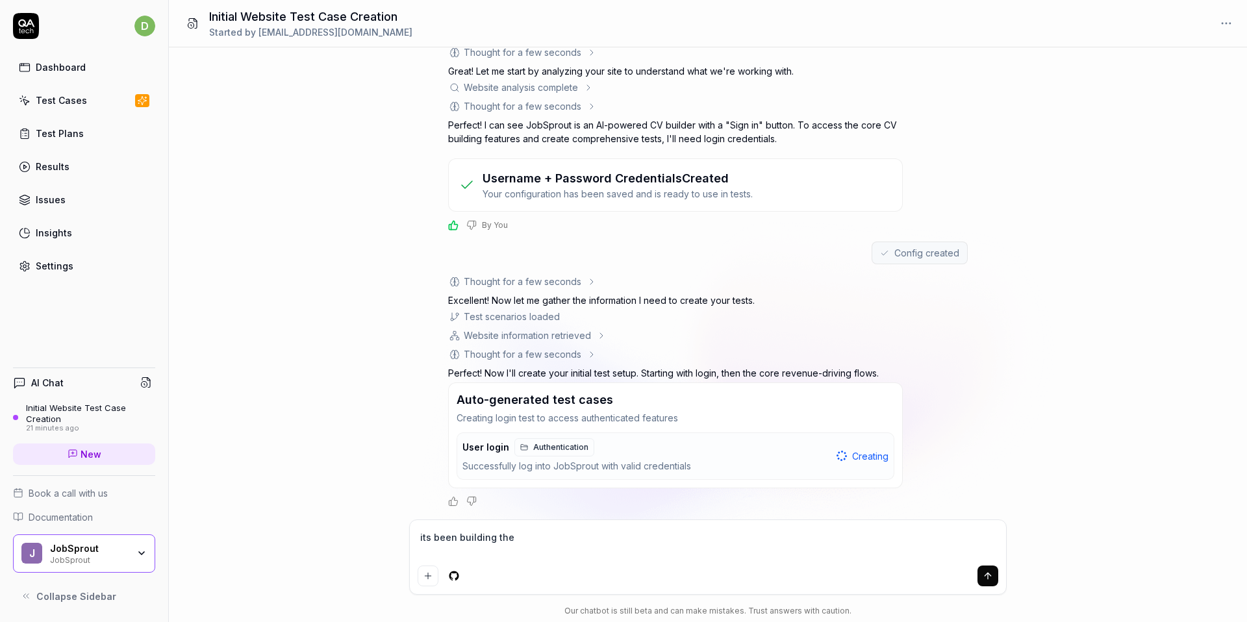
type textarea "its been building the t"
type textarea "*"
type textarea "its been building the te"
type textarea "*"
type textarea "its been building the tes"
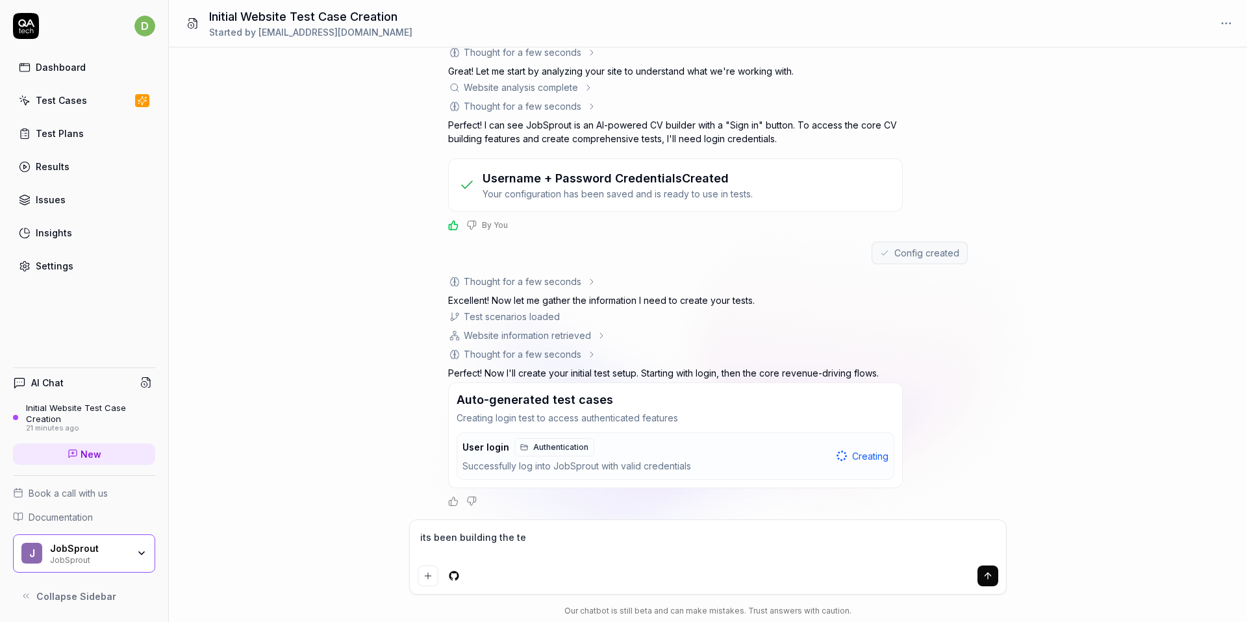
type textarea "*"
type textarea "its been building the test"
type textarea "*"
type textarea "its been building the test"
type textarea "*"
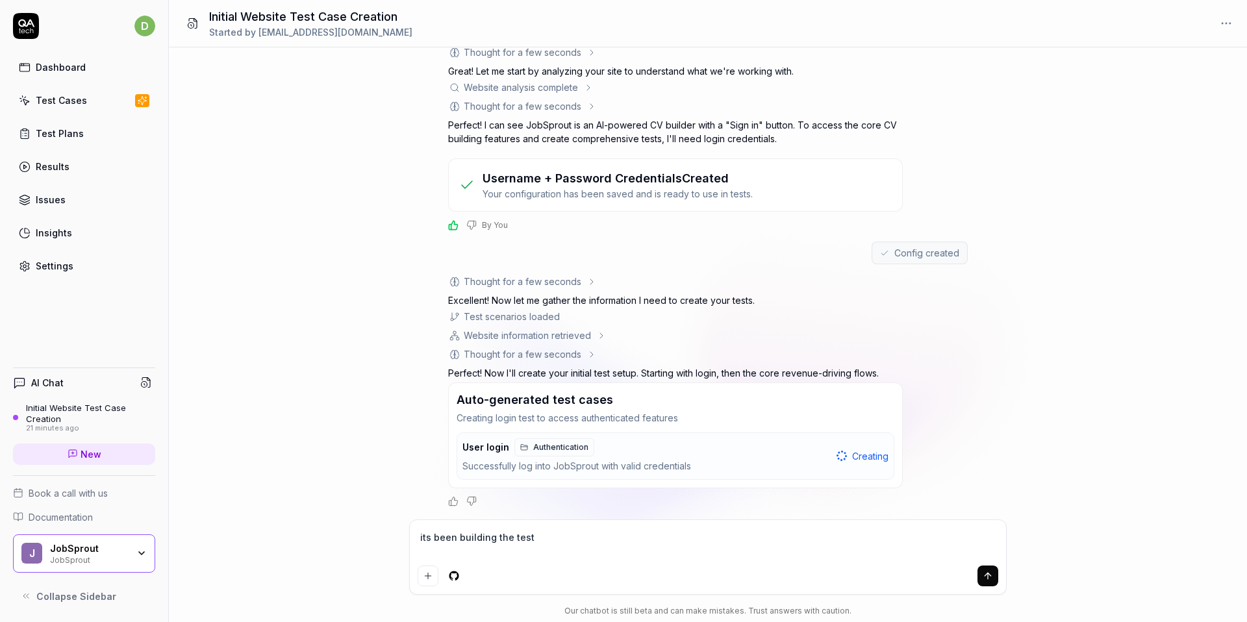
type textarea "its been building the test c"
type textarea "*"
type textarea "its been building the test ca"
type textarea "*"
type textarea "its been building the test cas"
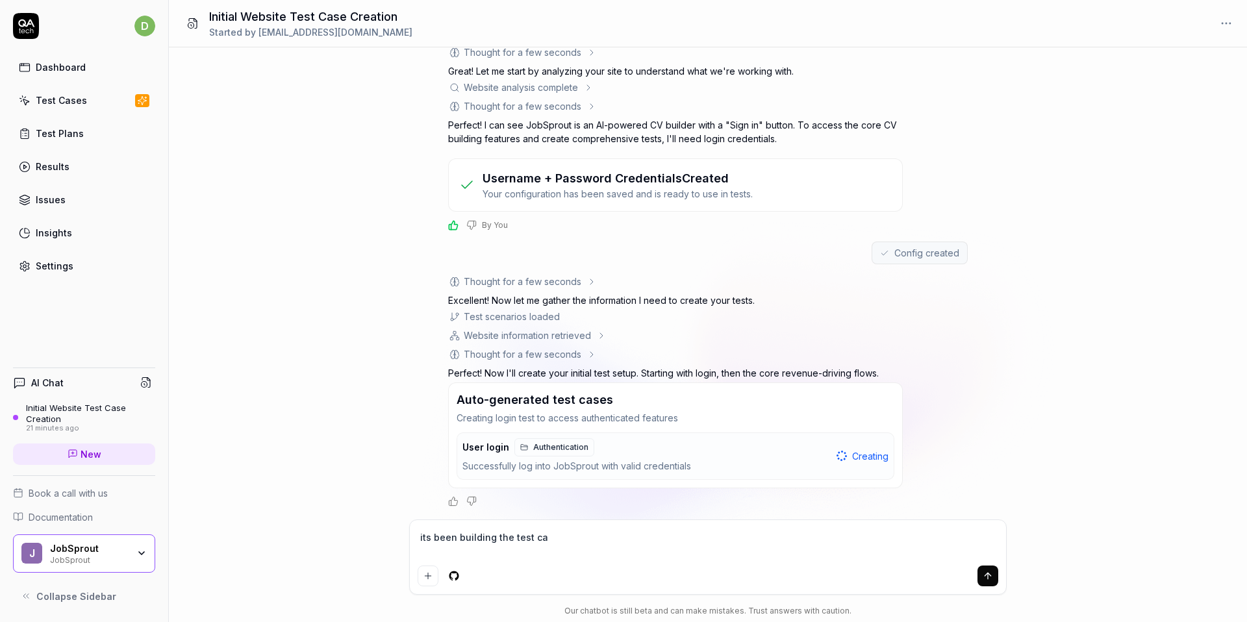
type textarea "*"
type textarea "its been building the test case"
type textarea "*"
type textarea "its been building the test case"
type textarea "*"
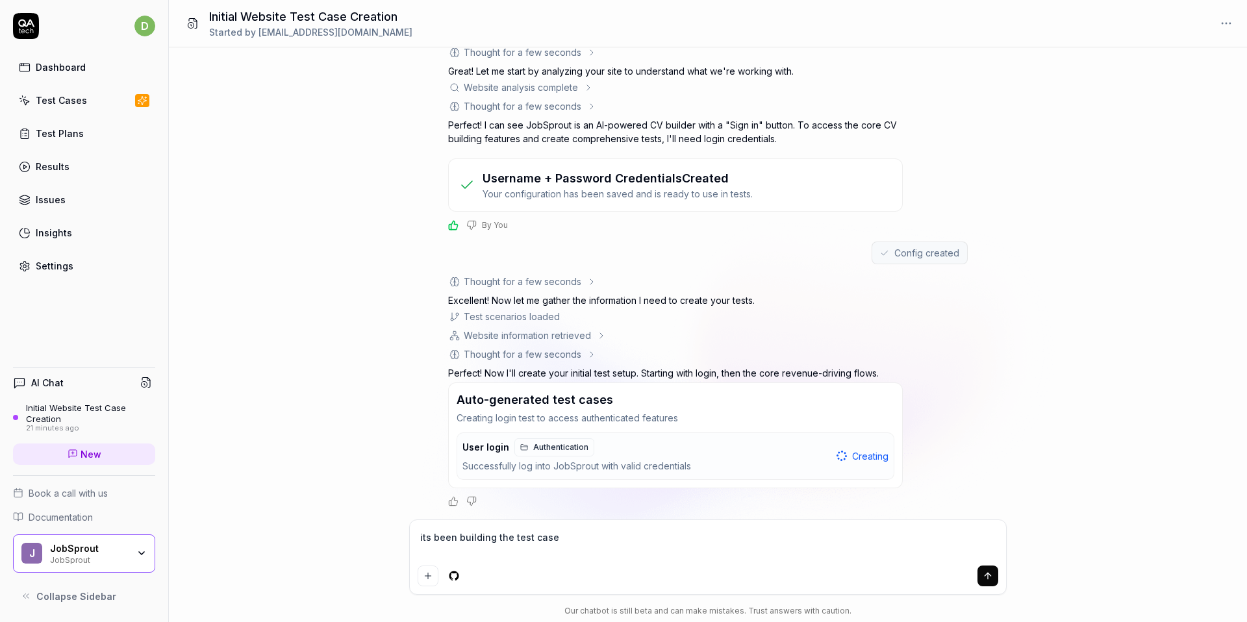
type textarea "its been building the test case f"
type textarea "*"
type textarea "its been building the test case fo"
type textarea "*"
type textarea "its been building the test case for"
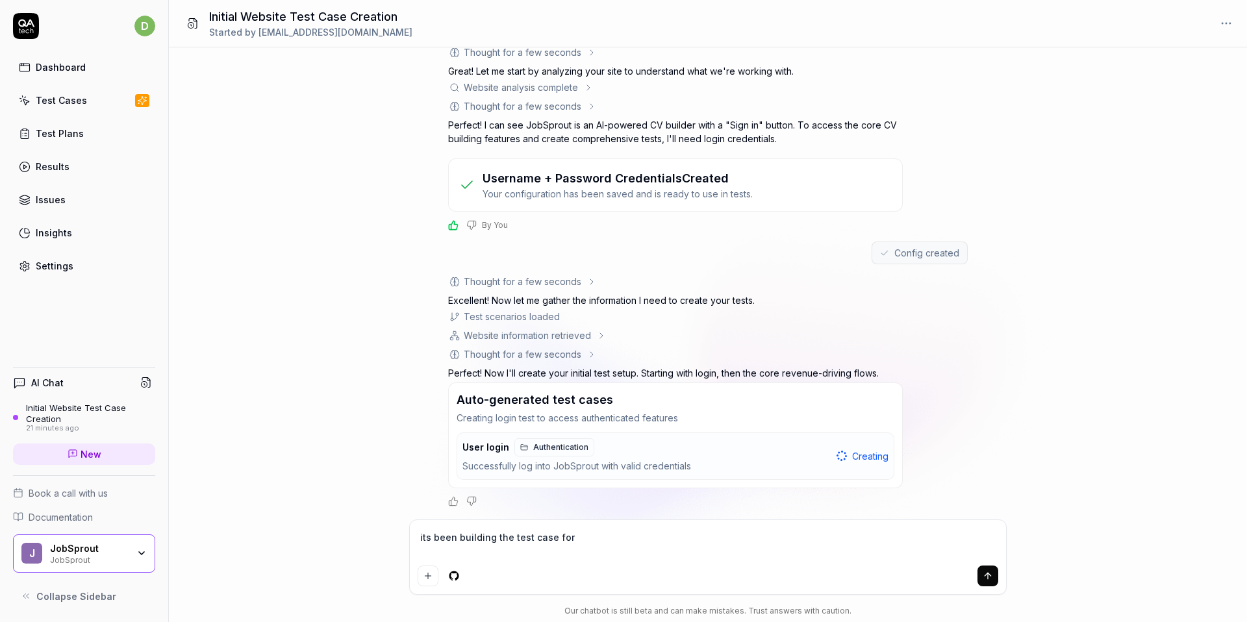
type textarea "*"
type textarea "its been building the test case for"
type textarea "*"
type textarea "its been building the test case for 1"
type textarea "*"
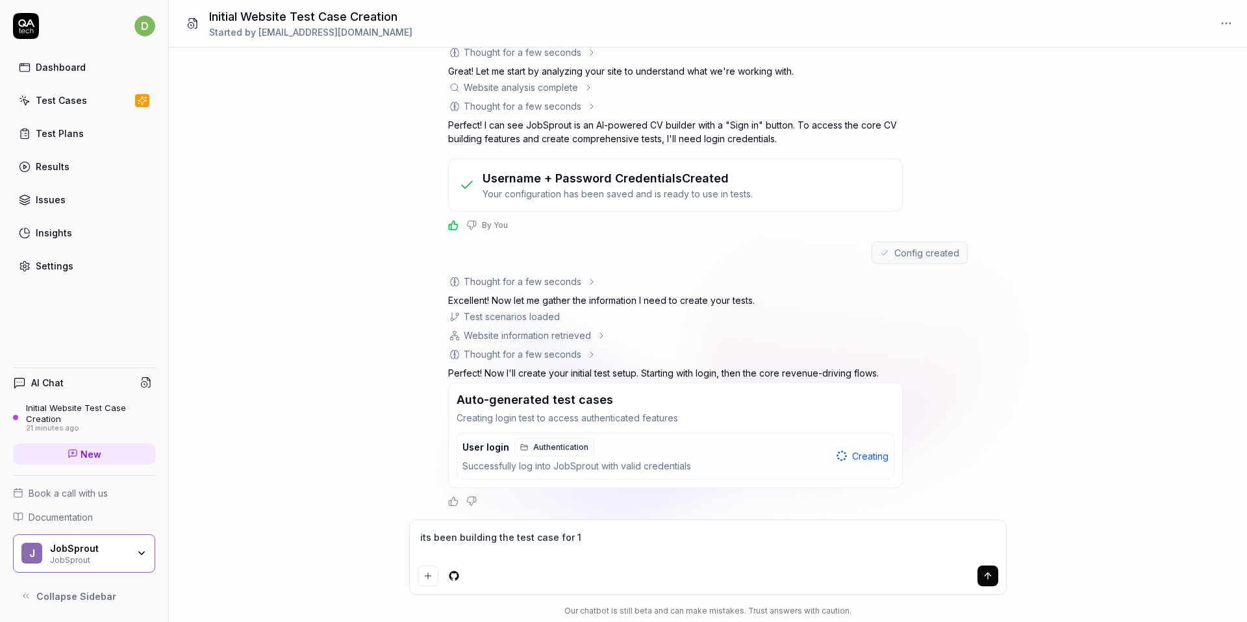
type textarea "its been building the test case for 15"
type textarea "*"
type textarea "its been building the test case for 1"
type textarea "*"
type textarea "its been building the test case for"
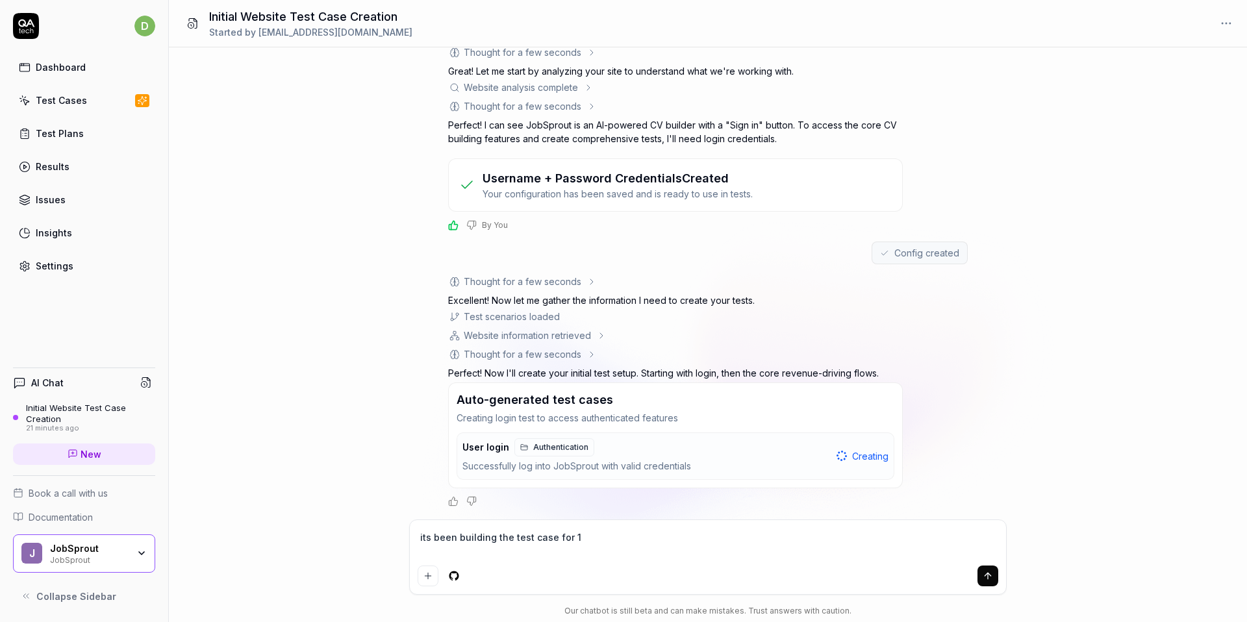
type textarea "*"
type textarea "its been building the test case for 2"
type textarea "*"
type textarea "its been building the test case for 20"
type textarea "*"
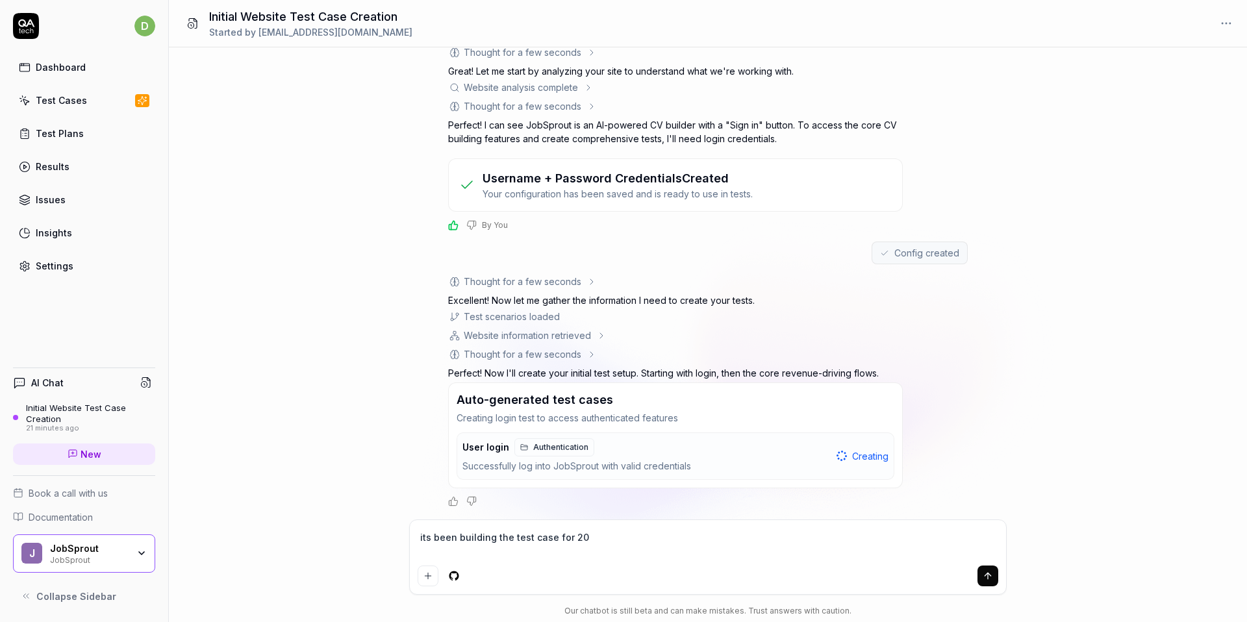
type textarea "its been building the test case for 20"
type textarea "*"
type textarea "its been building the test case for 20 m"
type textarea "*"
type textarea "its been building the test case for 20 mi"
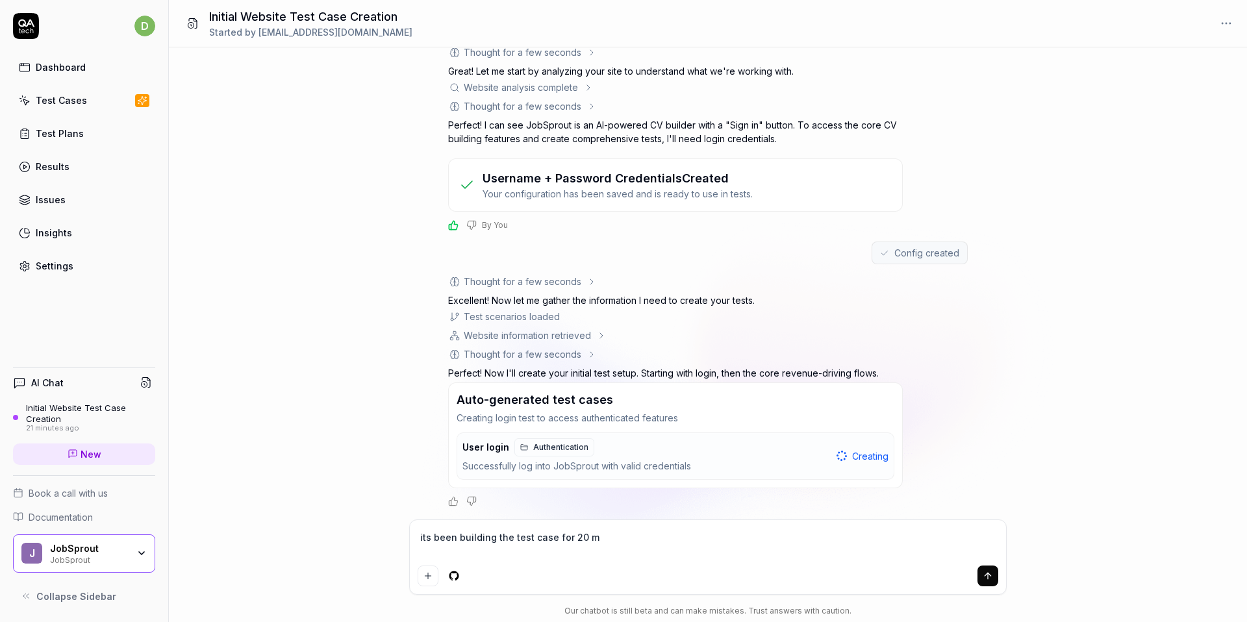
type textarea "*"
type textarea "its been building the test case for 20 min"
type textarea "*"
type textarea "its been building the test case for 20 minu"
type textarea "*"
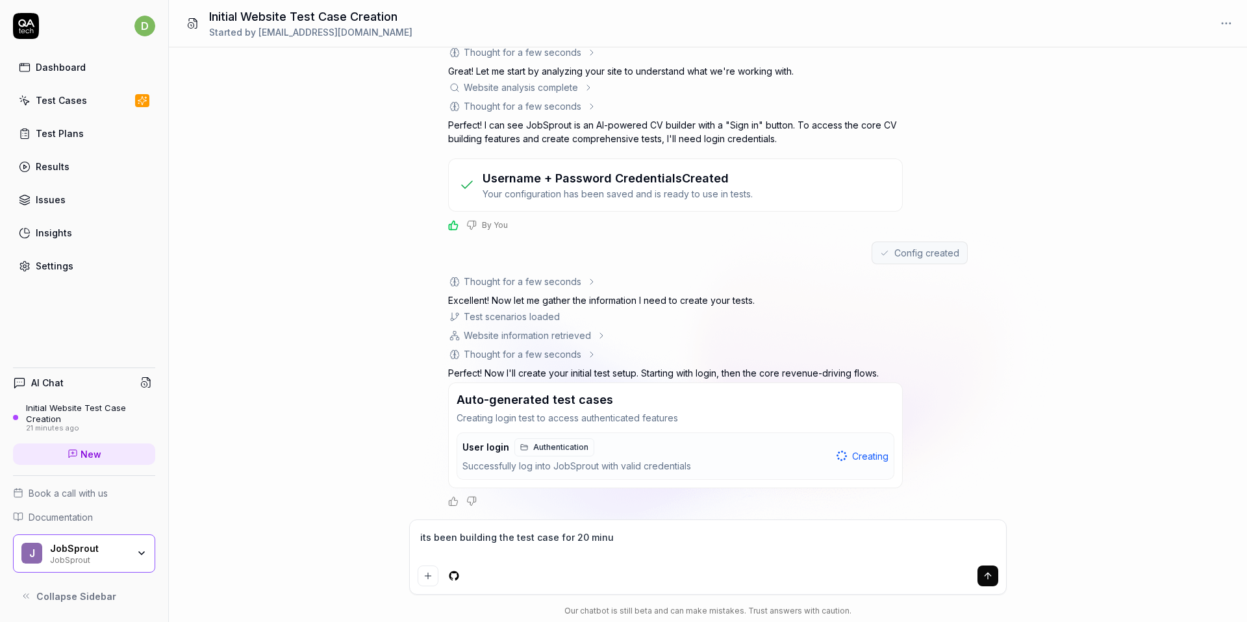
type textarea "its been building the test case for 20 minut"
type textarea "*"
type textarea "its been building the test case for 20 minute"
type textarea "*"
type textarea "its been building the test case for 20 minutes"
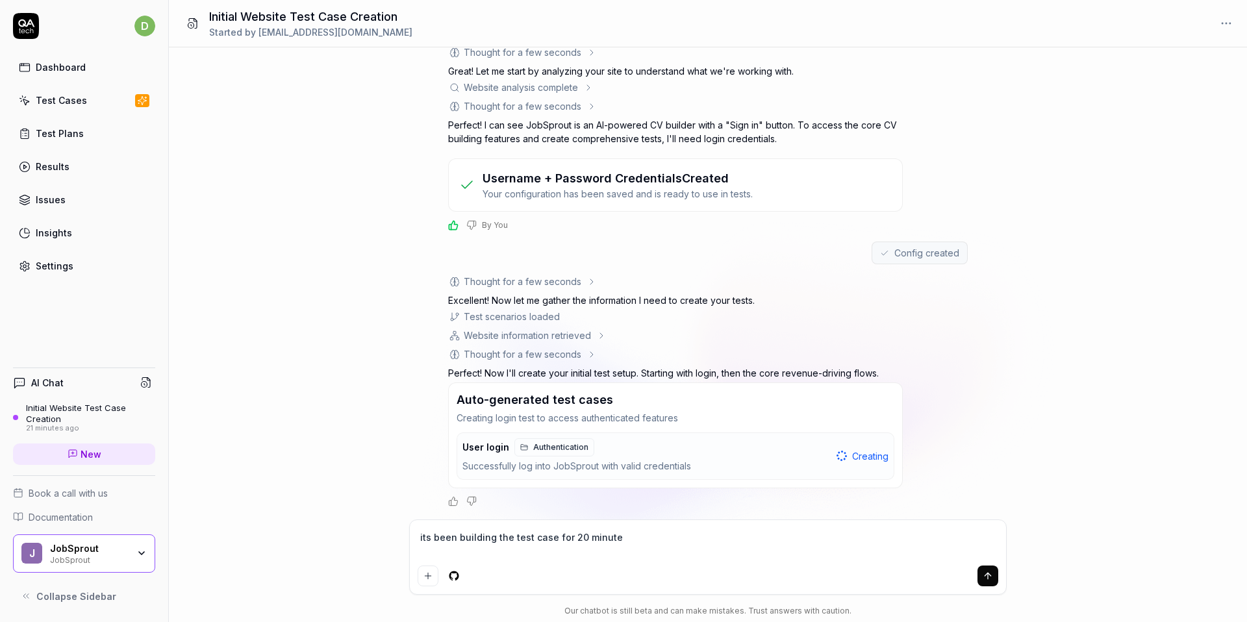
type textarea "*"
type textarea "its been building the test case for 20 minutes,"
type textarea "*"
type textarea "its been building the test case for 20 minutes,"
type textarea "*"
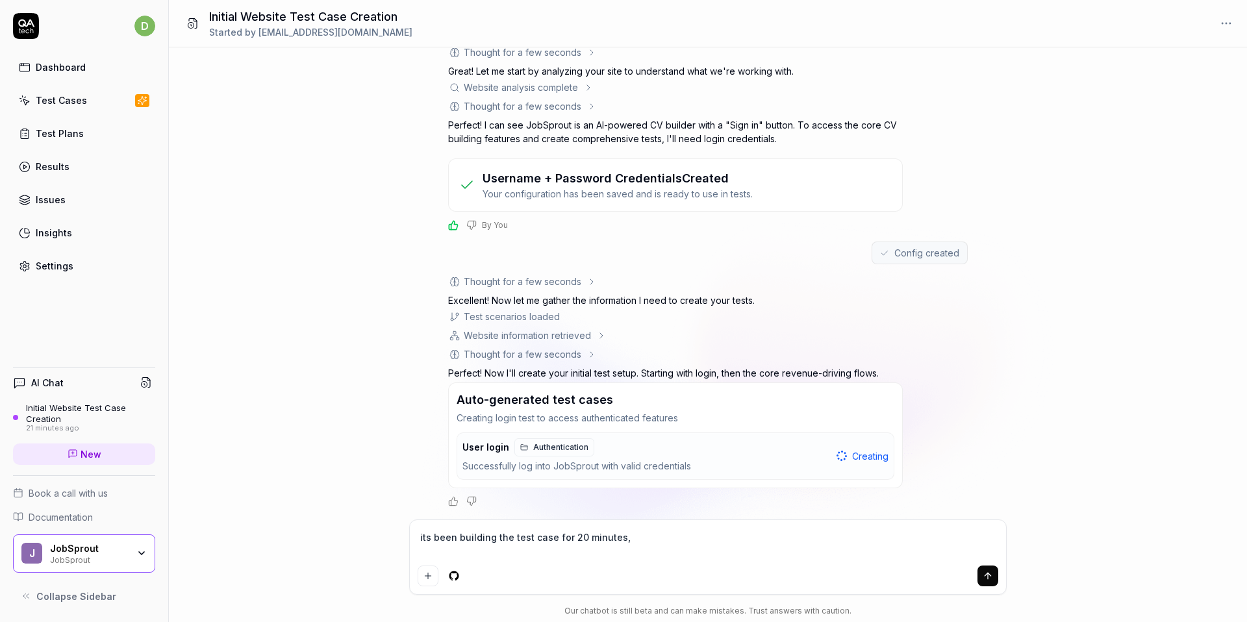
type textarea "its been building the test case for 20 minutes, l"
type textarea "*"
type textarea "its been building the test case for 20 minutes, lo"
type textarea "*"
type textarea "its been building the test case for 20 minutes, loo"
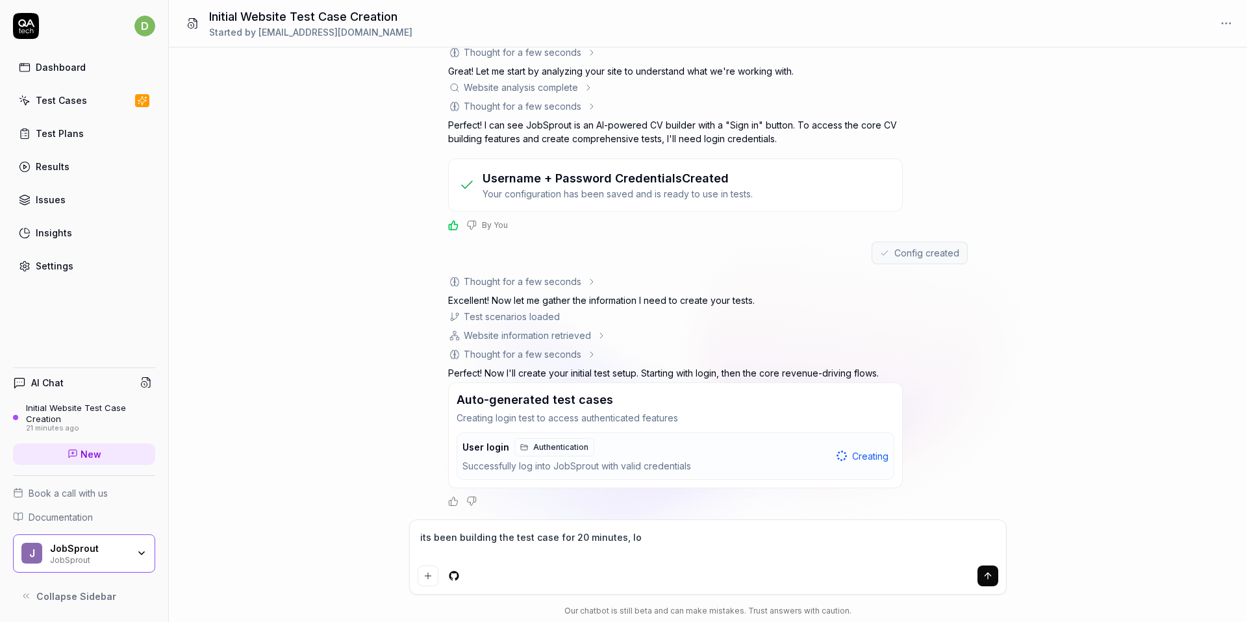
type textarea "*"
type textarea "its been building the test case for 20 minutes, look"
type textarea "*"
type textarea "its been building the test case for 20 minutes, lookd"
type textarea "*"
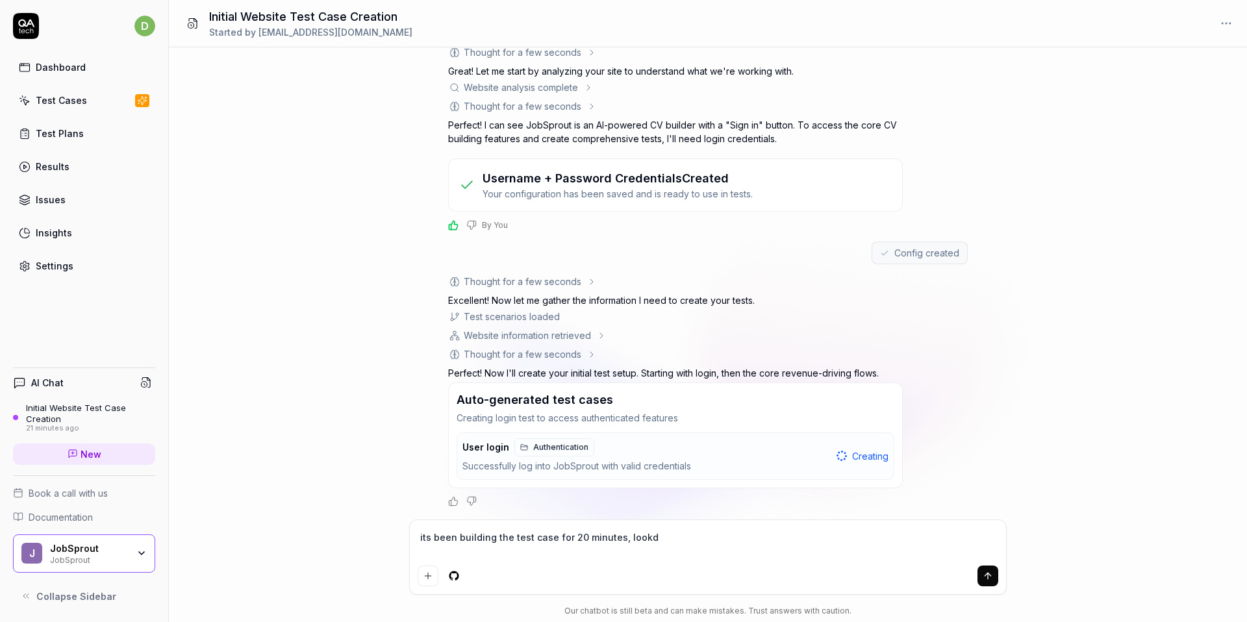
type textarea "its been building the test case for 20 minutes, lookd"
type textarea "*"
type textarea "its been building the test case for 20 minutes, lookd f"
type textarea "*"
type textarea "its been building the test case for 20 minutes, lookd fr"
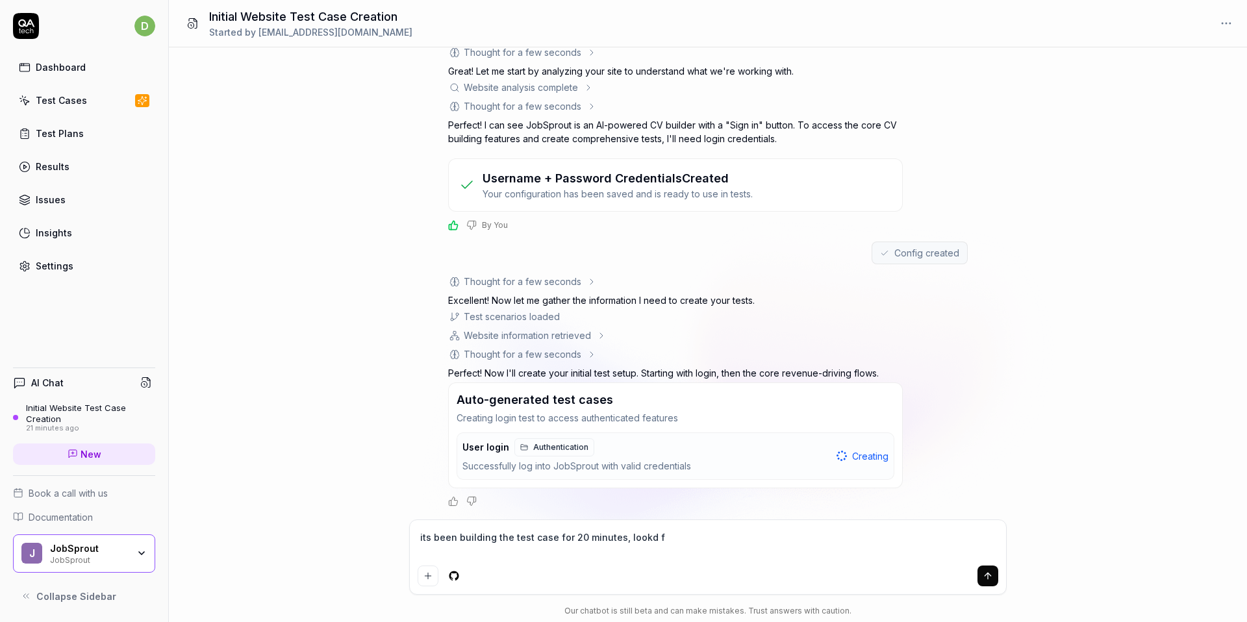
type textarea "*"
type textarea "its been building the test case for 20 minutes, lookd f"
type textarea "*"
type textarea "its been building the test case for 20 minutes, lookd"
type textarea "*"
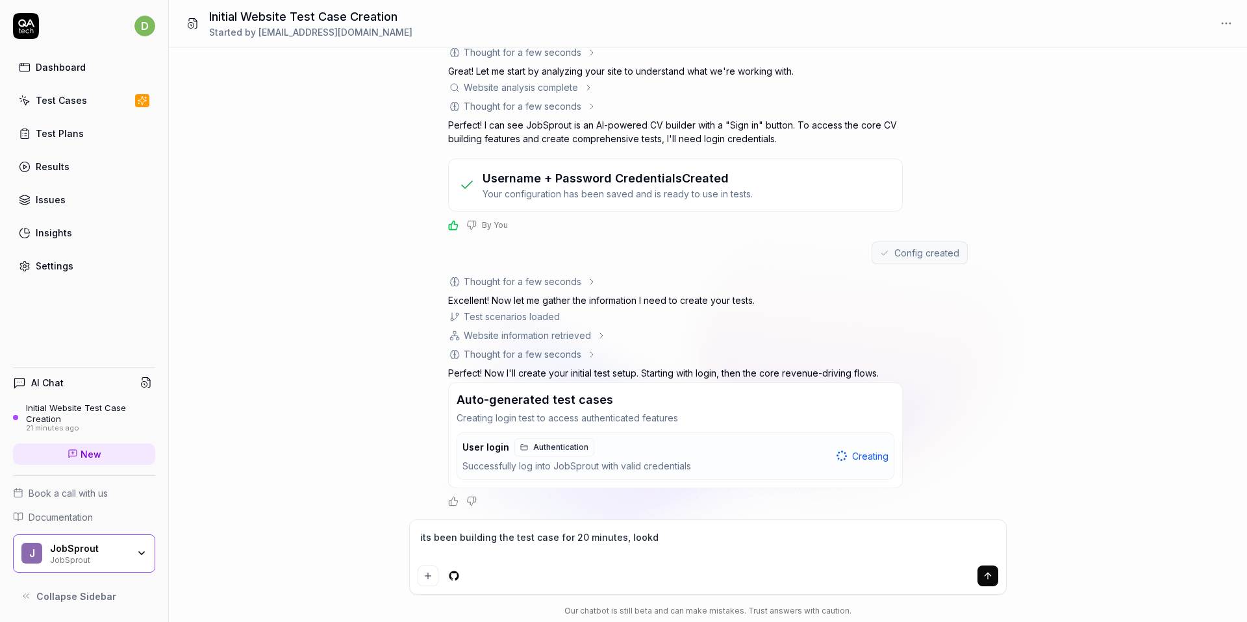
type textarea "its been building the test case for 20 minutes, lookd"
type textarea "*"
type textarea "its been building the test case for 20 minutes, look"
type textarea "*"
type textarea "its been building the test case for 20 minutes, looks"
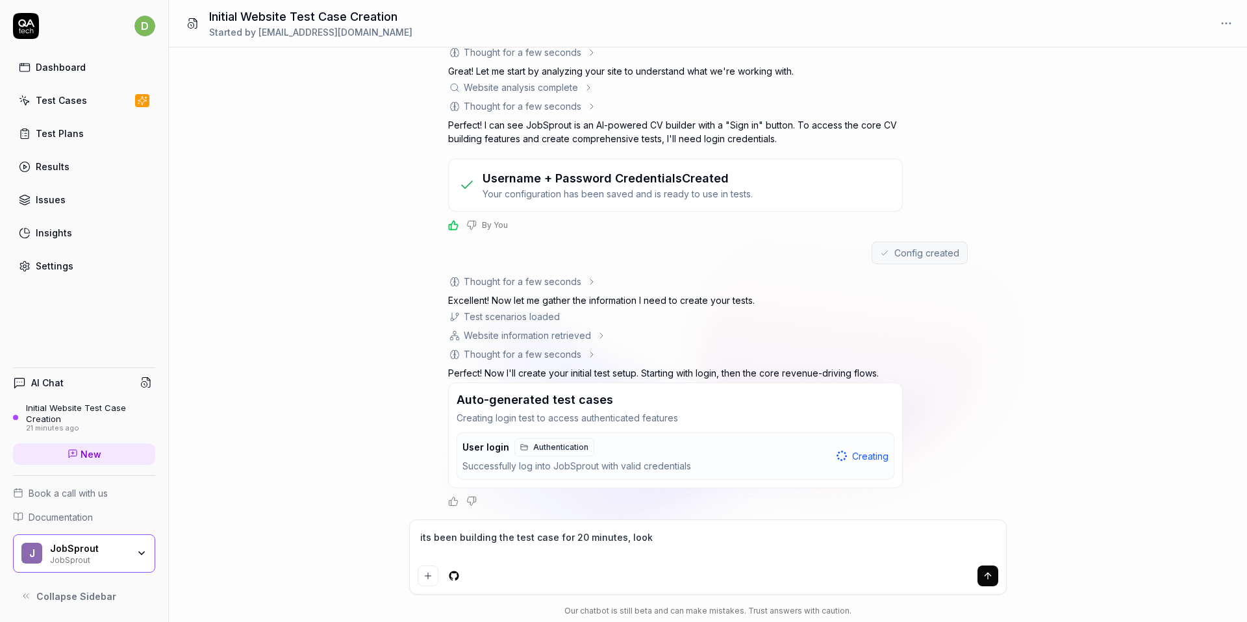
type textarea "*"
type textarea "its been building the test case for 20 minutes, looks"
type textarea "*"
type textarea "its been building the test case for 20 minutes, looks f"
type textarea "*"
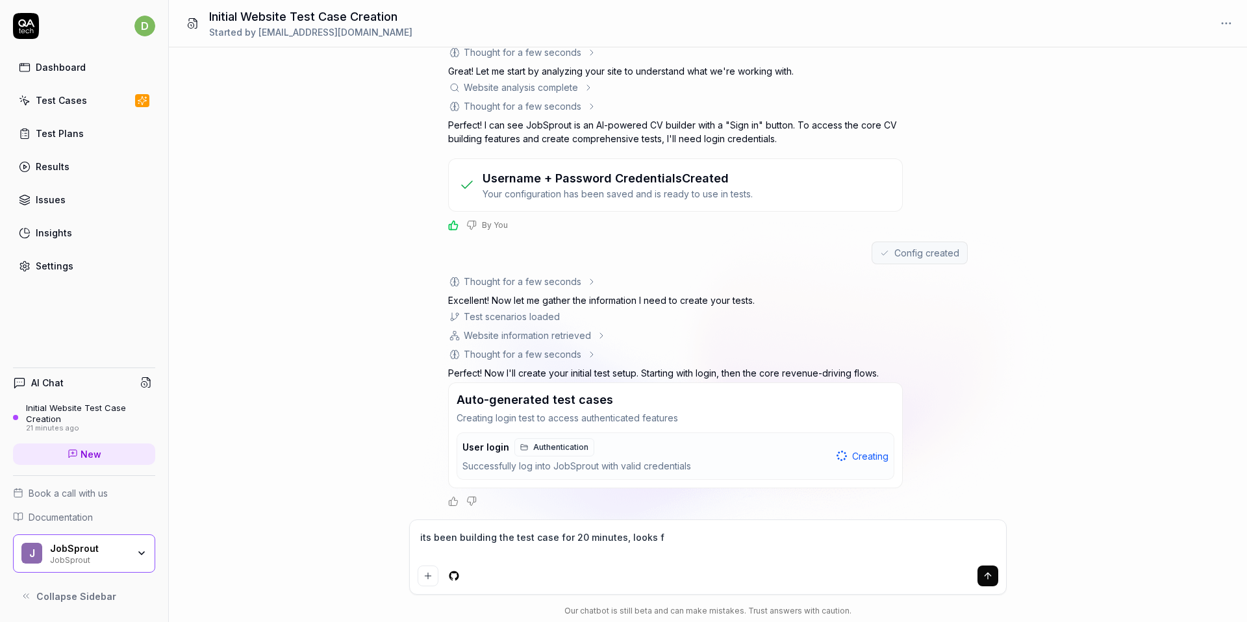
type textarea "its been building the test case for 20 minutes, looks fr"
type textarea "*"
type textarea "its been building the test case for 20 minutes, looks fro"
type textarea "*"
type textarea "its been building the test case for 20 minutes, looks froz"
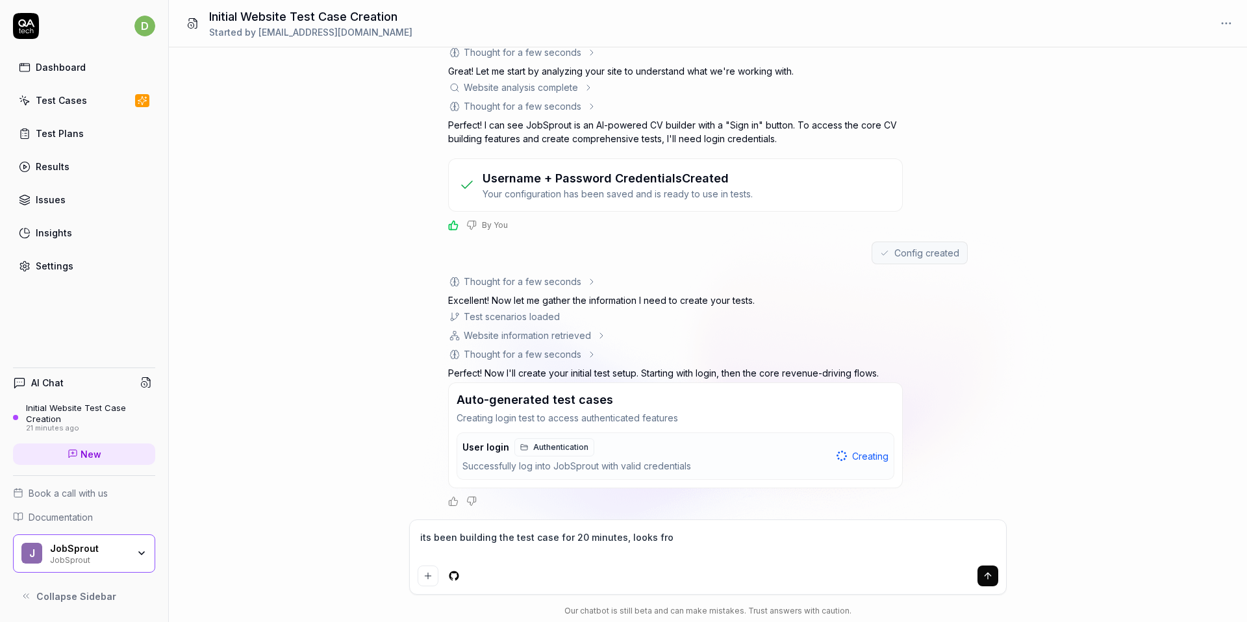
type textarea "*"
type textarea "its been building the test case for 20 minutes, looks frozn"
type textarea "*"
type textarea "its been building the test case for 20 minutes, looks frozne"
type textarea "*"
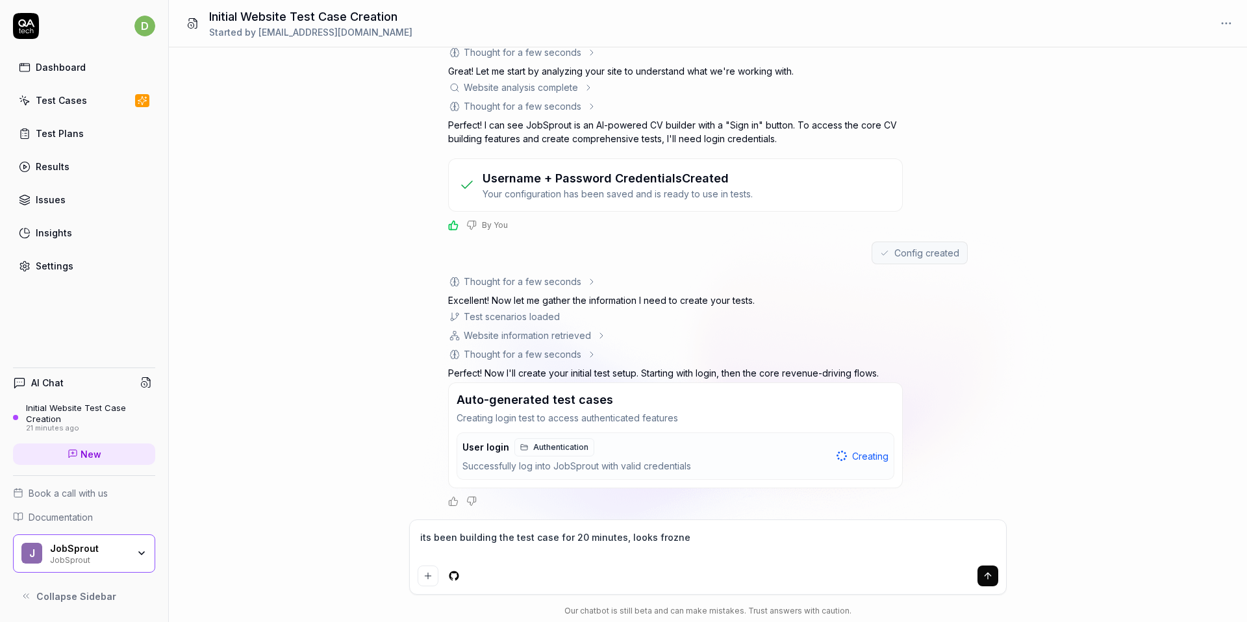
type textarea "its been building the test case for 20 minutes, looks frozn"
type textarea "*"
type textarea "its been building the test case for 20 minutes, looks froz"
type textarea "*"
type textarea "its been building the test case for 20 minutes, looks fro"
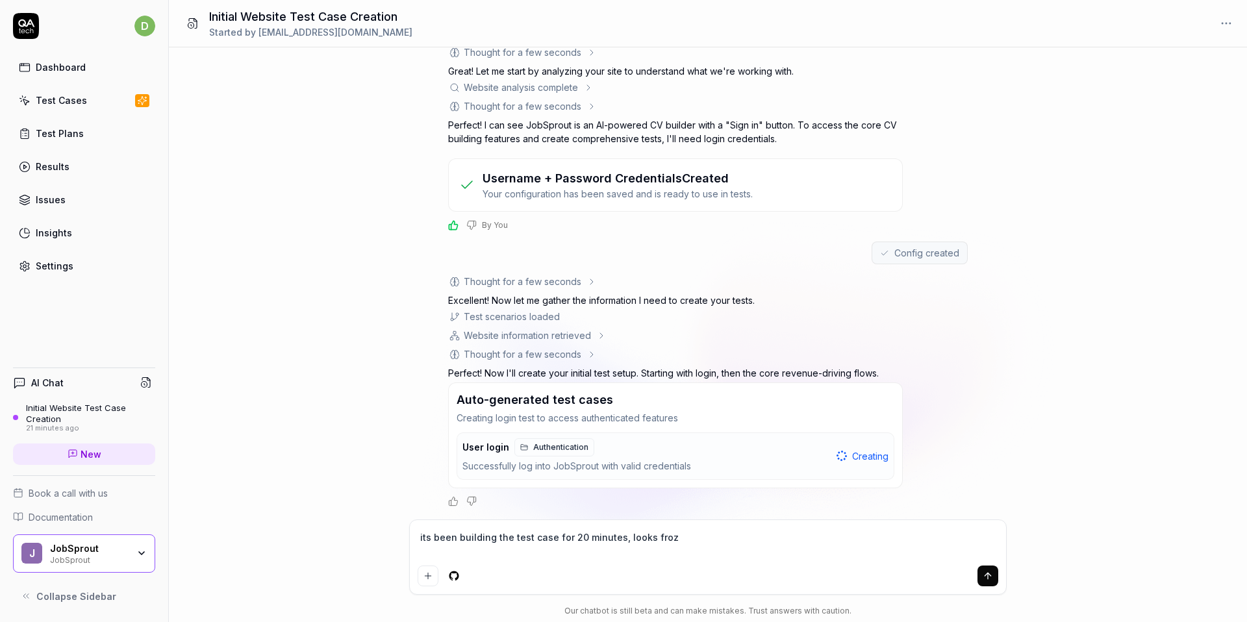
type textarea "*"
type textarea "its been building the test case for 20 minutes, looks froe"
type textarea "*"
type textarea "its been building the test case for 20 minutes, looks froen"
type textarea "*"
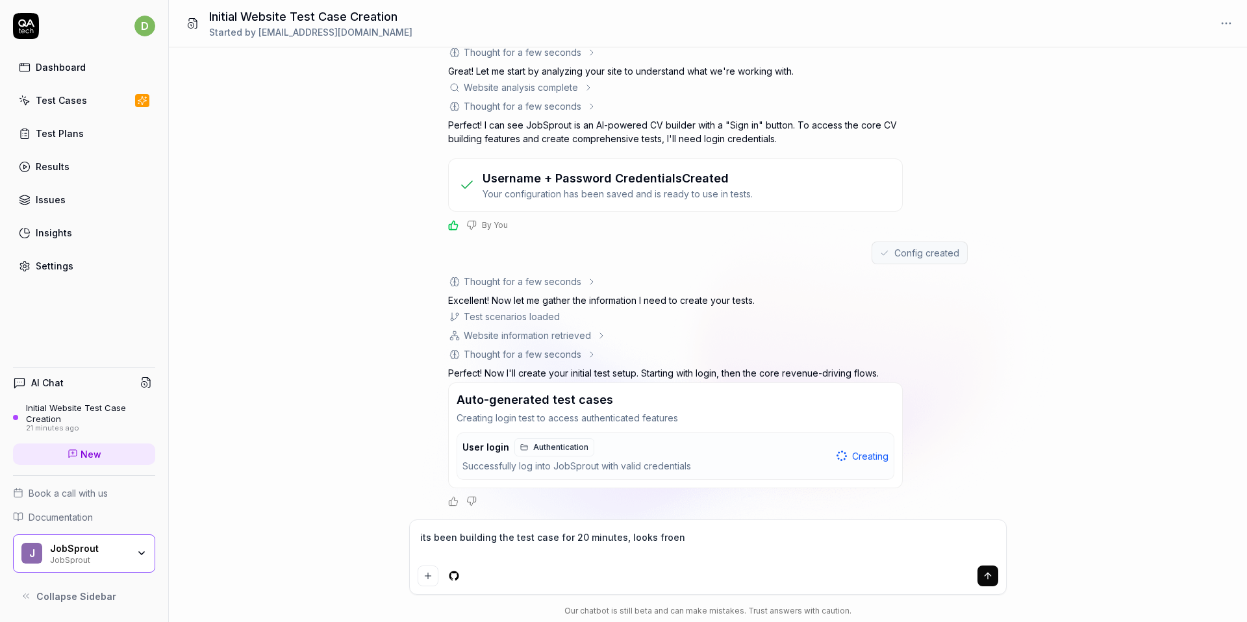
type textarea "its been building the test case for 20 minutes, looks froe"
type textarea "*"
type textarea "its been building the test case for 20 minutes, looks fro"
type textarea "*"
type textarea "its been building the test case for 20 minutes, looks froz"
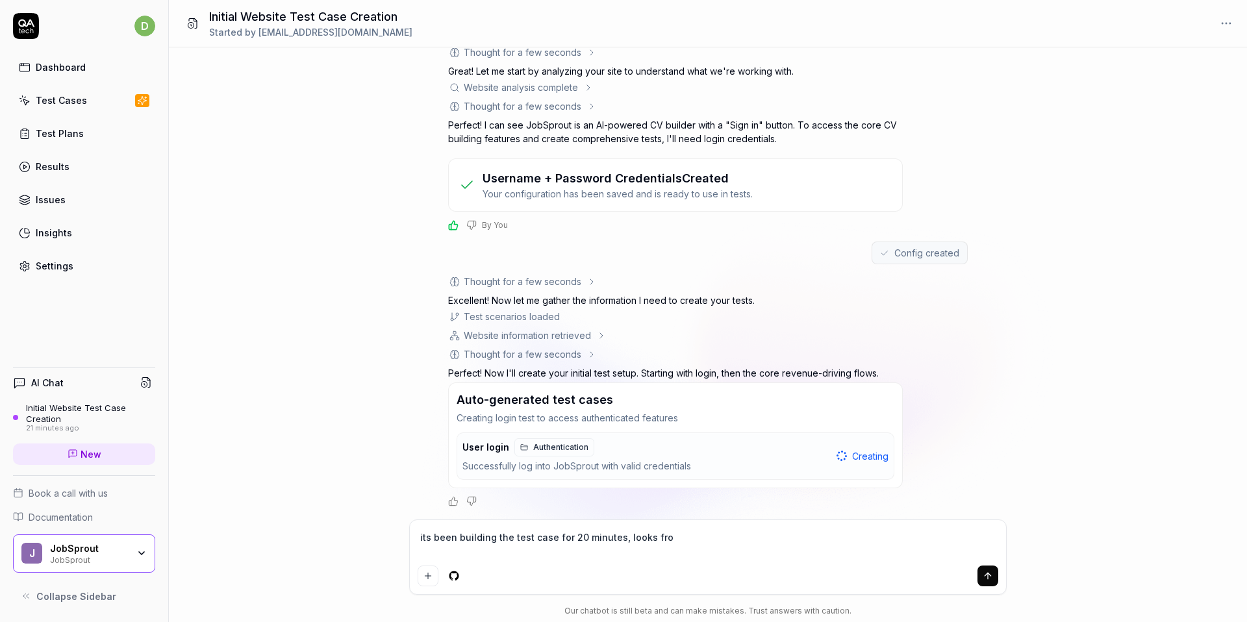
type textarea "*"
type textarea "its been building the test case for 20 minutes, looks froze"
type textarea "*"
type textarea "its been building the test case for 20 minutes, looks frozen"
type textarea "*"
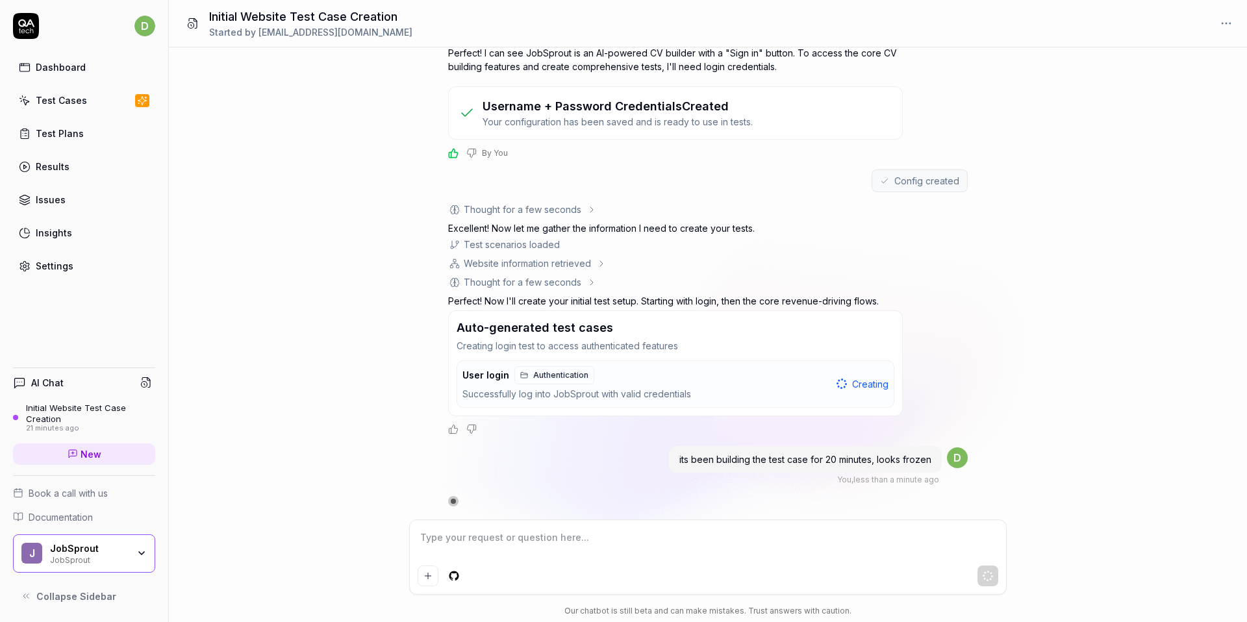
scroll to position [152, 0]
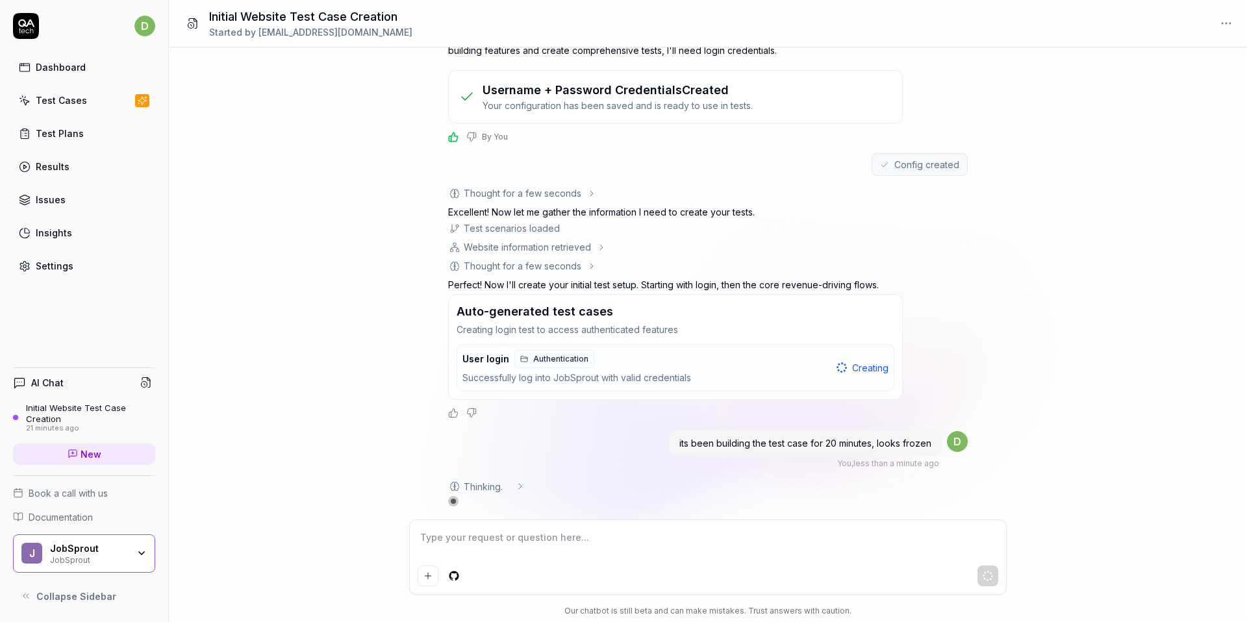
click at [494, 490] on span "Thinking . .." at bounding box center [487, 487] width 46 height 14
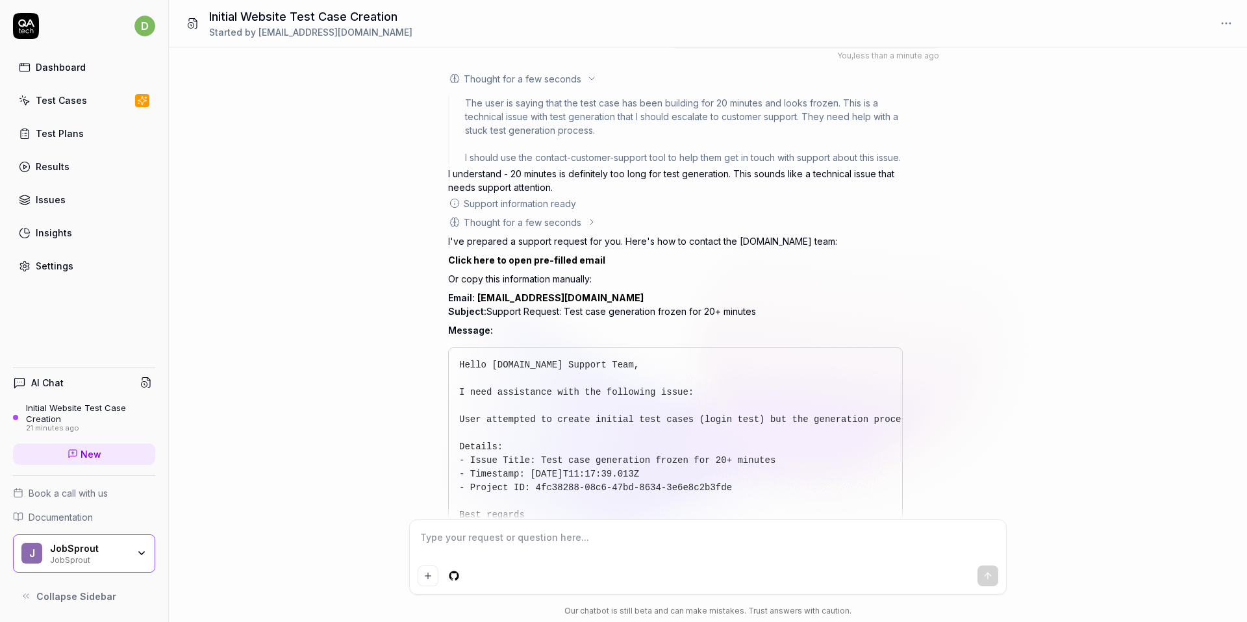
scroll to position [656, 0]
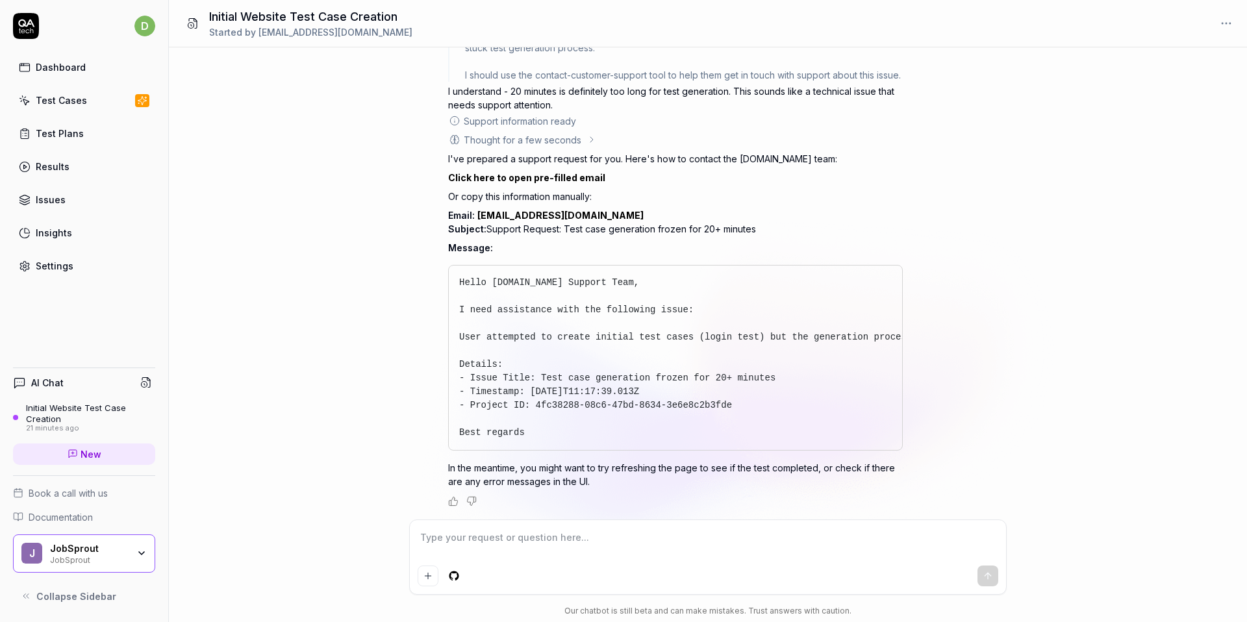
type textarea "*"
click at [881, 282] on icon "button" at bounding box center [885, 282] width 9 height 9
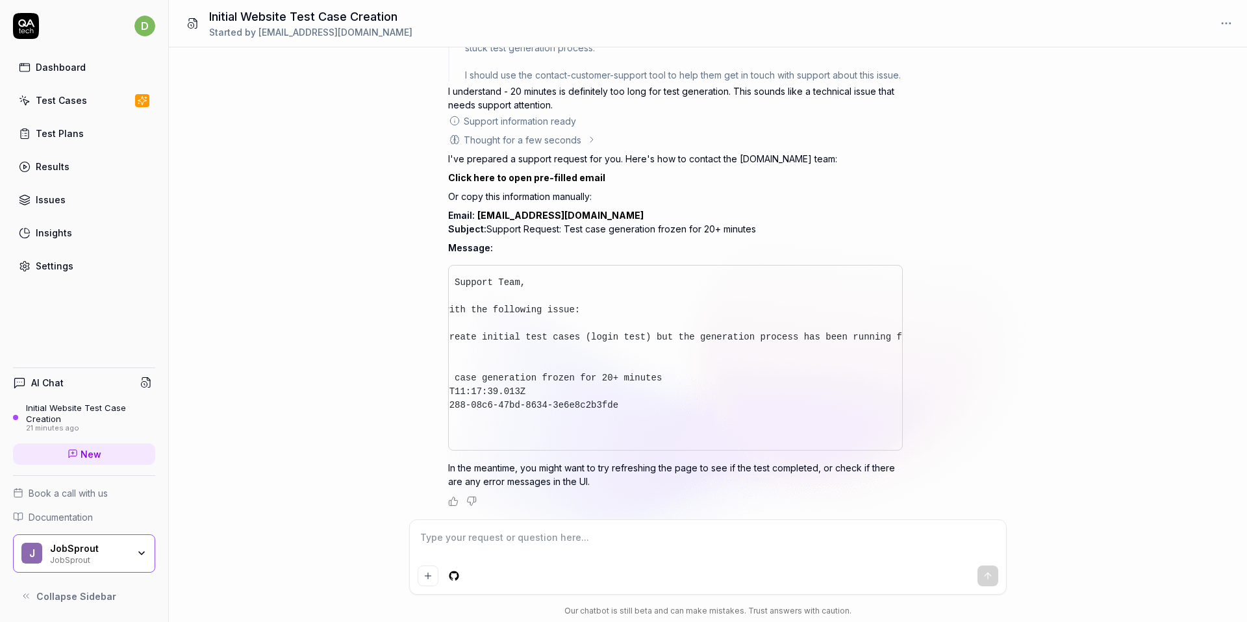
scroll to position [0, 0]
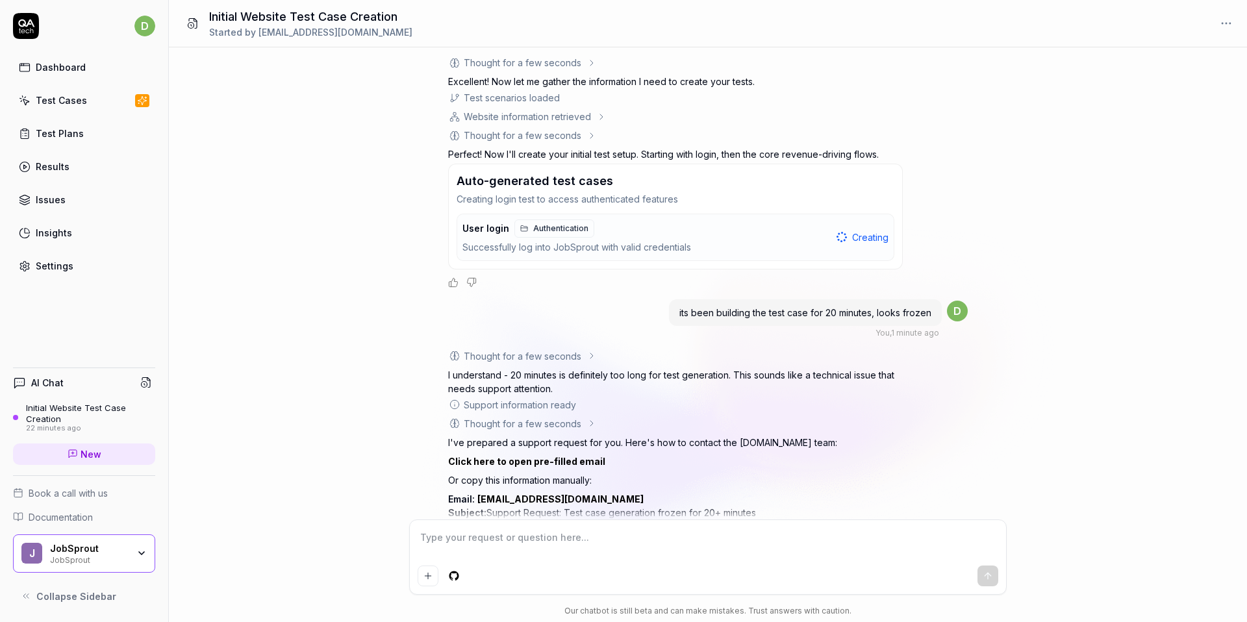
scroll to position [431, 0]
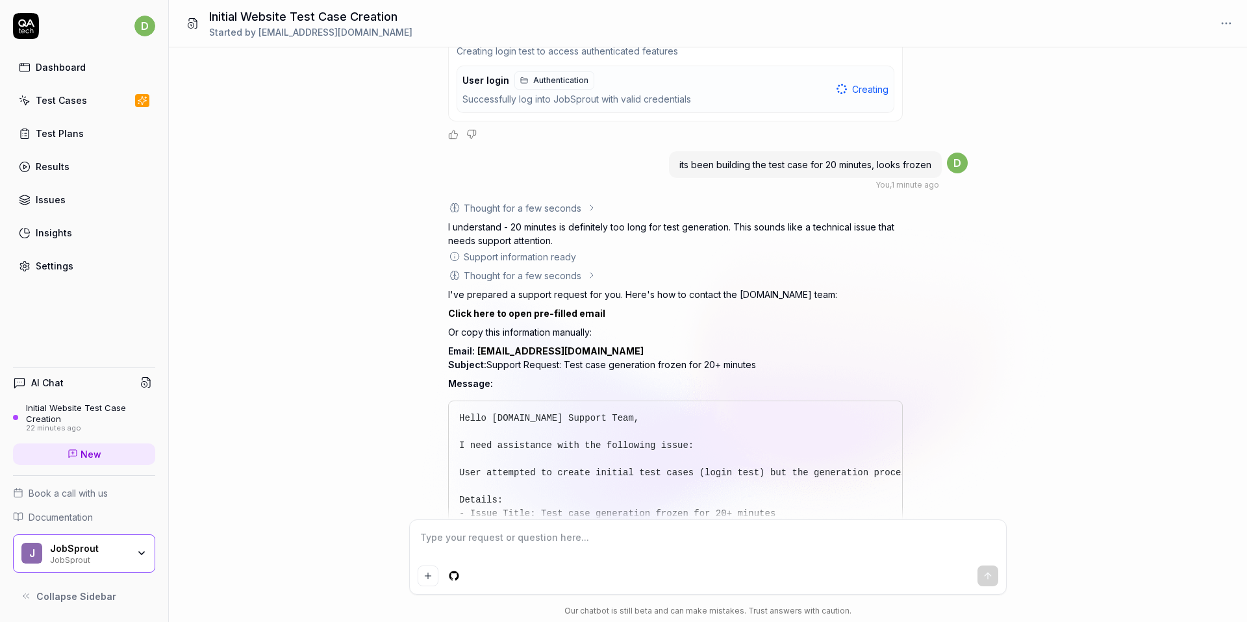
click at [70, 593] on span "Collapse Sidebar" at bounding box center [76, 597] width 80 height 14
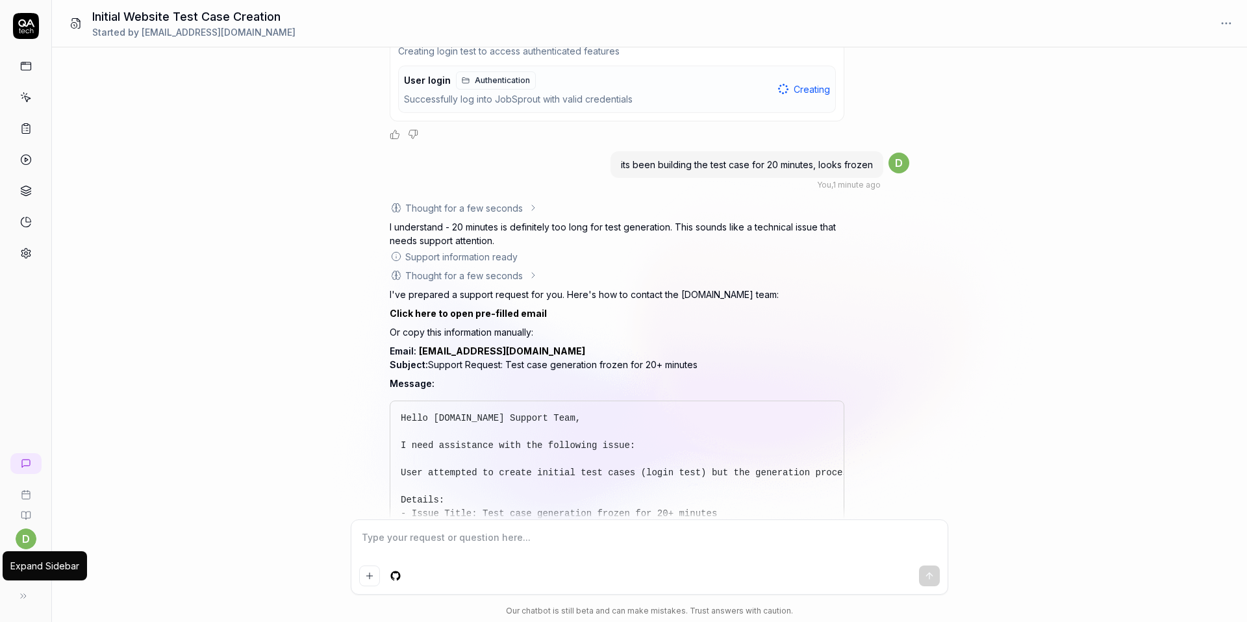
click at [30, 596] on button at bounding box center [23, 596] width 26 height 26
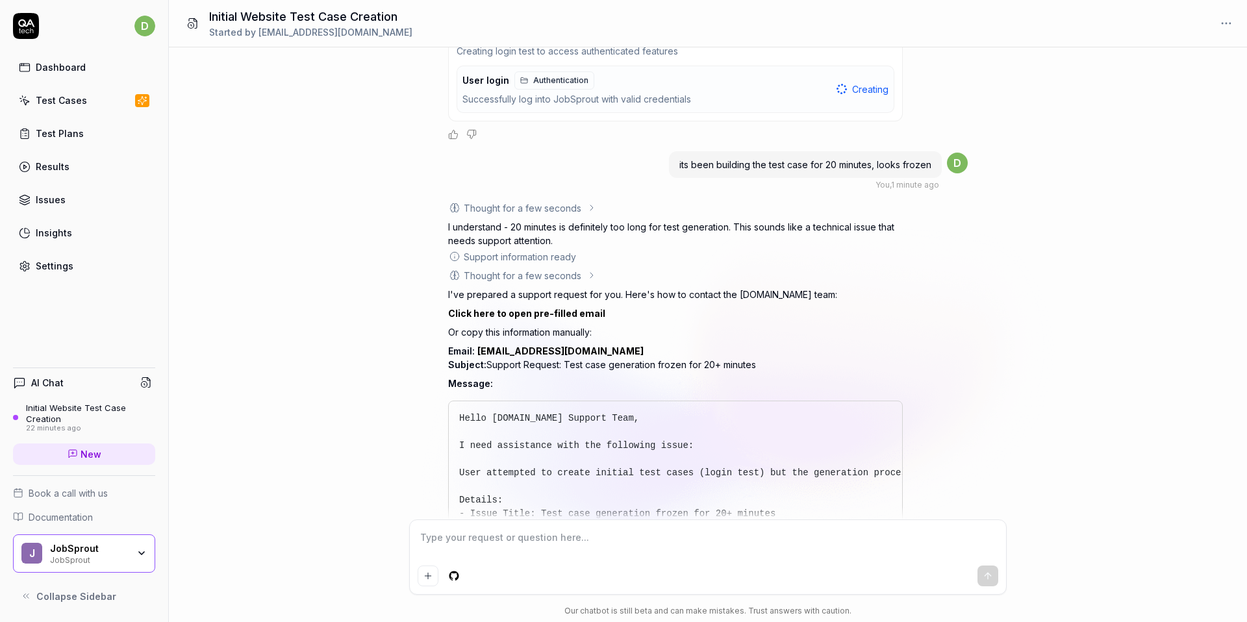
click at [131, 544] on div "JobSprout JobSprout" at bounding box center [93, 554] width 86 height 22
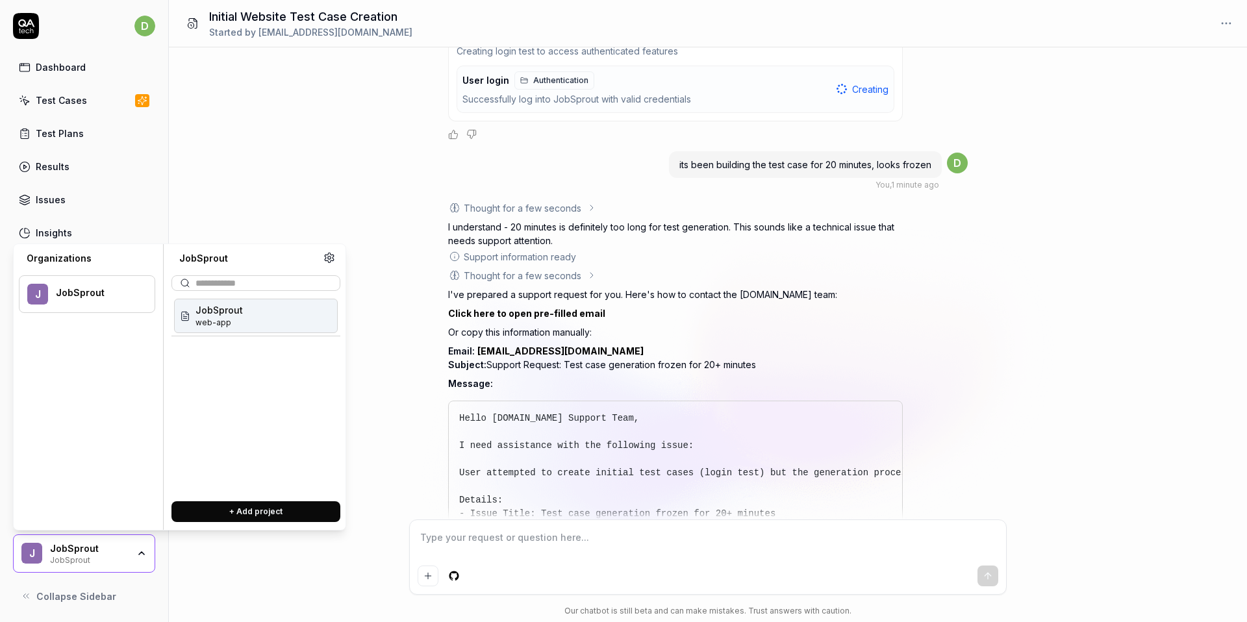
click at [131, 545] on div "JobSprout JobSprout" at bounding box center [93, 554] width 86 height 22
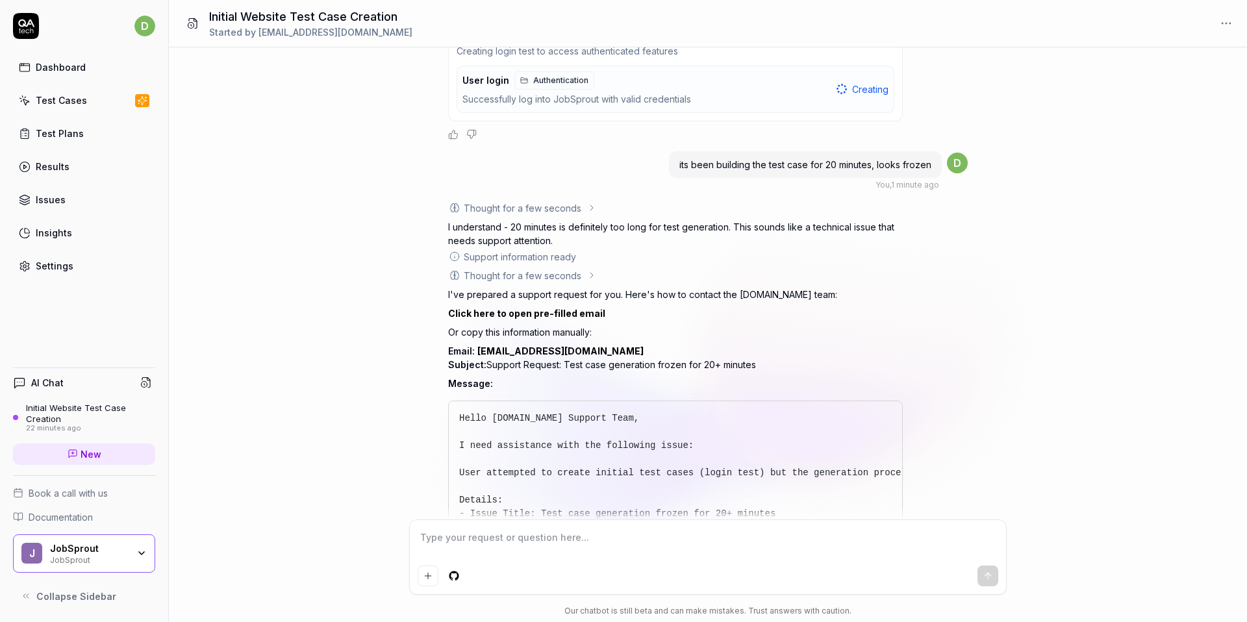
click at [69, 277] on link "Settings" at bounding box center [84, 265] width 142 height 25
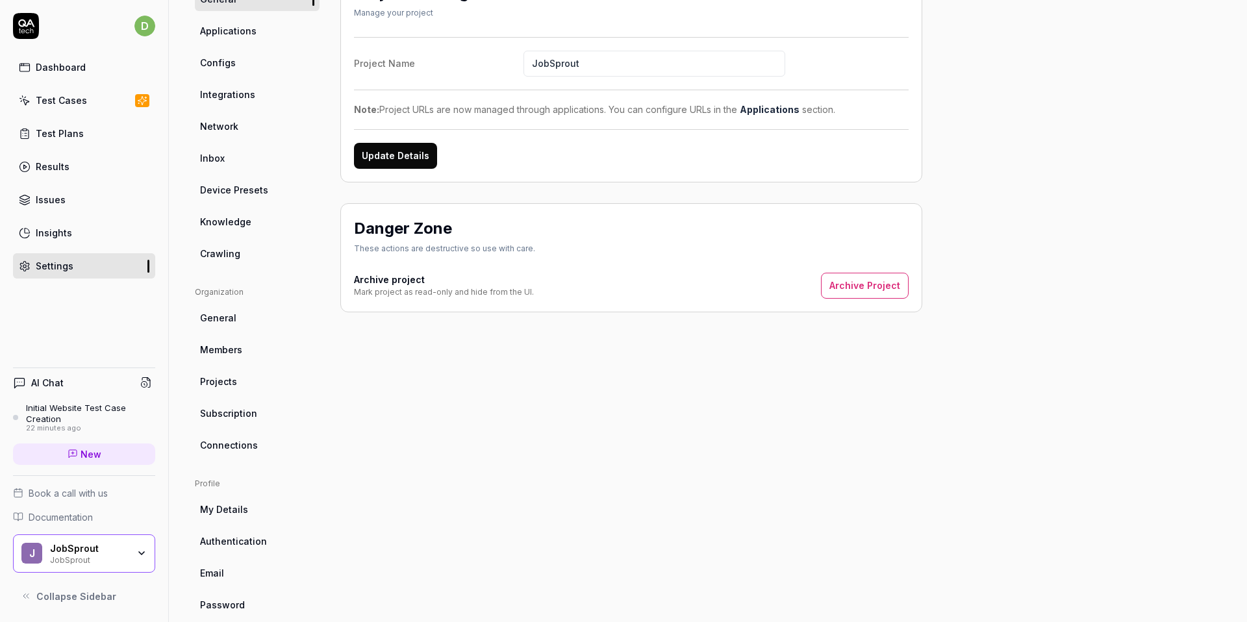
scroll to position [155, 0]
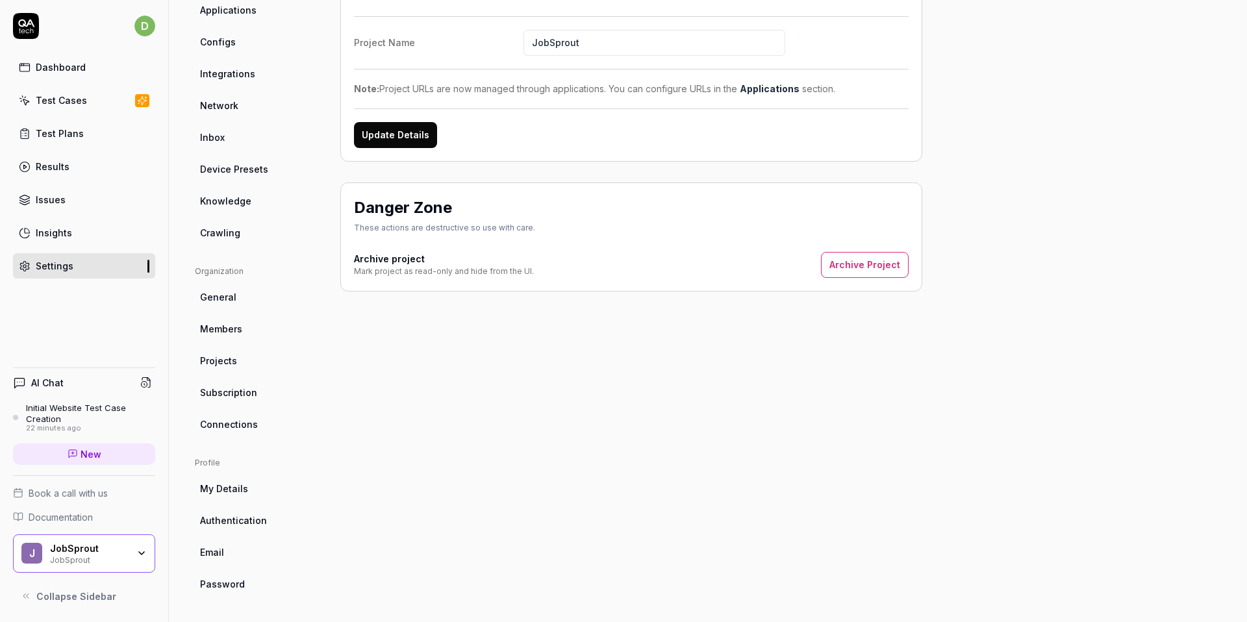
click at [226, 572] on link "Password" at bounding box center [257, 584] width 125 height 24
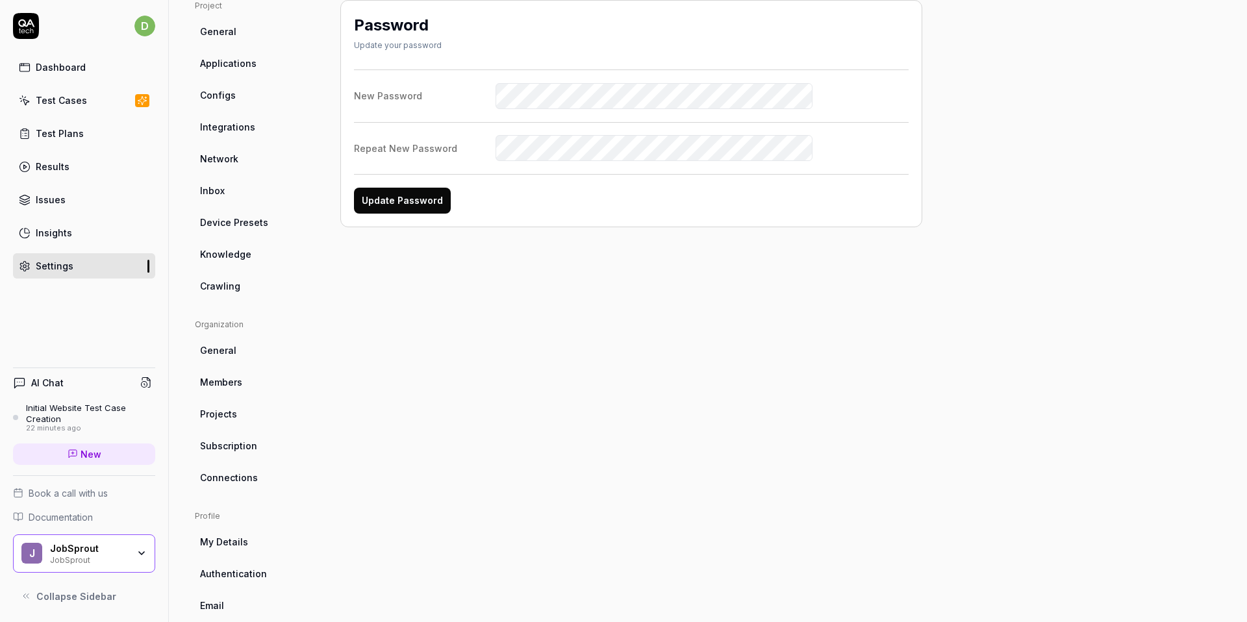
scroll to position [155, 0]
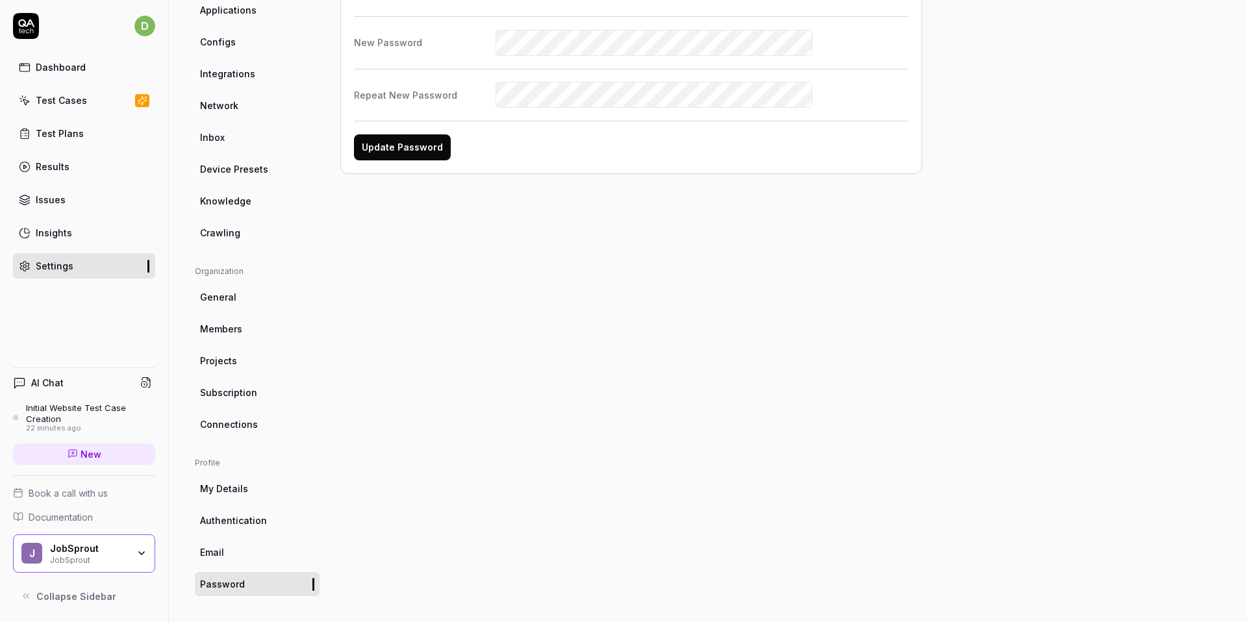
click at [244, 527] on link "Authentication" at bounding box center [257, 520] width 125 height 24
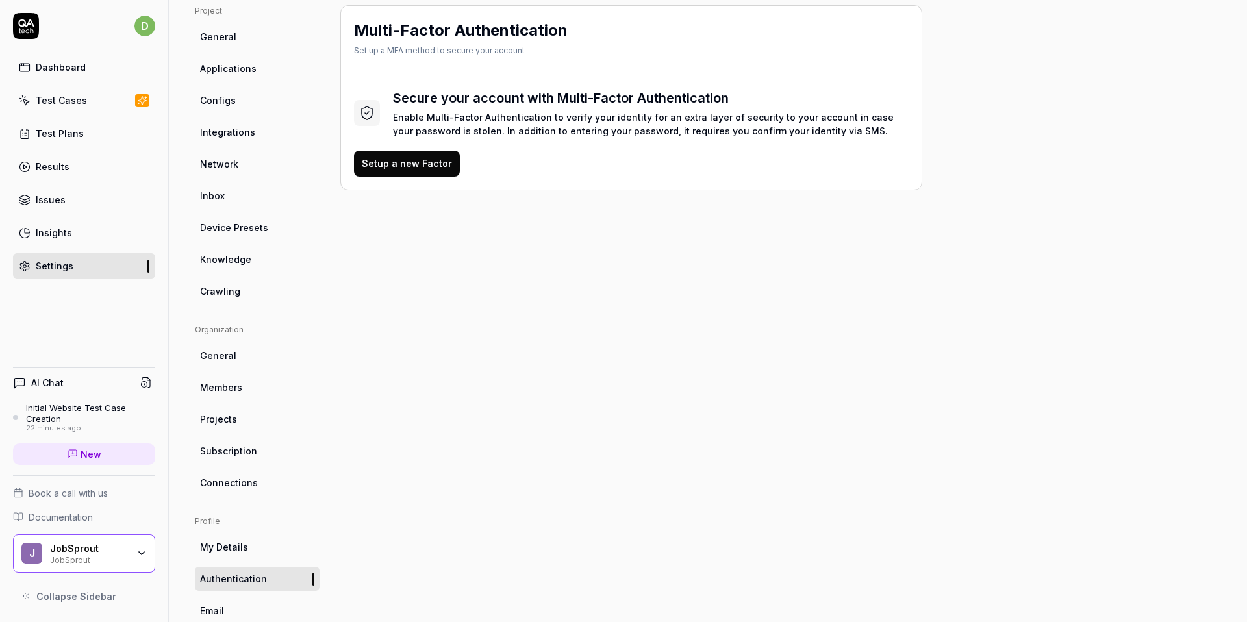
scroll to position [155, 0]
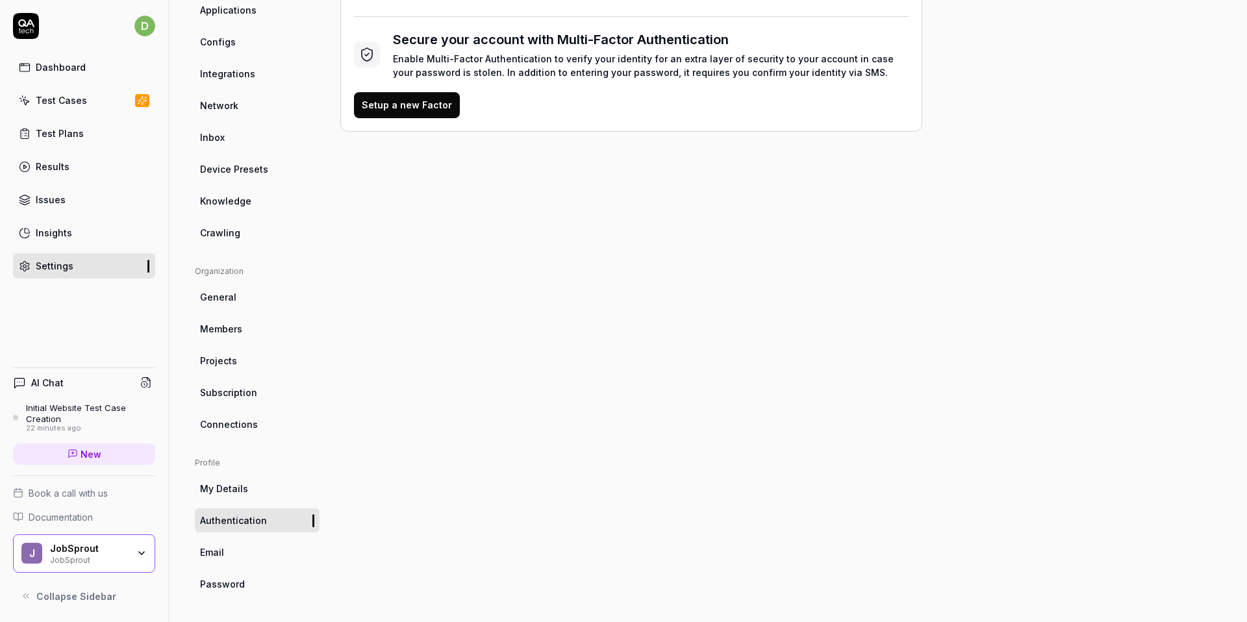
click at [240, 484] on span "My Details" at bounding box center [224, 489] width 48 height 14
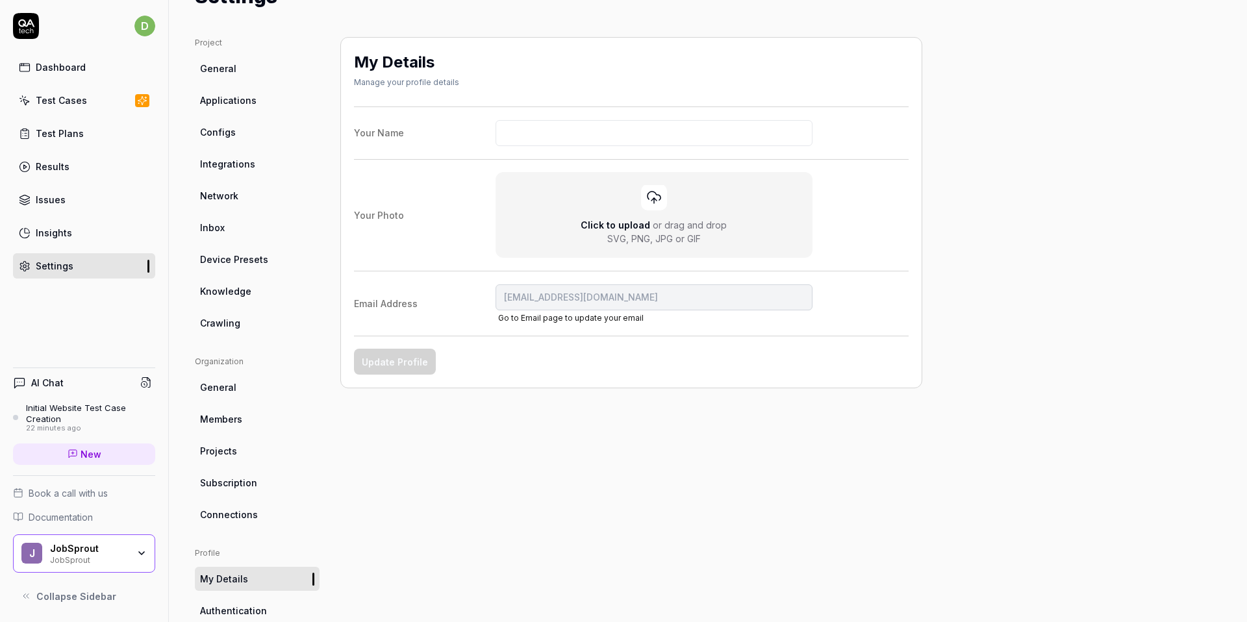
scroll to position [8, 0]
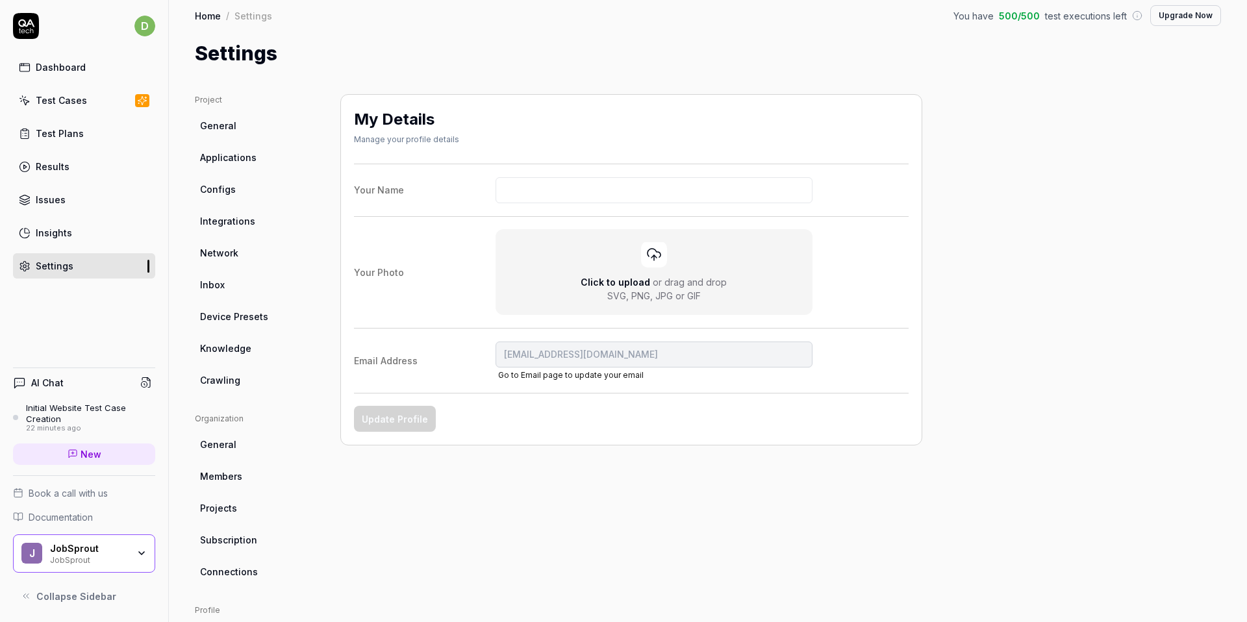
click at [47, 403] on div "Initial Website Test Case Creation" at bounding box center [90, 413] width 129 height 21
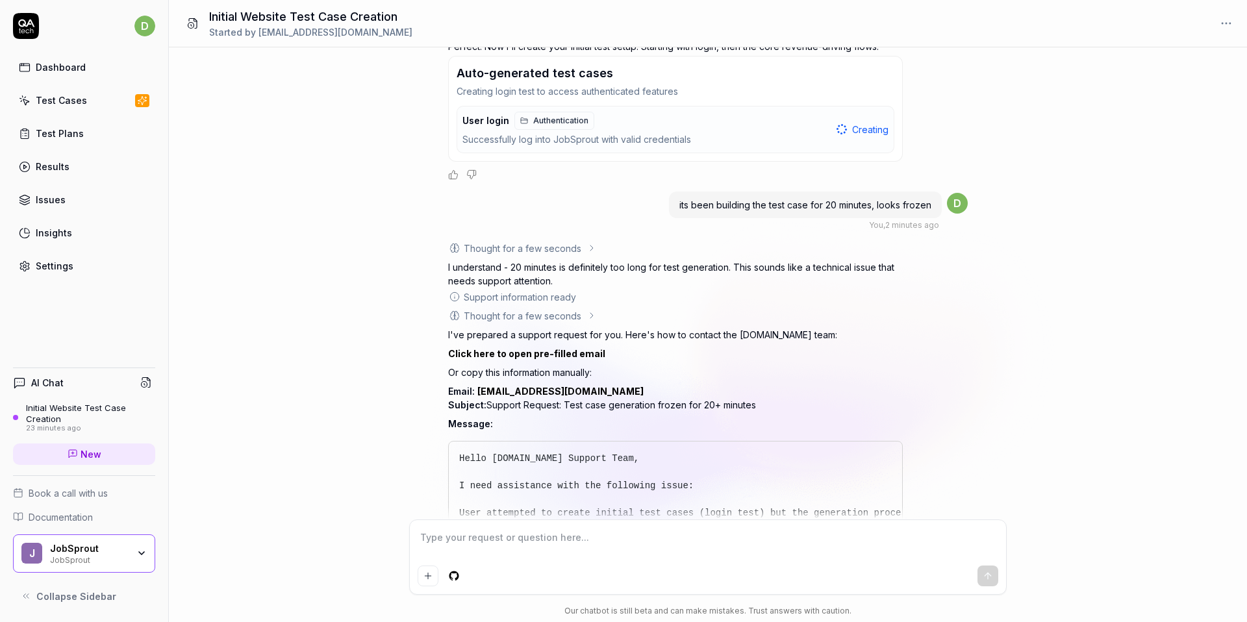
scroll to position [310, 0]
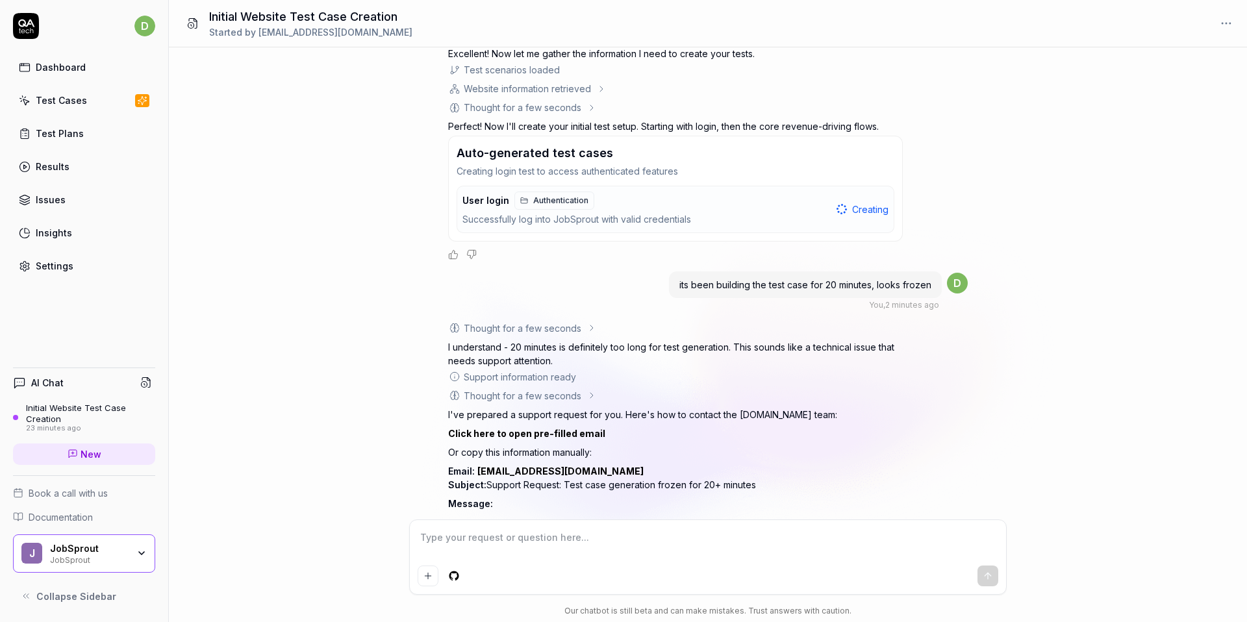
click at [544, 207] on link "Authentication" at bounding box center [554, 201] width 80 height 18
type textarea "*"
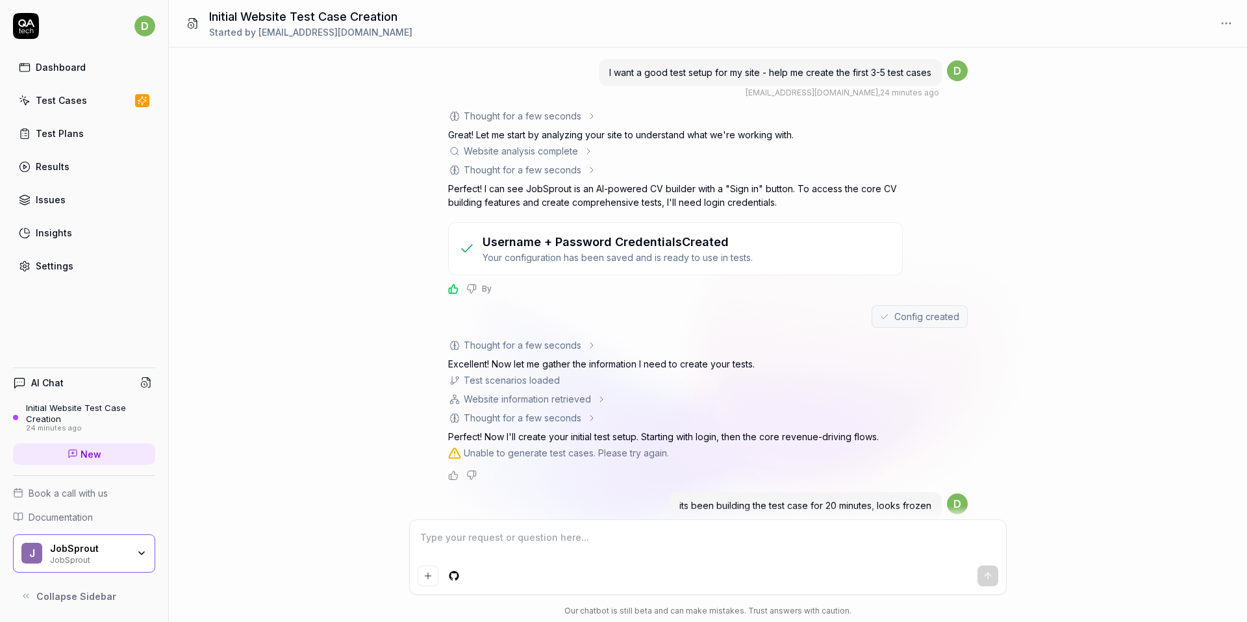
scroll to position [295, 0]
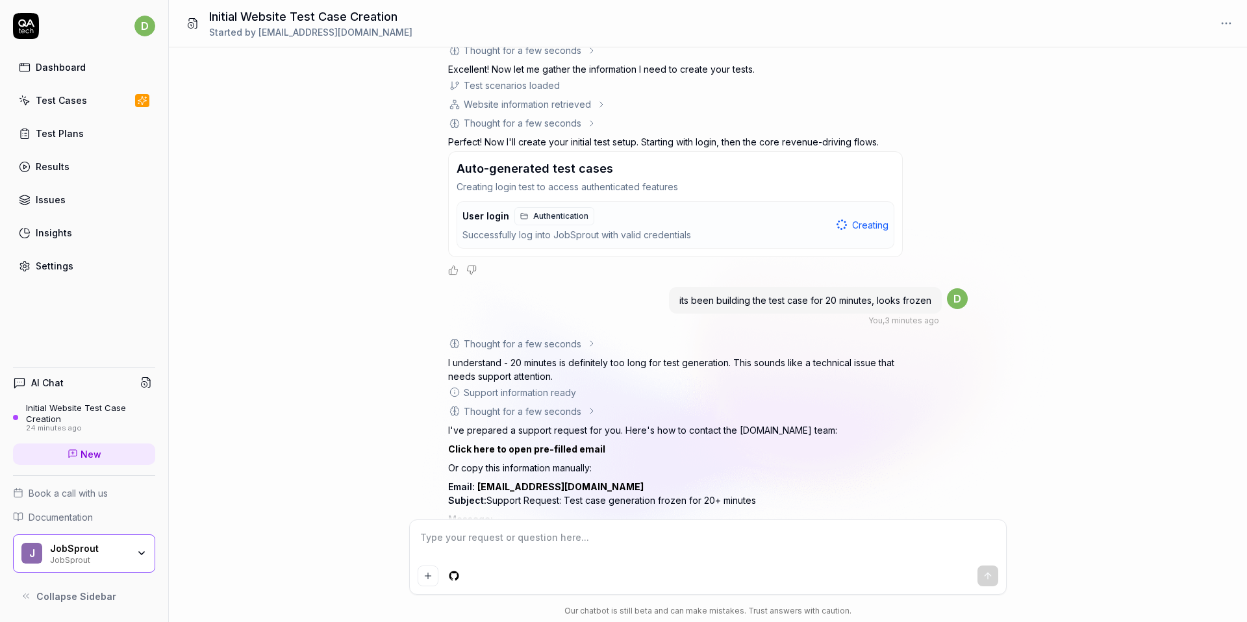
click at [608, 247] on button "User login Authentication Successfully log into JobSprout with valid credential…" at bounding box center [675, 225] width 436 height 46
click at [608, 232] on div "Successfully log into JobSprout with valid credentials" at bounding box center [646, 235] width 369 height 15
click at [475, 218] on span "User login" at bounding box center [485, 216] width 47 height 12
click at [498, 164] on h3 "Auto-generated test cases" at bounding box center [535, 169] width 157 height 18
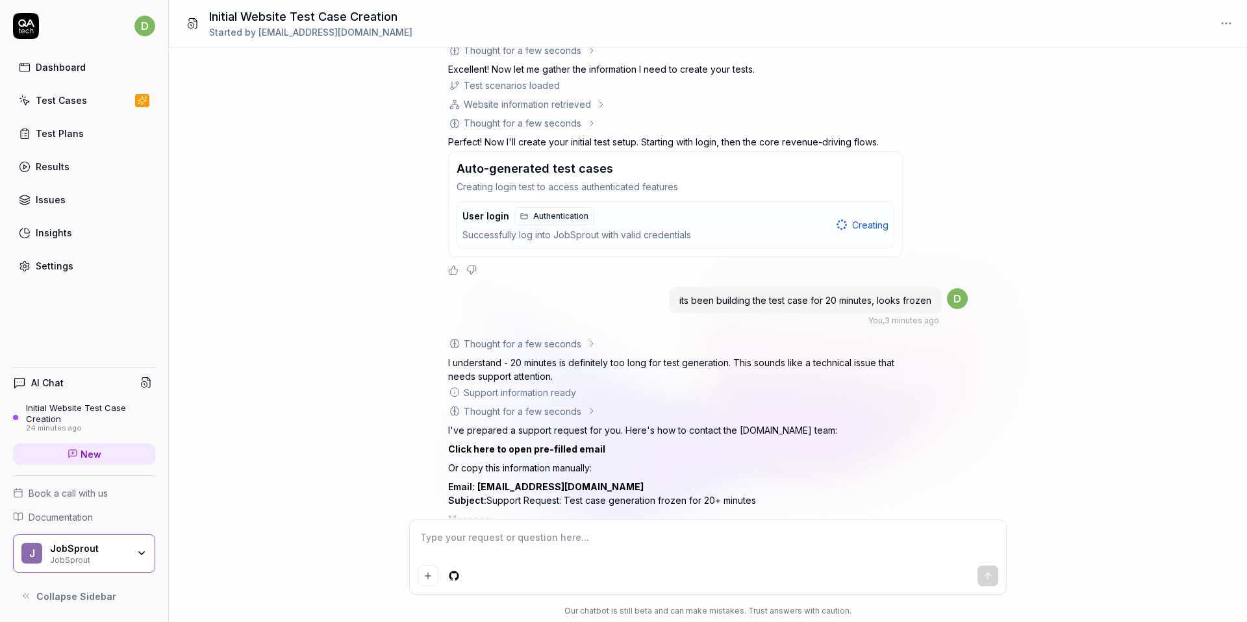
click at [473, 222] on div "User login Authentication" at bounding box center [528, 216] width 132 height 18
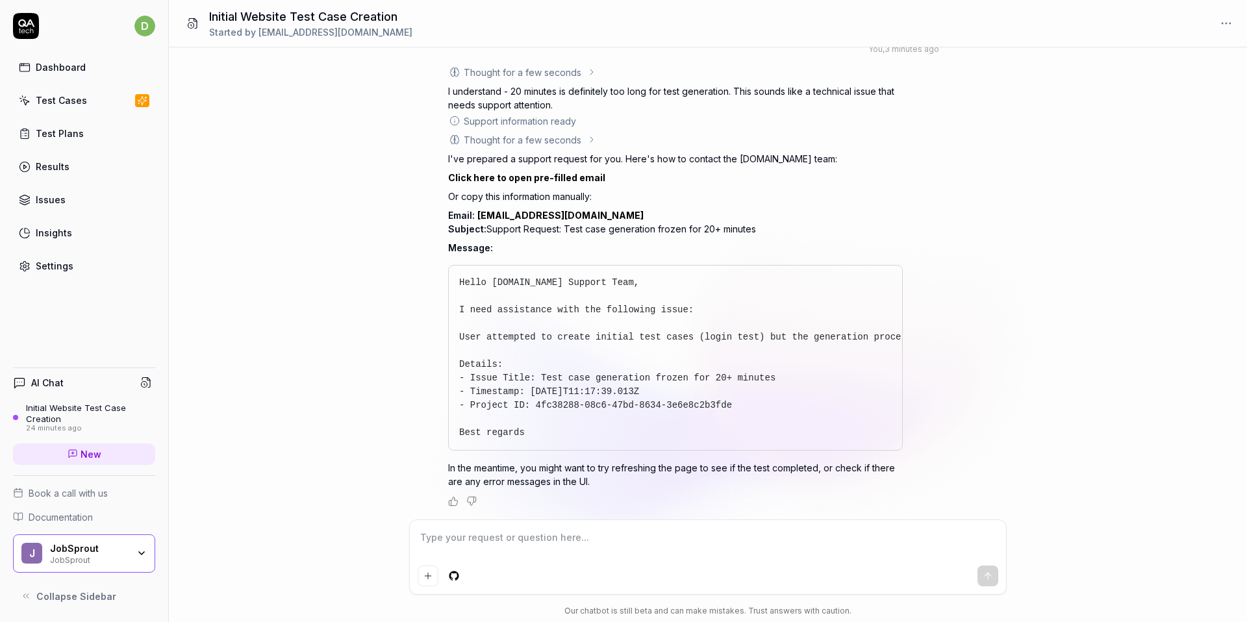
scroll to position [558, 0]
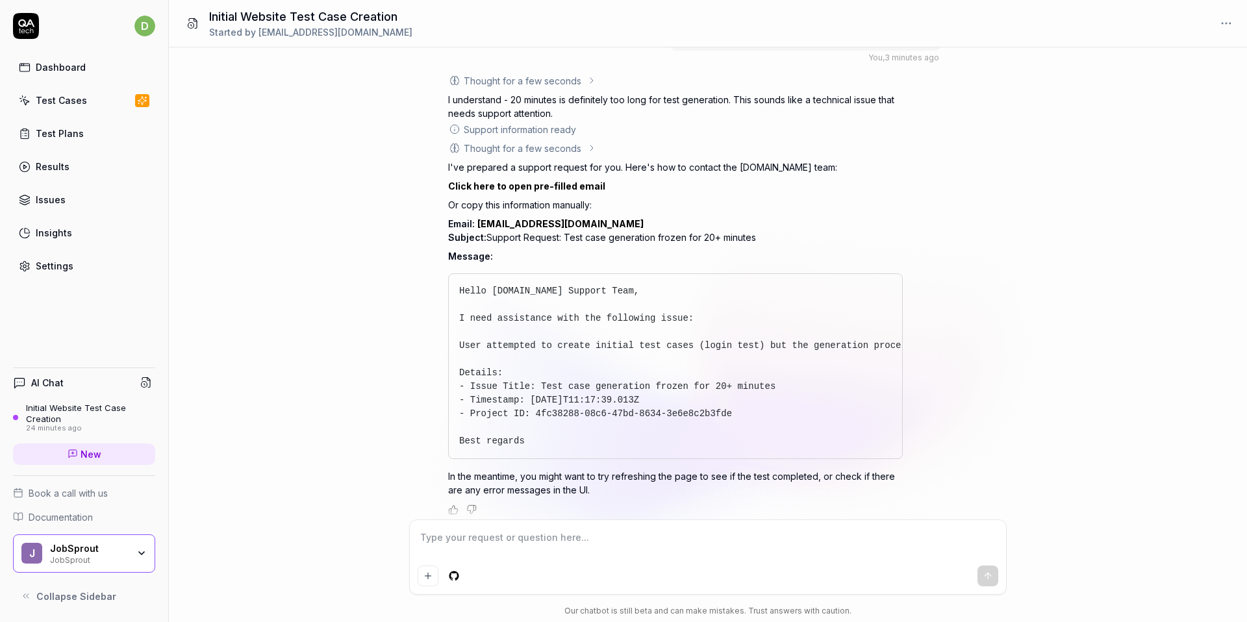
click at [523, 221] on link "[EMAIL_ADDRESS][DOMAIN_NAME]" at bounding box center [560, 223] width 166 height 11
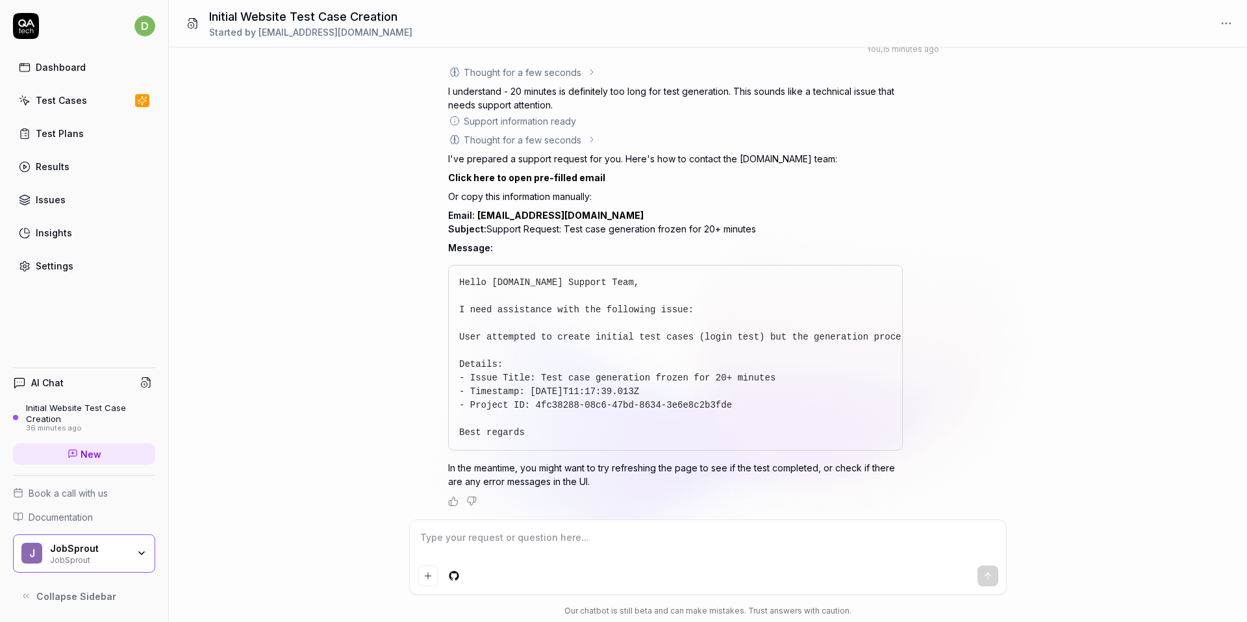
scroll to position [566, 0]
type textarea "*"
